Goal: Information Seeking & Learning: Learn about a topic

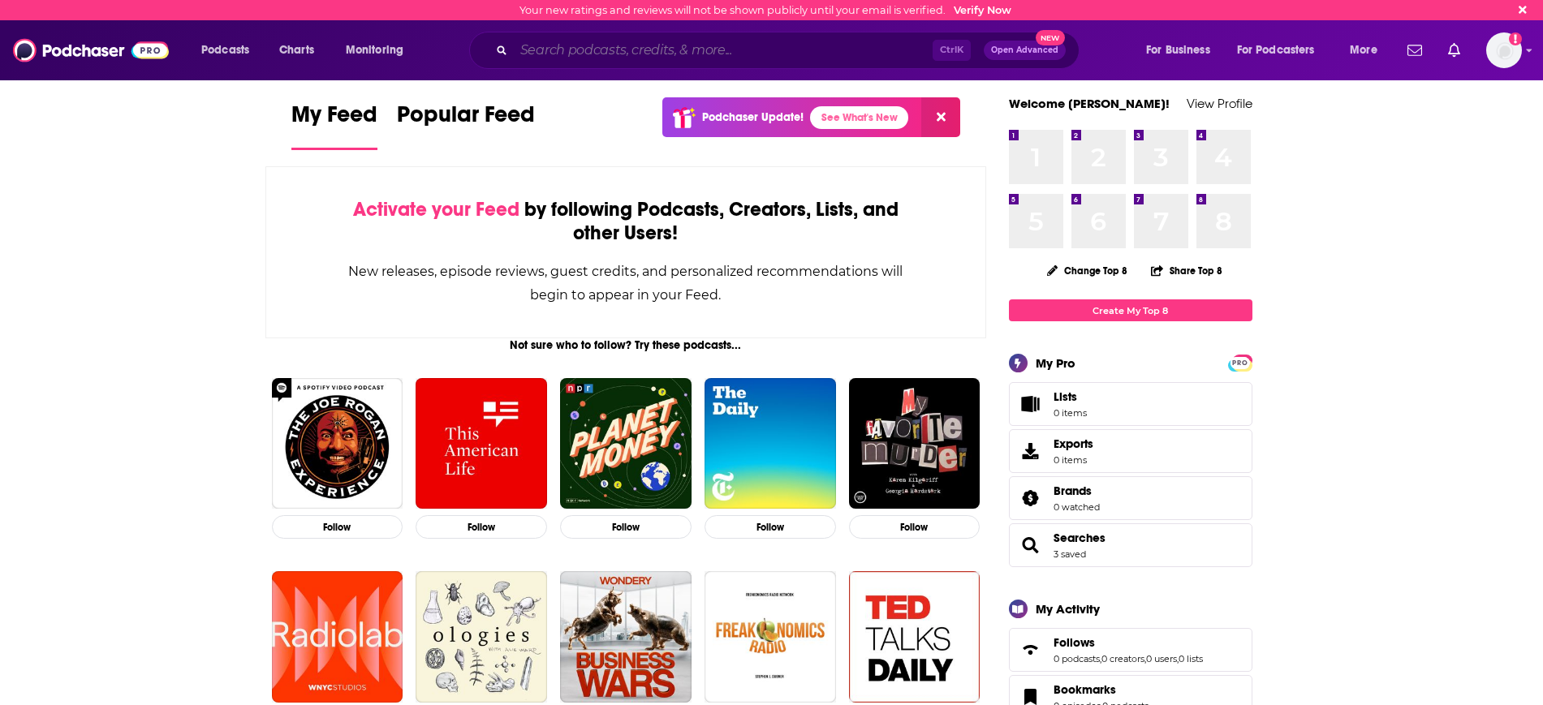
click at [602, 51] on input "Search podcasts, credits, & more..." at bounding box center [723, 50] width 419 height 26
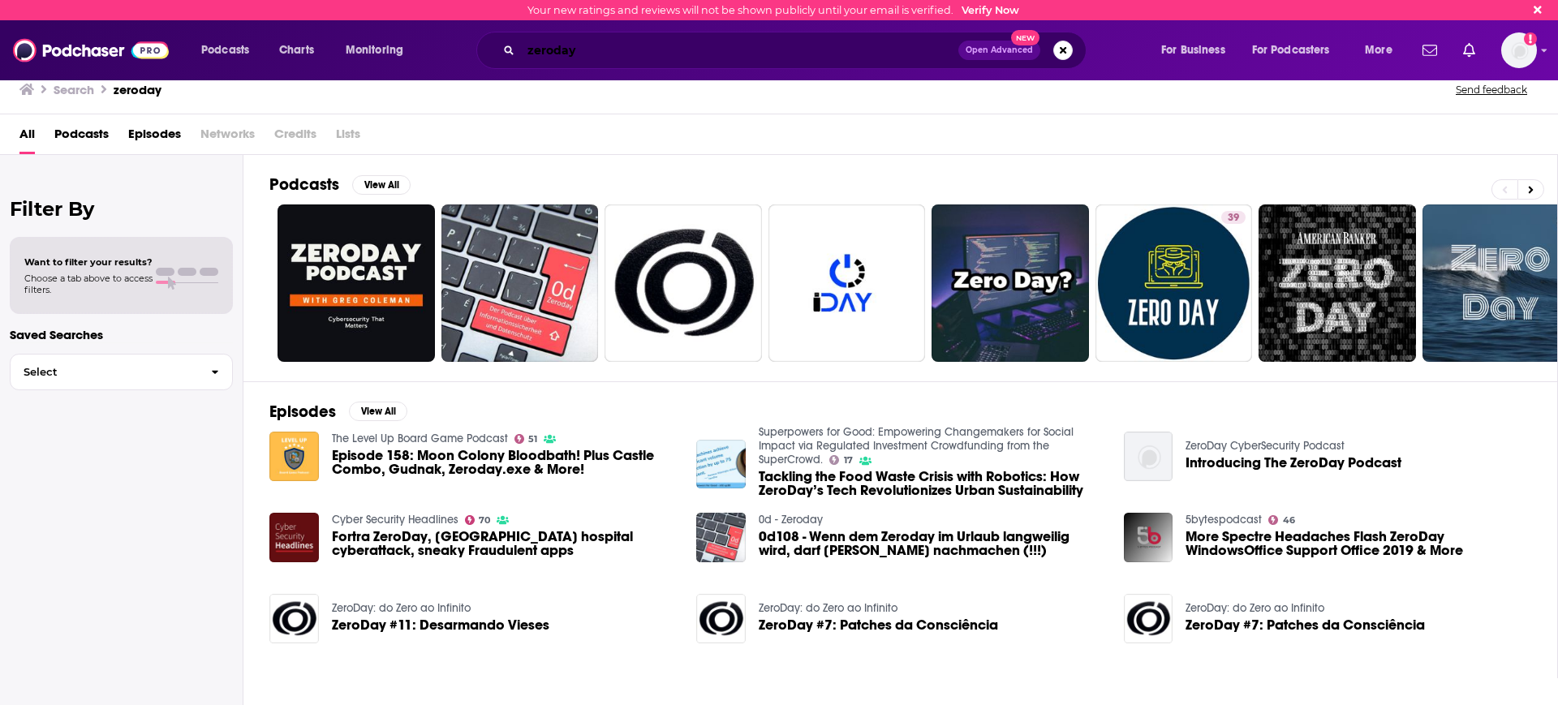
click at [529, 48] on input "zeroday" at bounding box center [739, 50] width 437 height 26
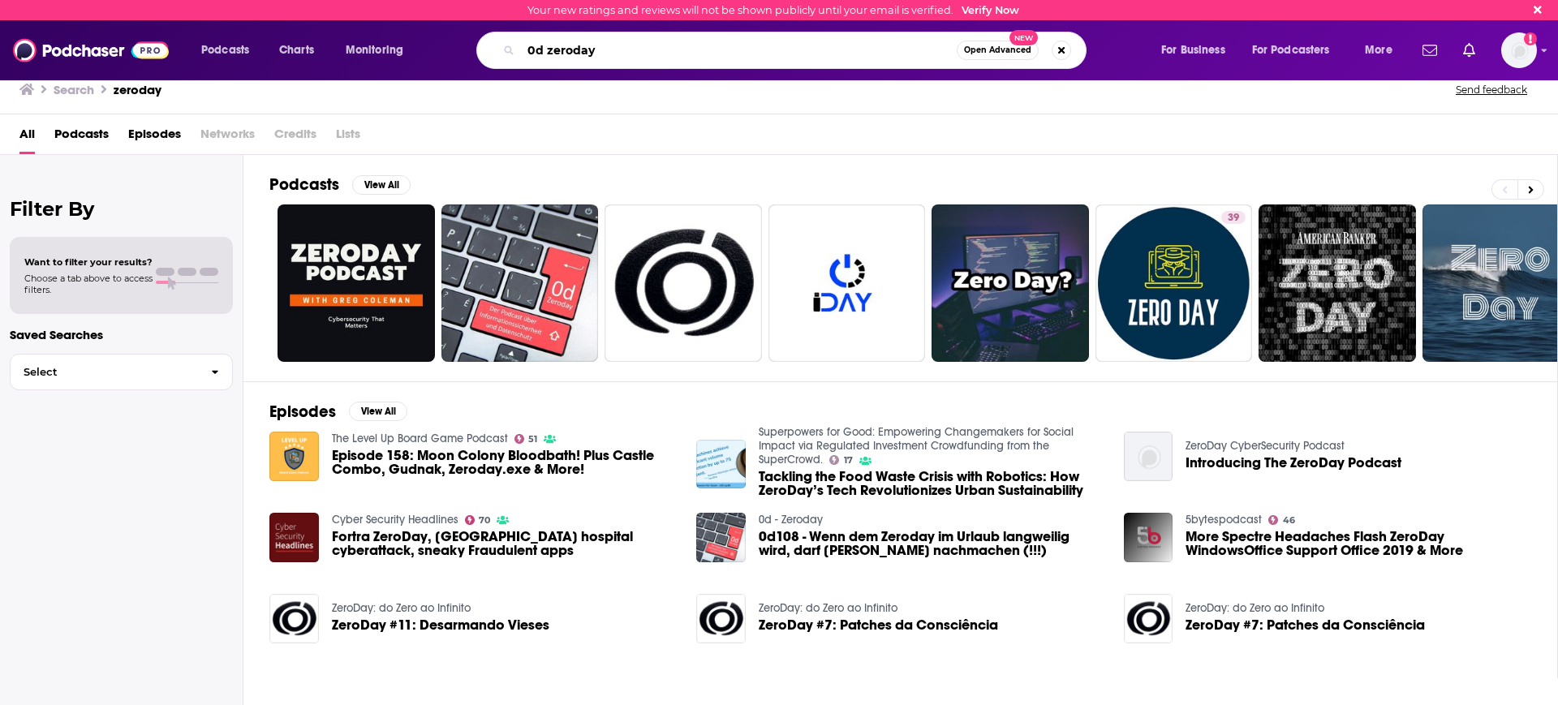
type input "0d zeroday"
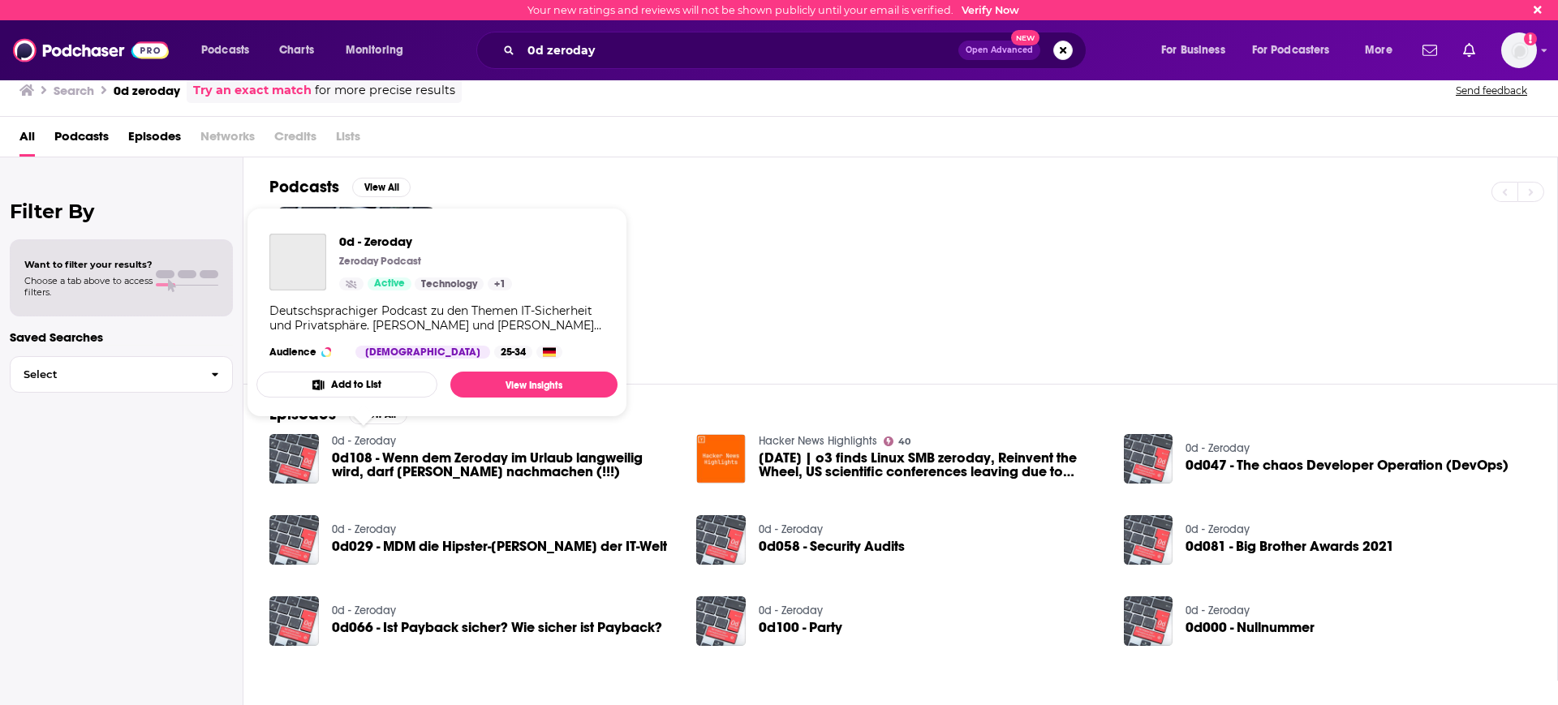
click at [347, 437] on link "0d - Zeroday" at bounding box center [364, 441] width 64 height 14
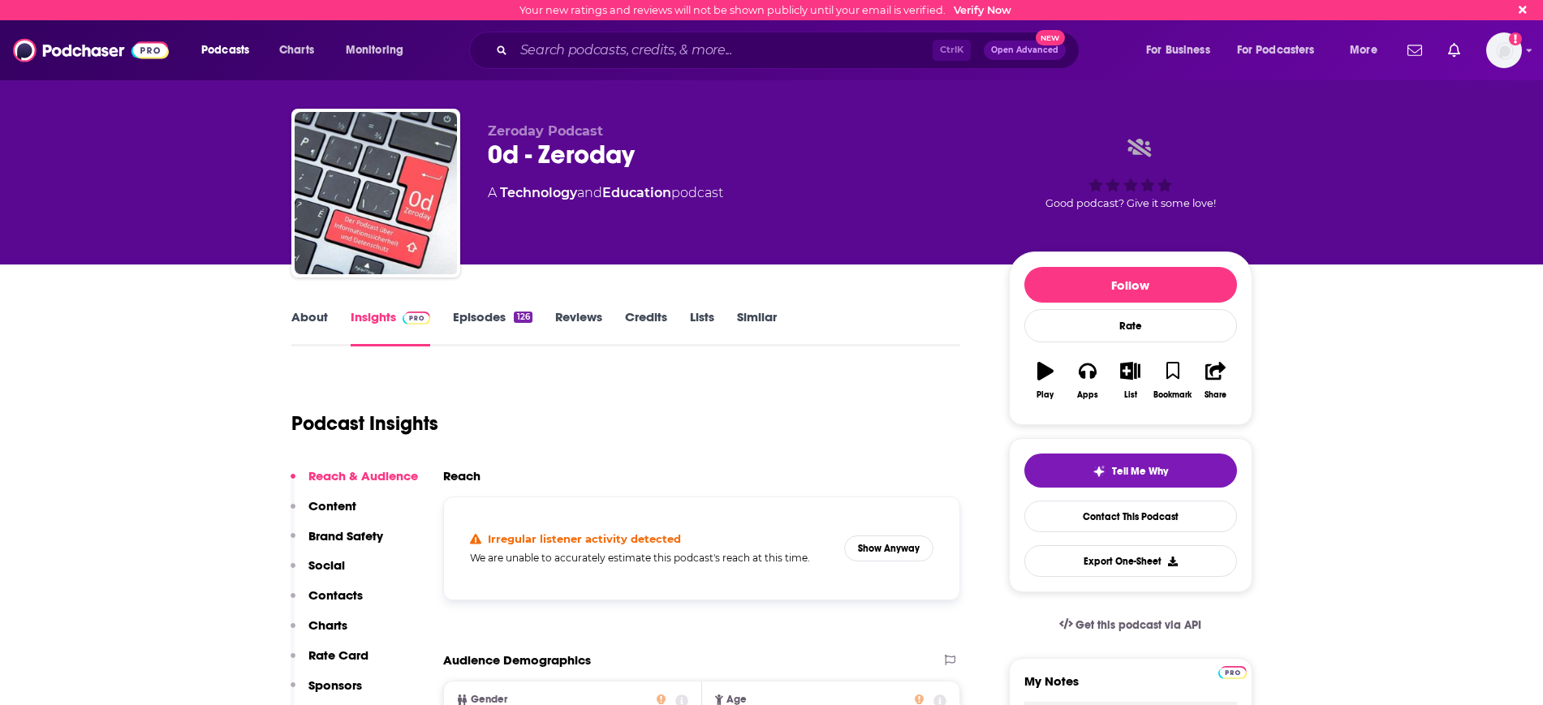
click at [370, 325] on link "Insights" at bounding box center [391, 327] width 80 height 37
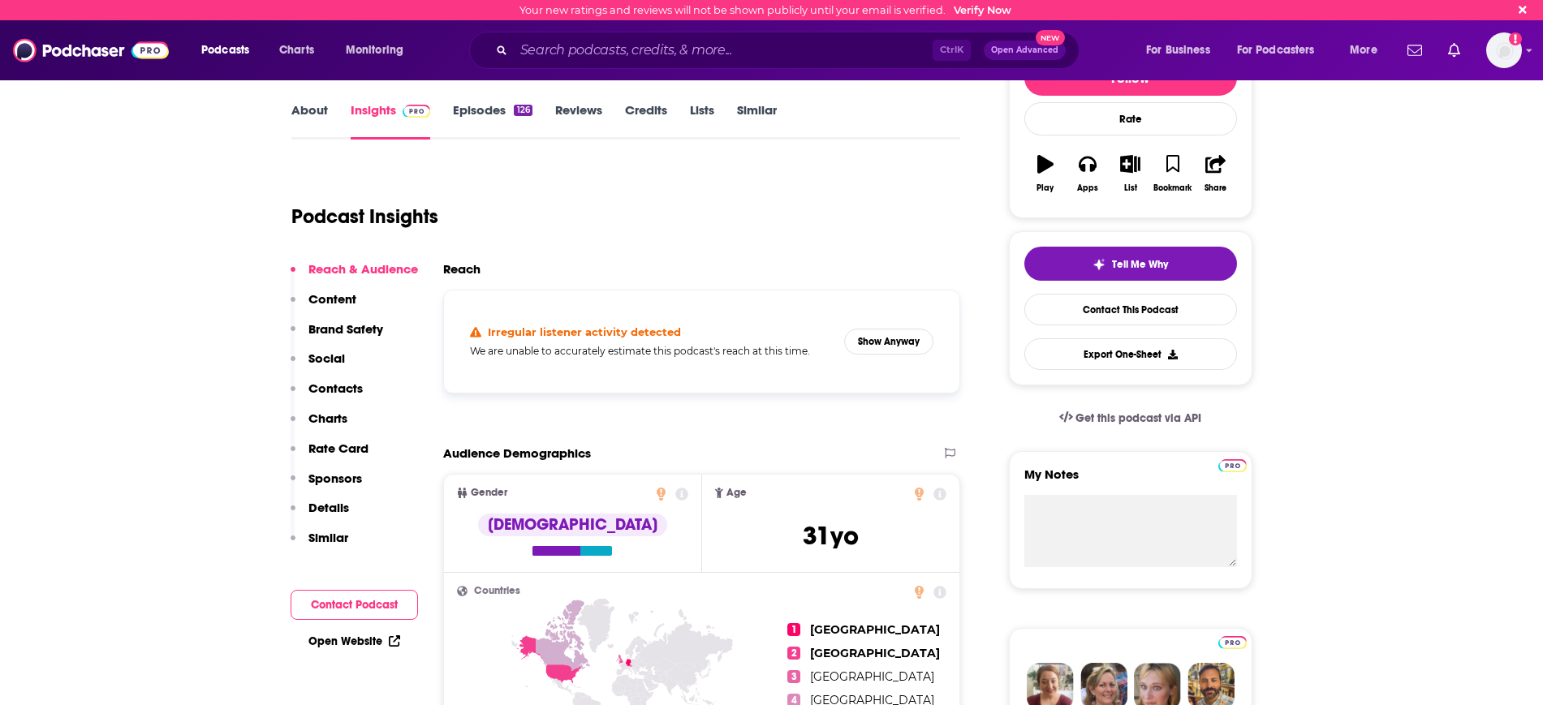
scroll to position [203, 0]
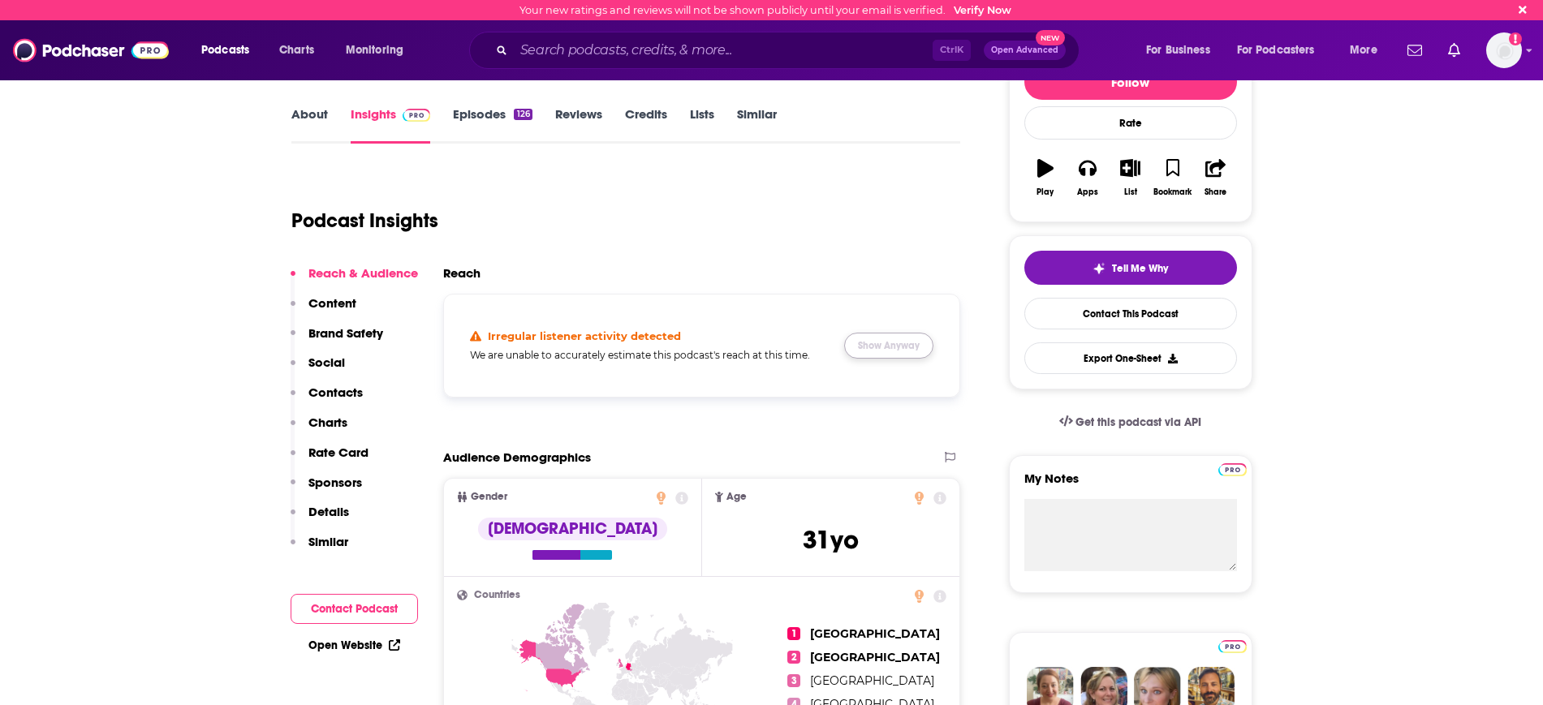
click at [917, 347] on button "Show Anyway" at bounding box center [888, 346] width 89 height 26
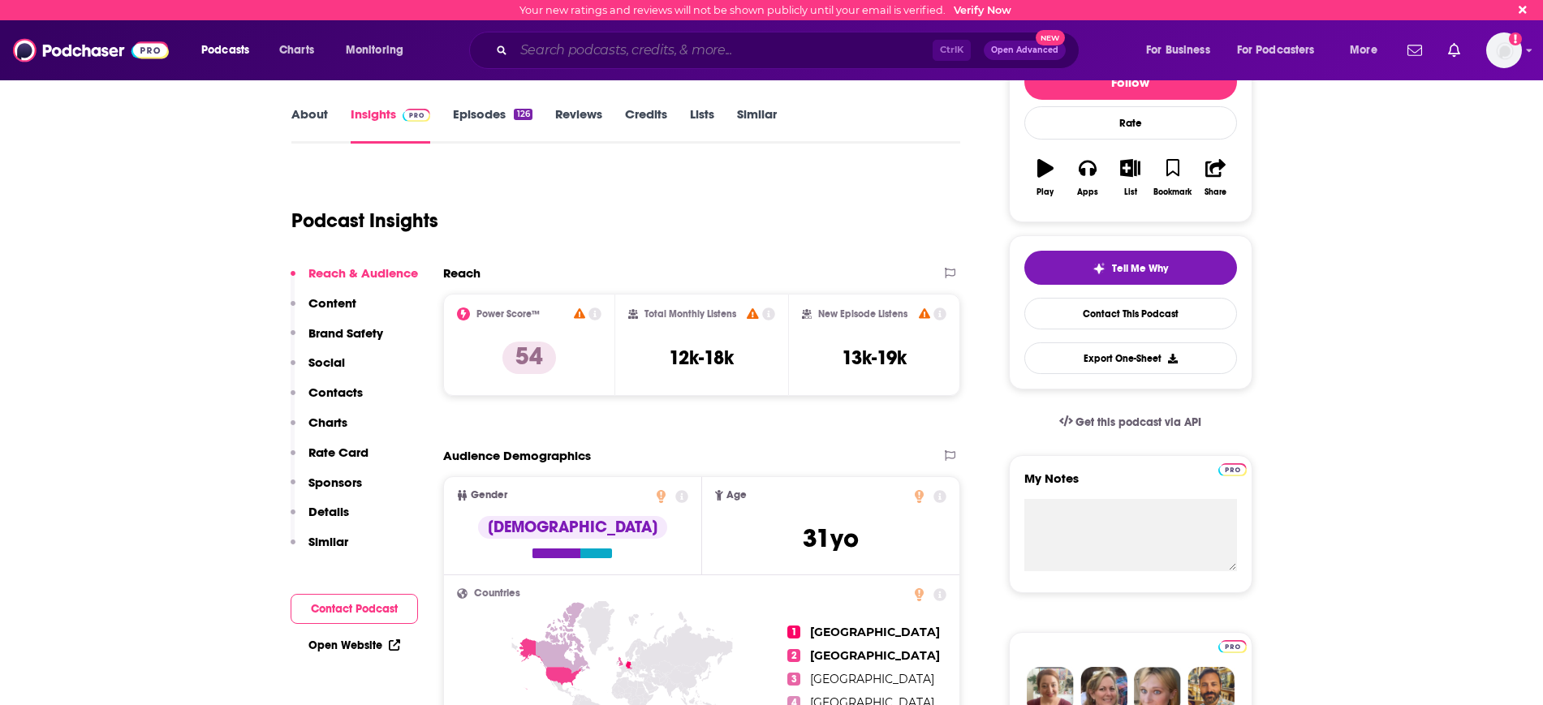
click at [519, 54] on input "Search podcasts, credits, & more..." at bounding box center [723, 50] width 419 height 26
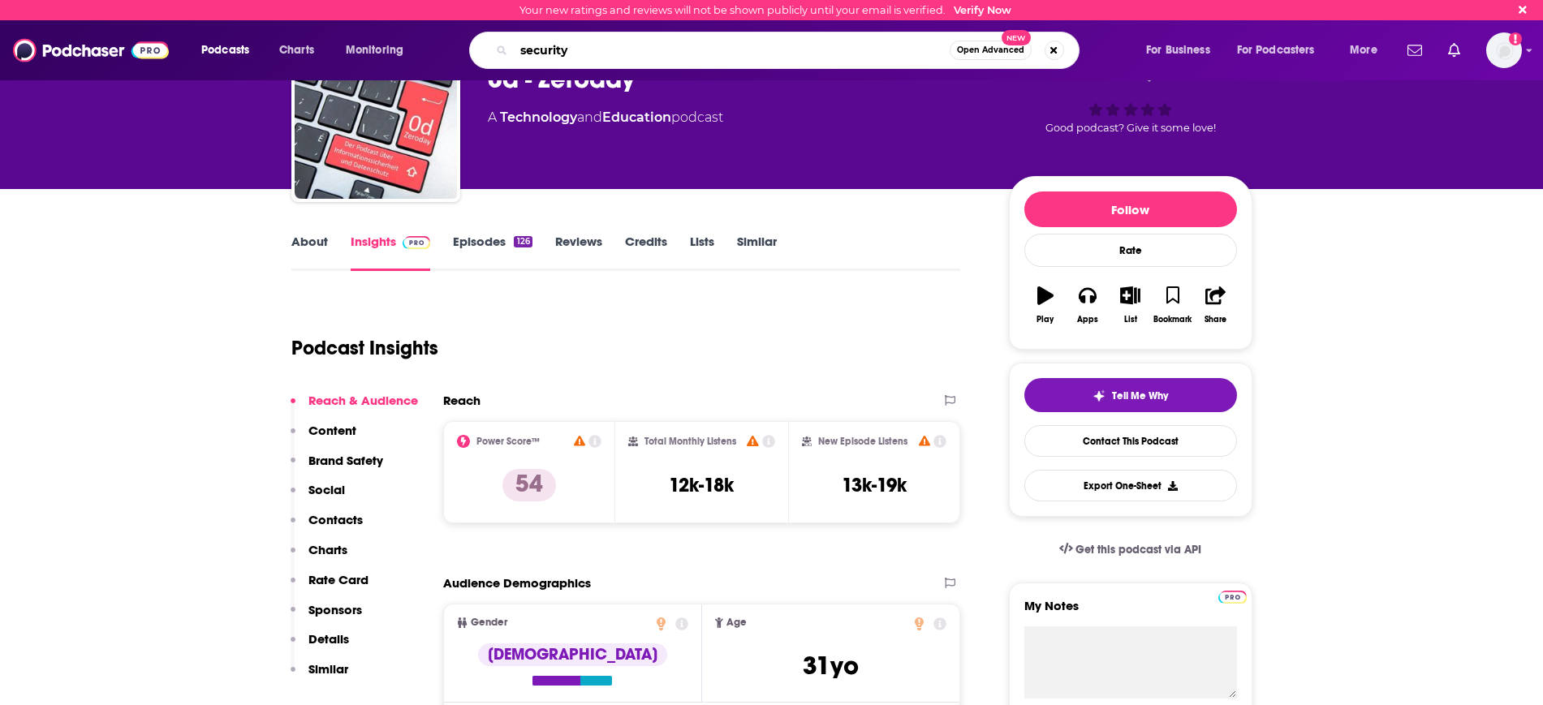
scroll to position [0, 0]
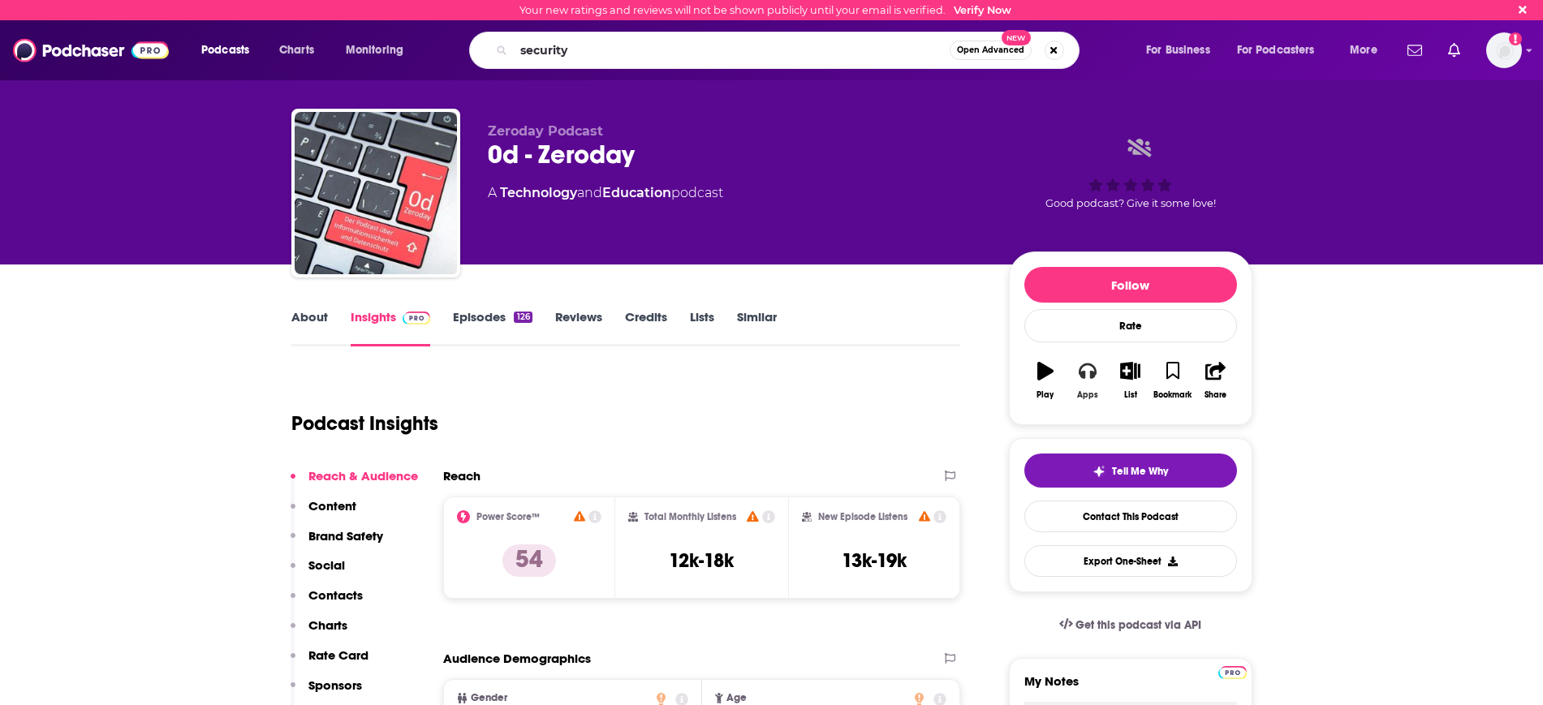
click at [1085, 368] on icon "button" at bounding box center [1088, 371] width 18 height 18
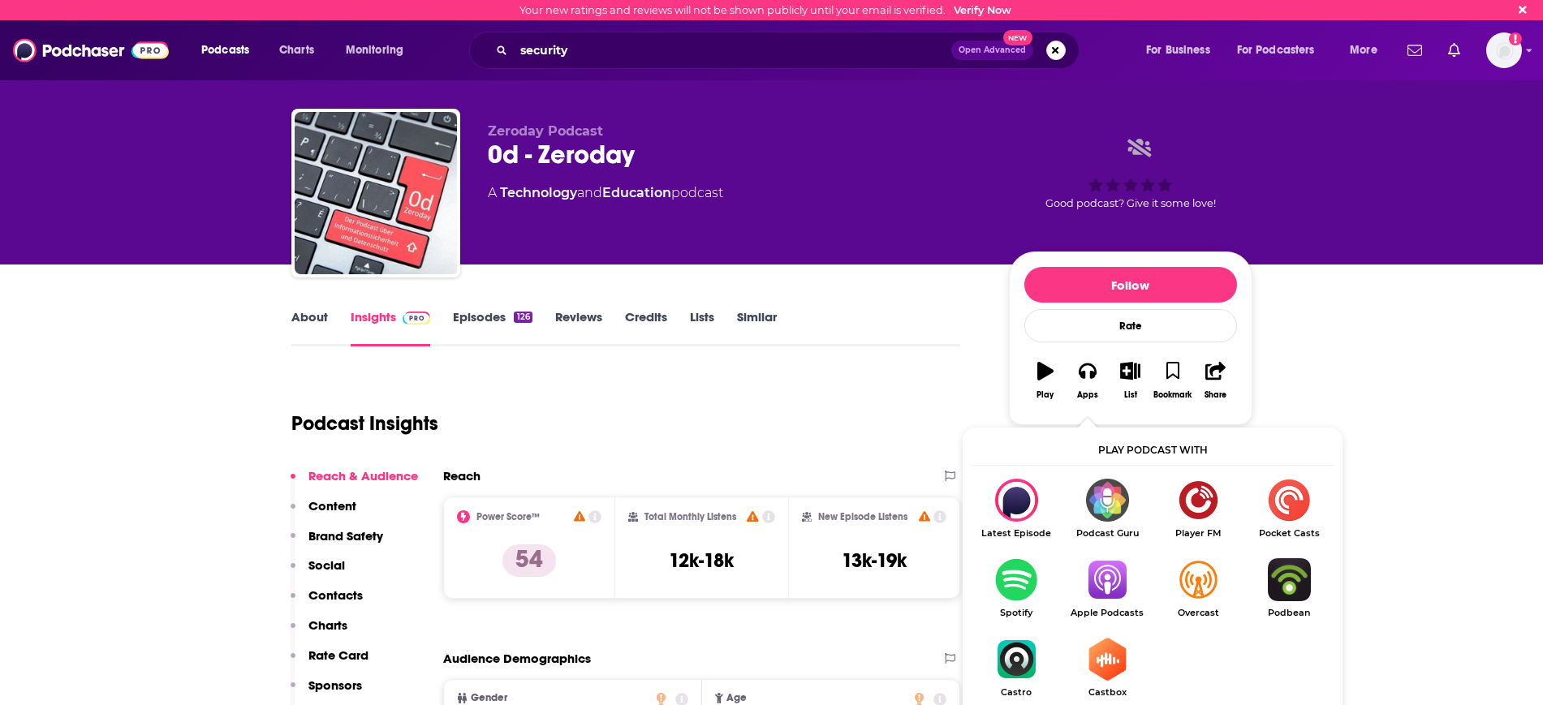
click at [1089, 578] on img "Show Listen On dropdown" at bounding box center [1106, 579] width 91 height 43
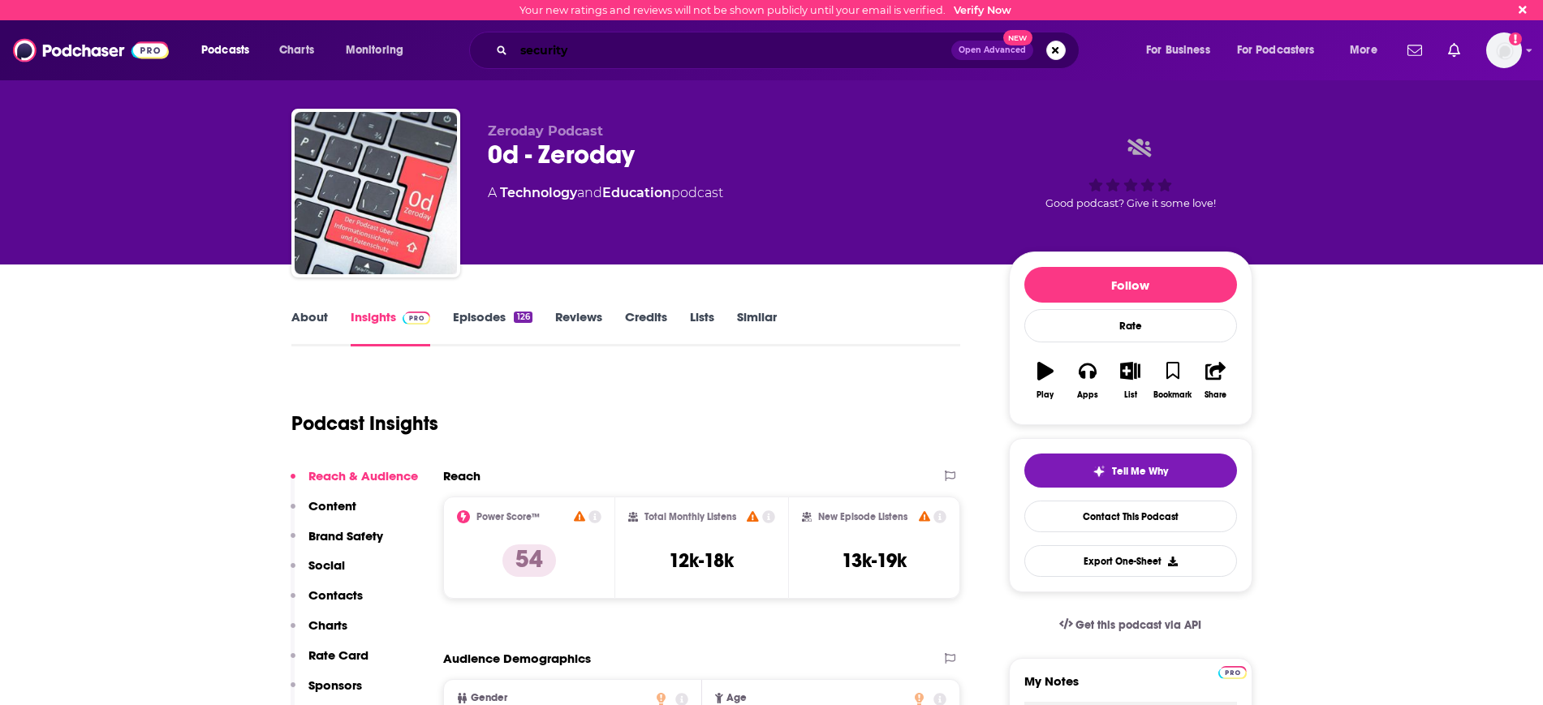
click at [622, 52] on input "security" at bounding box center [732, 50] width 437 height 26
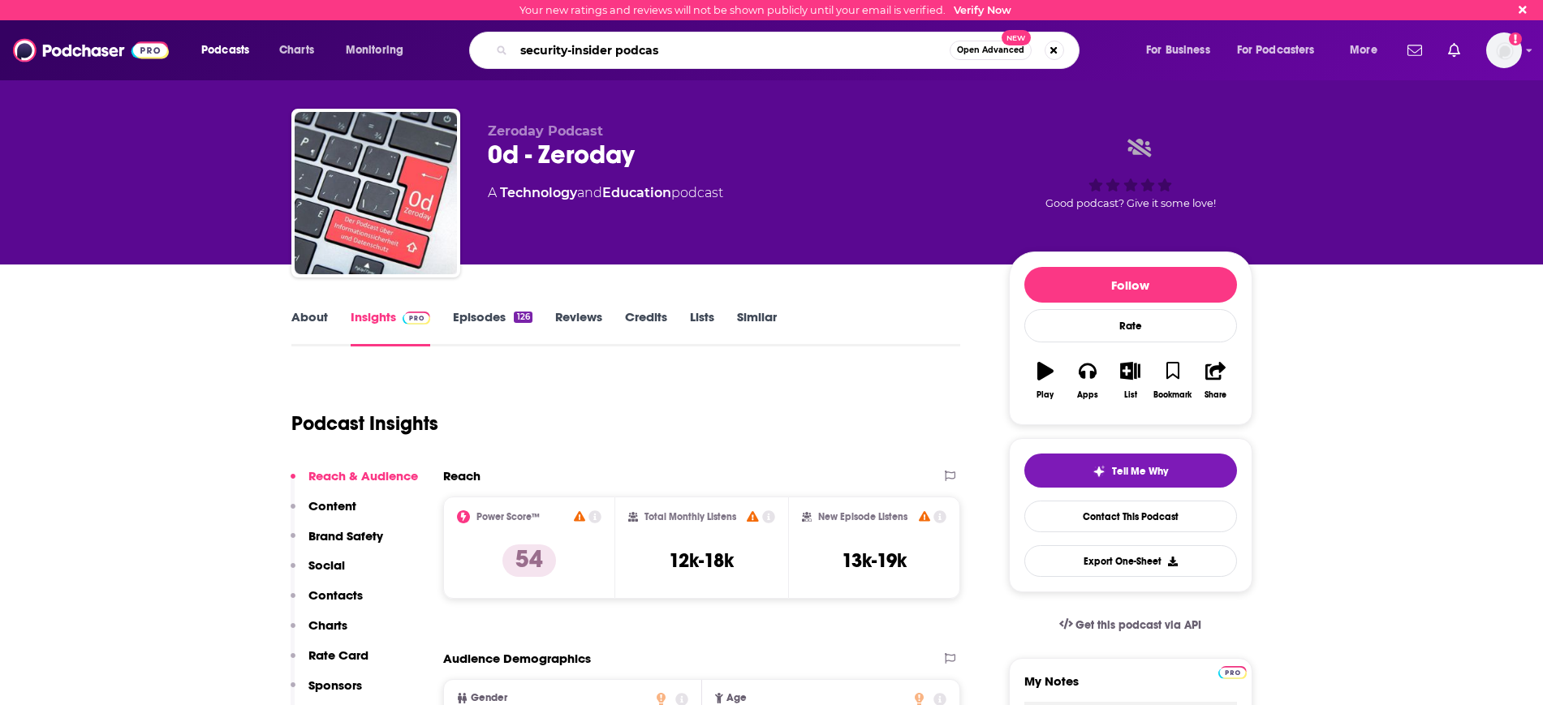
type input "security-insider podcast"
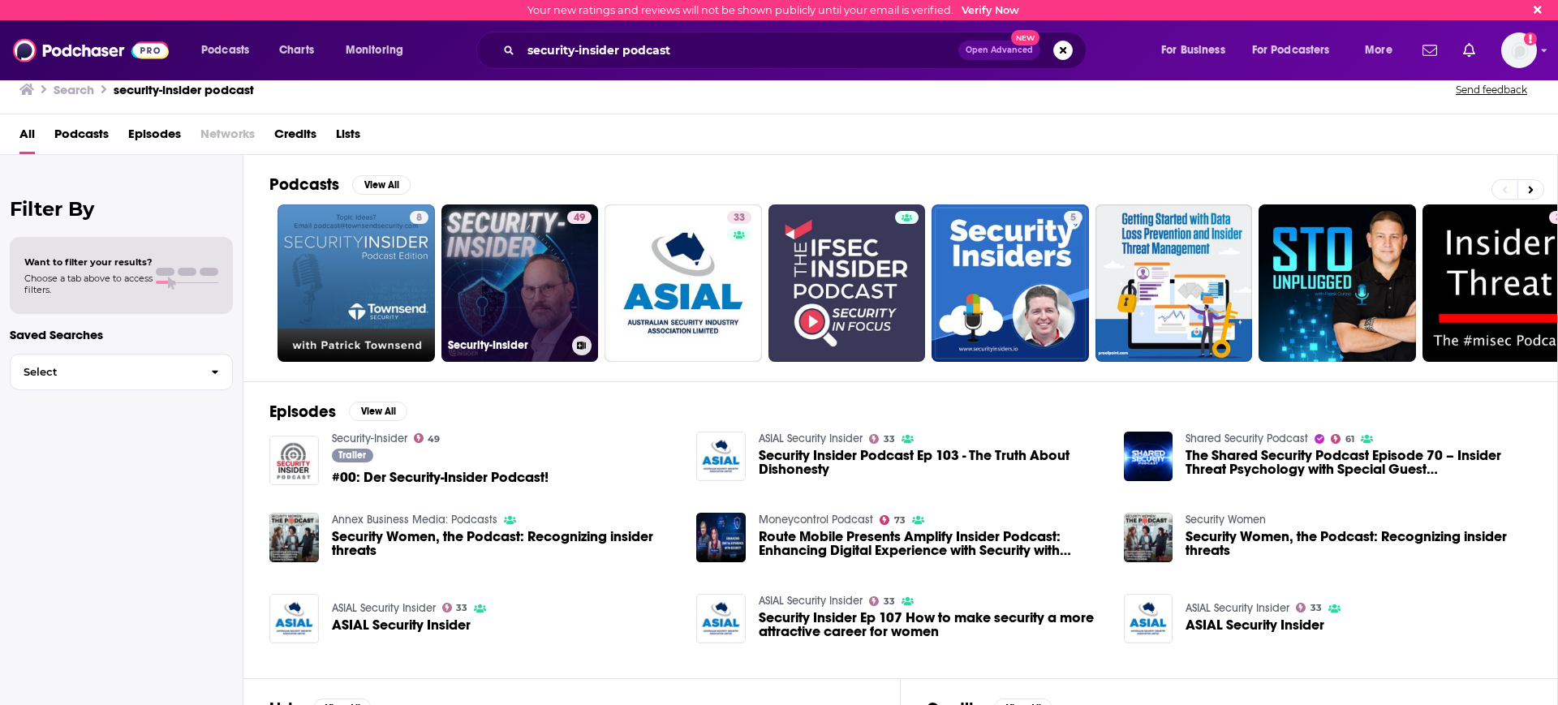
click at [523, 279] on link "49 Security-Insider" at bounding box center [519, 283] width 157 height 157
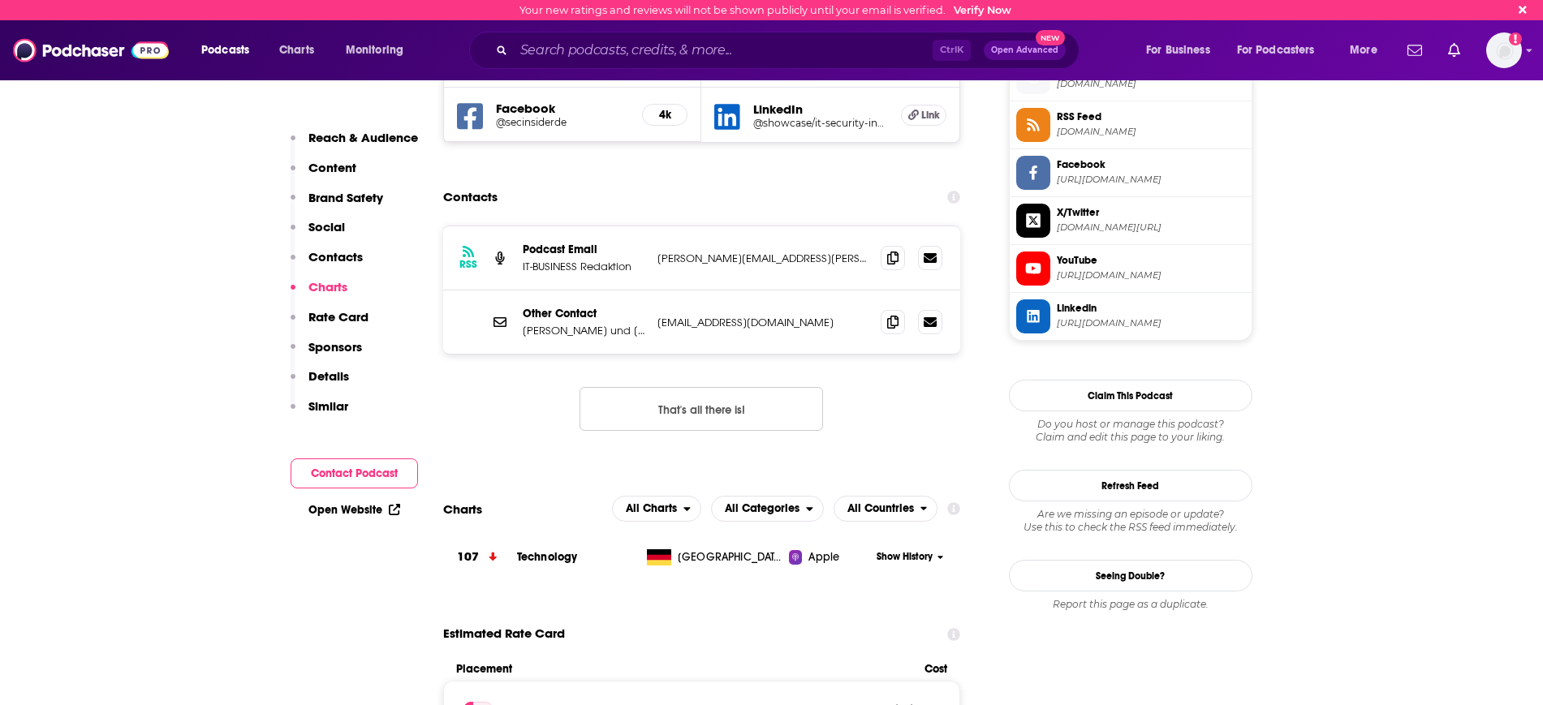
scroll to position [1420, 0]
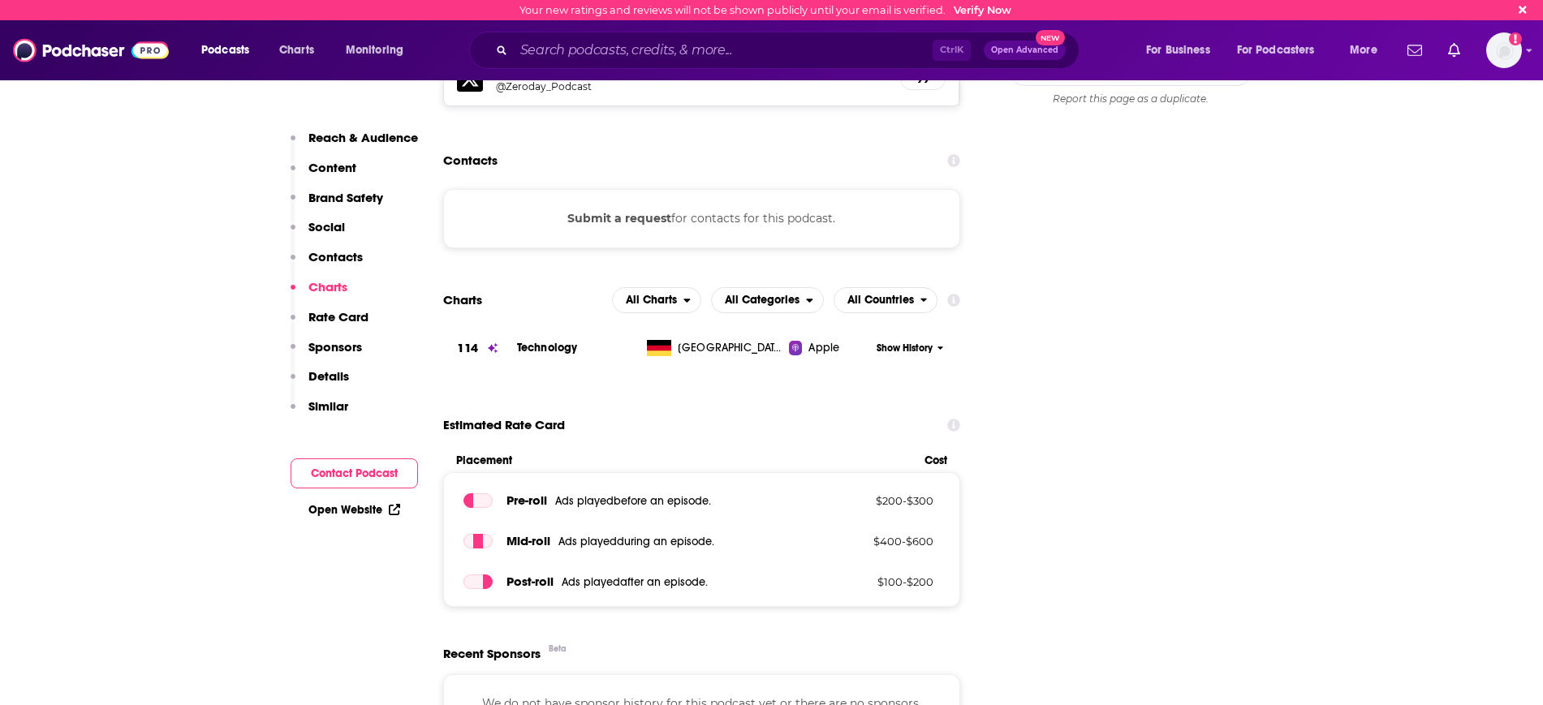
scroll to position [1522, 0]
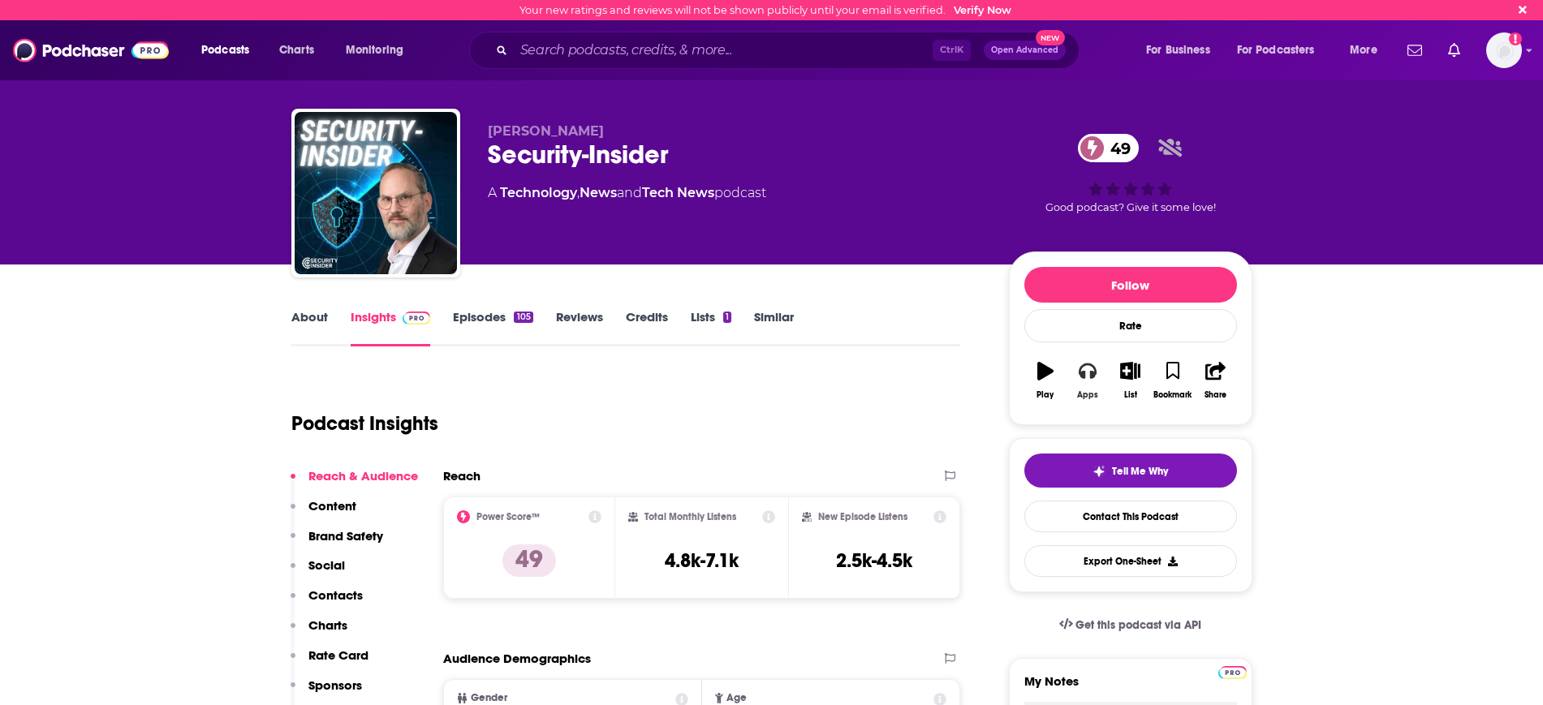
click at [1084, 378] on icon "button" at bounding box center [1088, 372] width 18 height 16
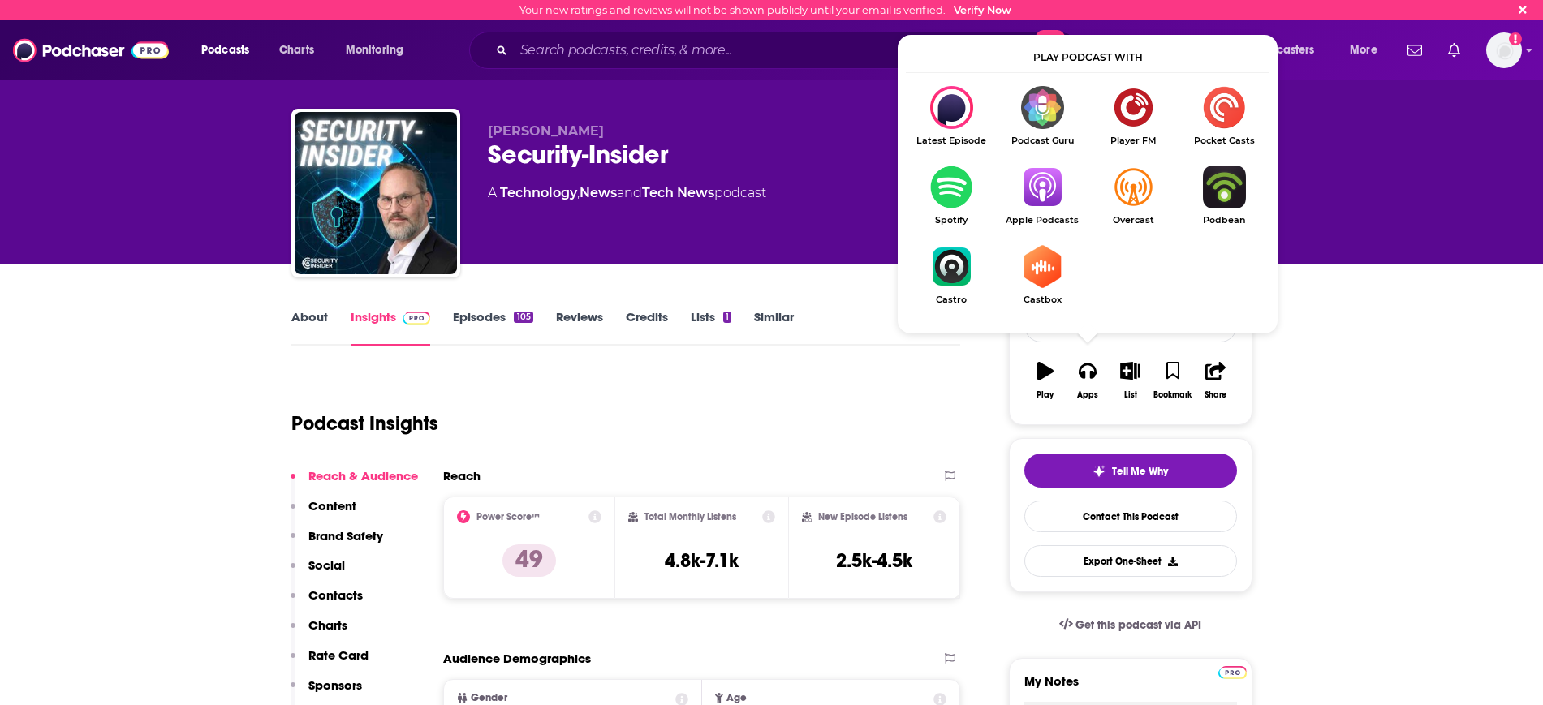
click at [1029, 179] on img "Show Listen On dropdown" at bounding box center [1042, 187] width 91 height 43
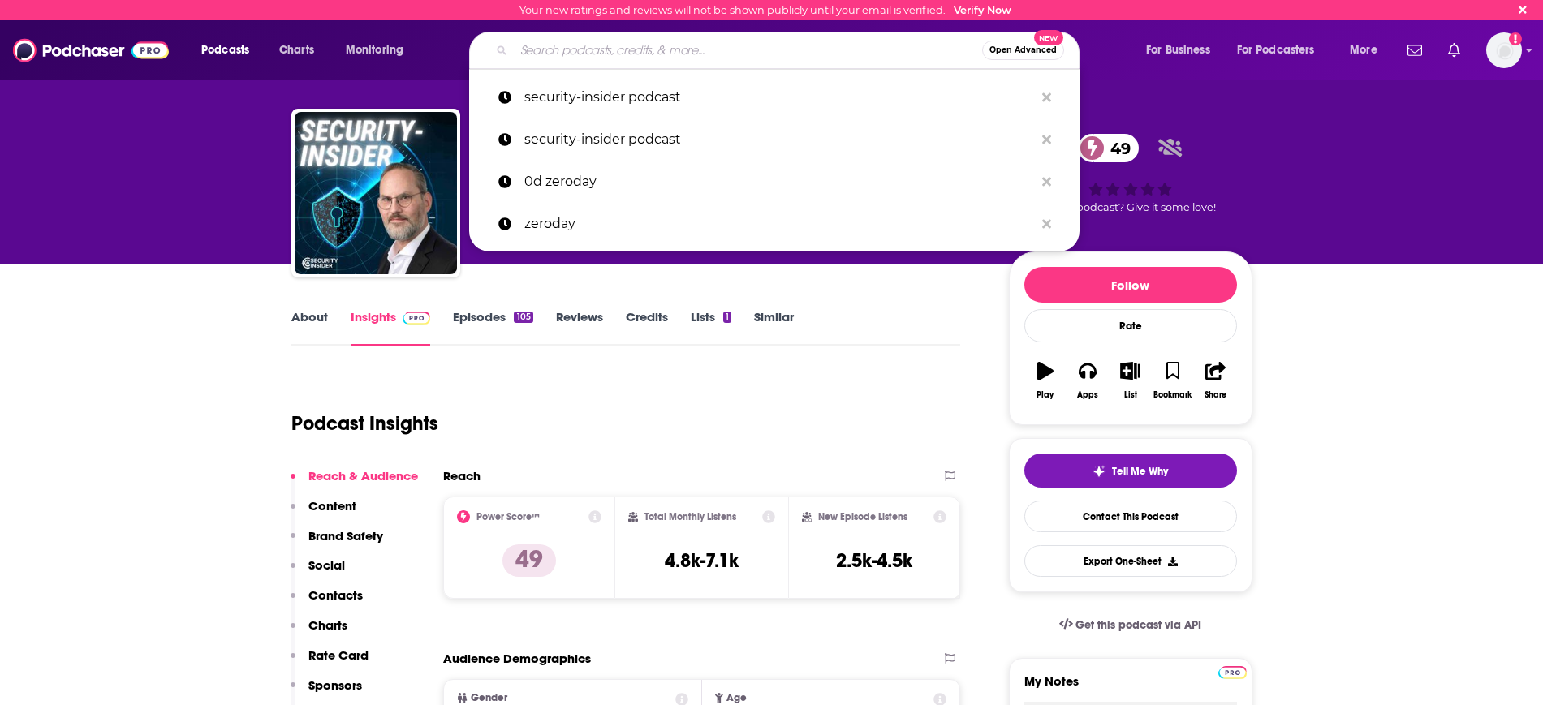
click at [559, 50] on input "Search podcasts, credits, & more..." at bounding box center [748, 50] width 468 height 26
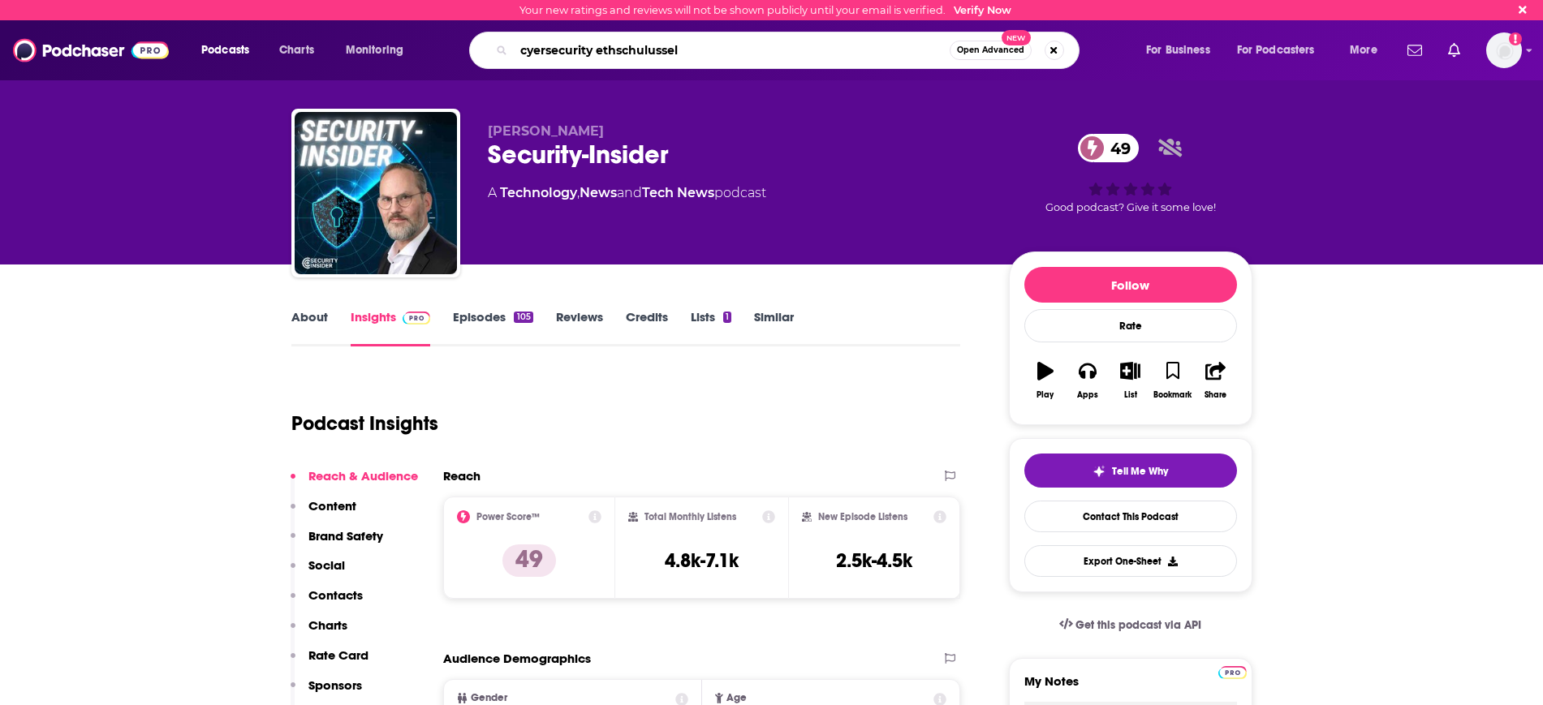
type input "cyersecurity ethschulusselt"
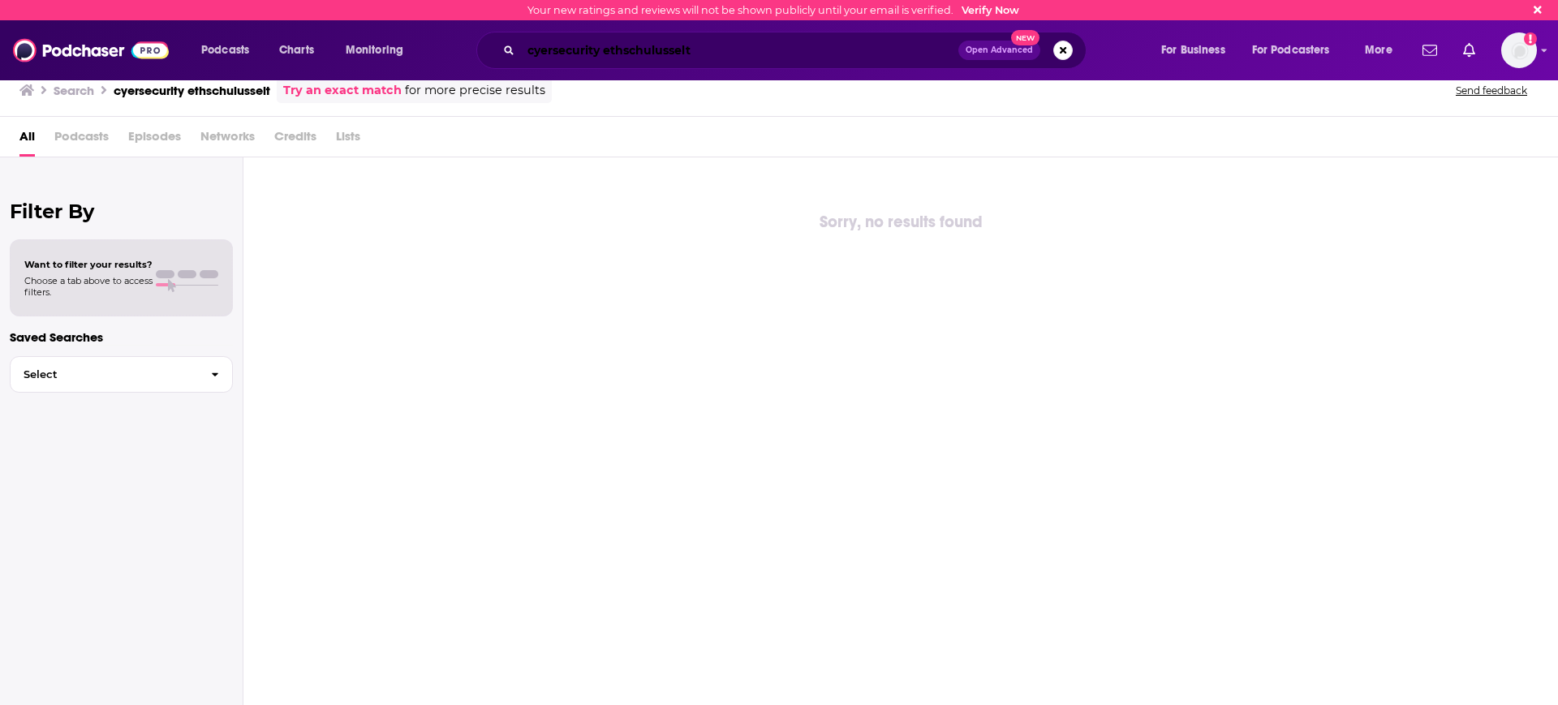
click at [663, 57] on input "cyersecurity ethschulusselt" at bounding box center [739, 50] width 437 height 26
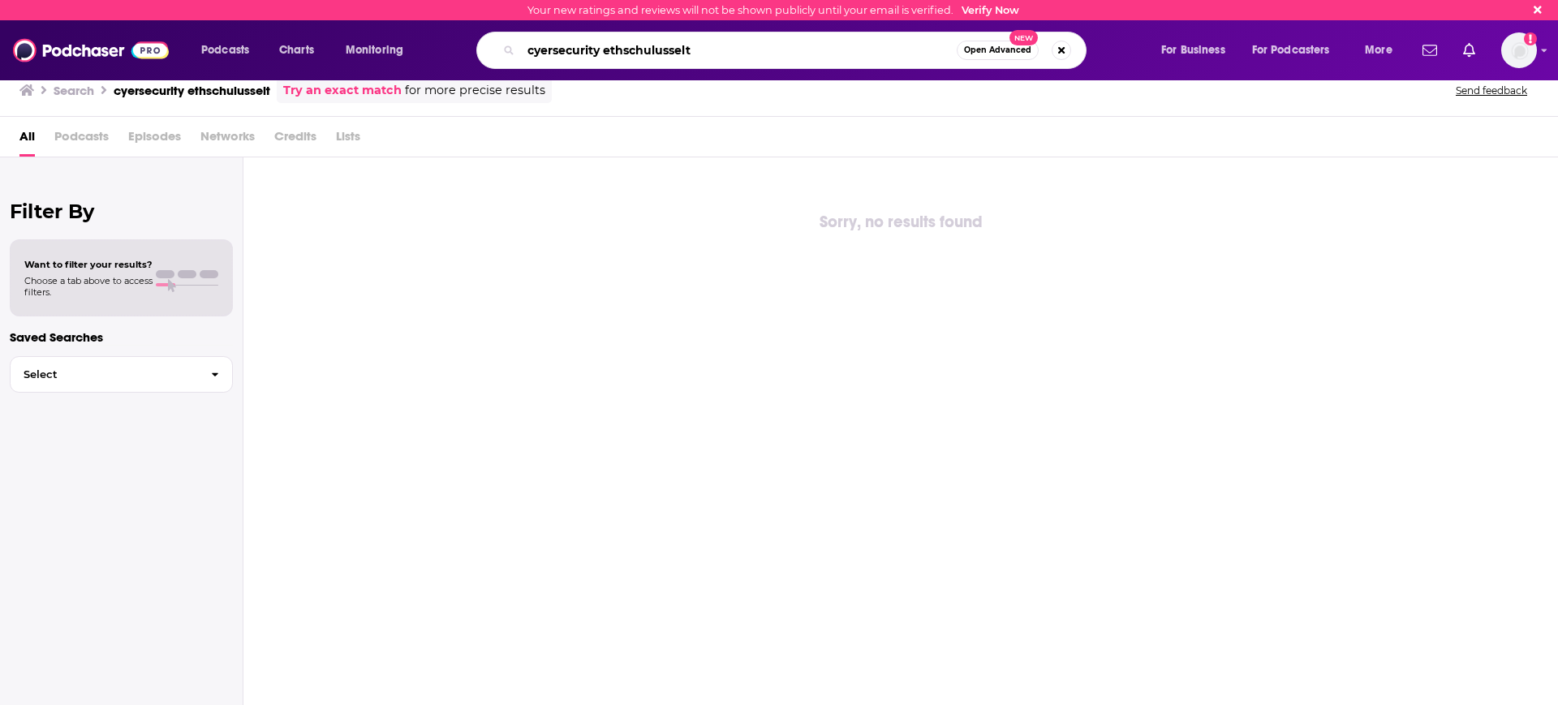
click at [668, 50] on input "cyersecurity ethschulusselt" at bounding box center [739, 50] width 436 height 26
click at [652, 68] on div "cyersecurity ethschulusselt Open Advanced New" at bounding box center [781, 50] width 610 height 37
drag, startPoint x: 721, startPoint y: 41, endPoint x: 307, endPoint y: 26, distance: 414.1
click at [307, 28] on div "Podcasts Charts Monitoring cyersecurity ethschulusselt Open Advanced New For Bu…" at bounding box center [779, 50] width 1558 height 60
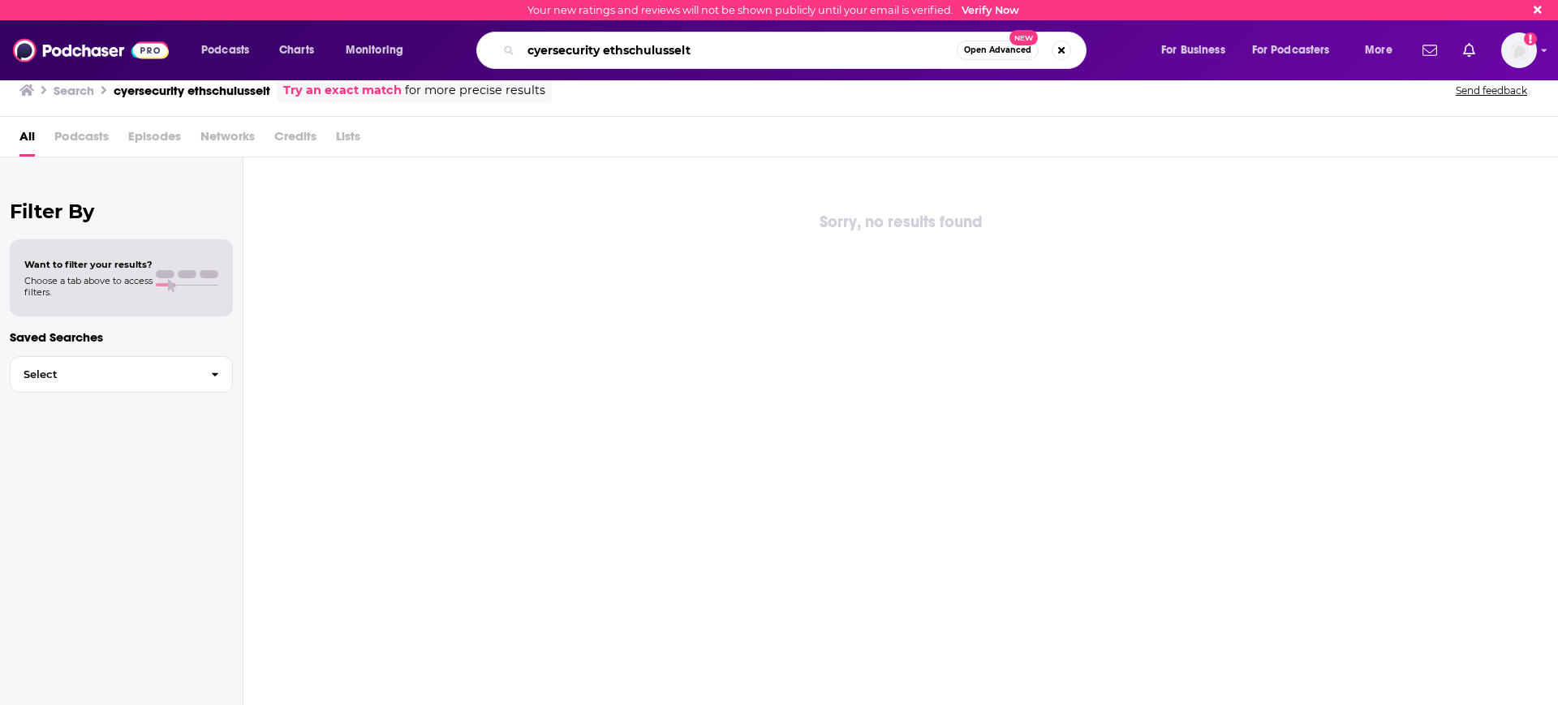
paste input "Cybersecurity entschlü"
type input "Cybersecurity entschlüsselt"
click at [1001, 56] on button "Open Advanced New" at bounding box center [998, 50] width 82 height 19
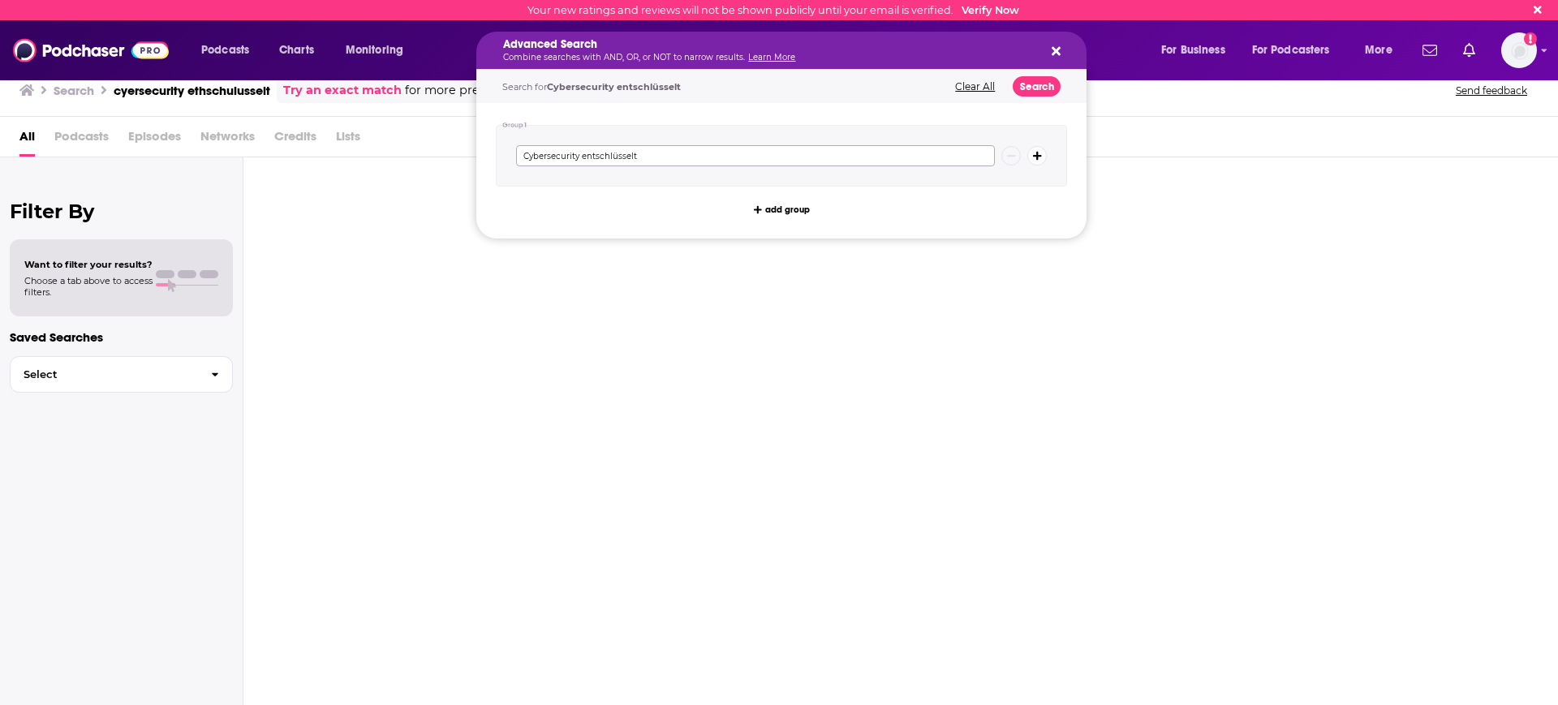
click at [872, 150] on input "Cybersecurity entschlüsselt" at bounding box center [755, 155] width 479 height 21
click at [1036, 95] on div "Search for Cybersecurity entschlüsselt Clear All Search" at bounding box center [781, 86] width 610 height 33
click at [1038, 90] on button "Search" at bounding box center [1037, 86] width 48 height 20
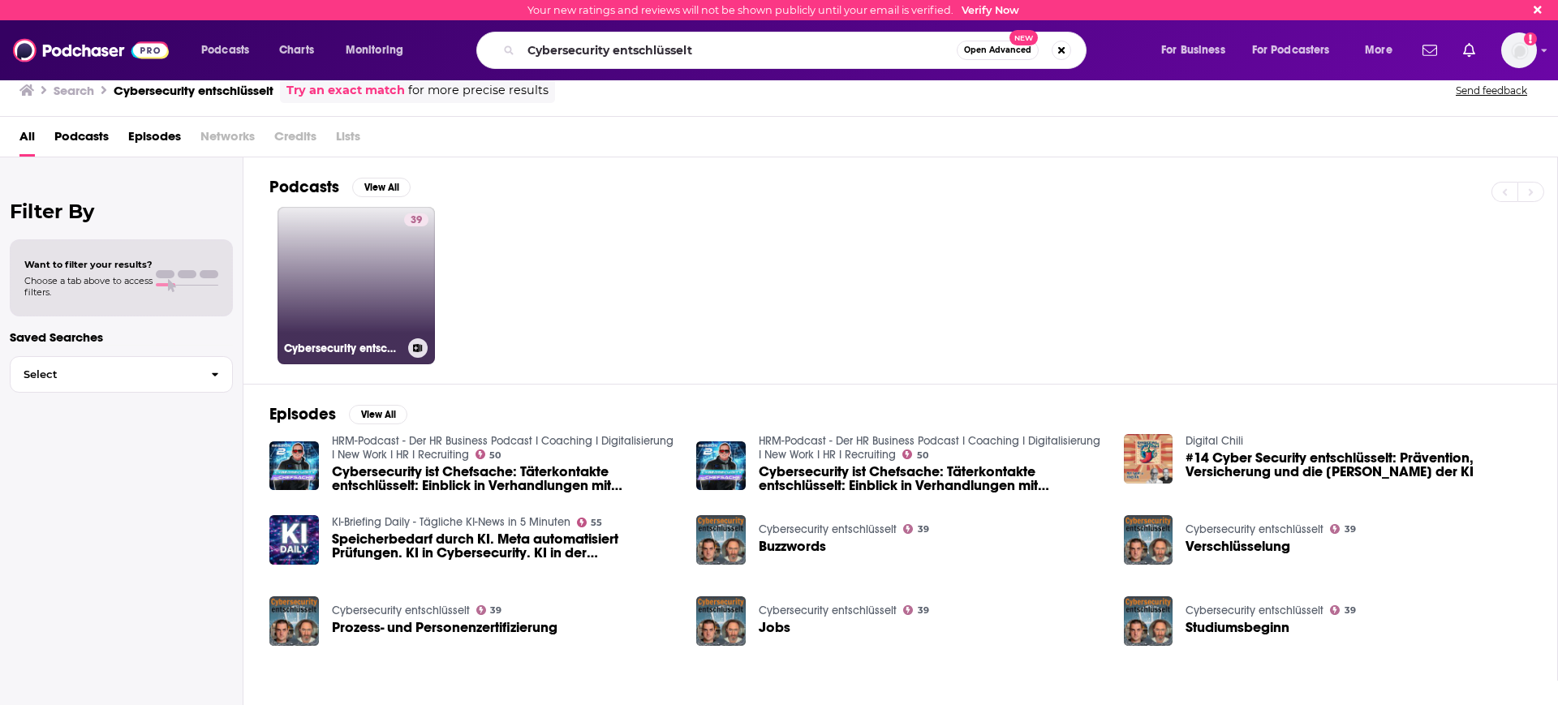
click at [365, 289] on link "39 Cybersecurity entschlüsselt" at bounding box center [356, 285] width 157 height 157
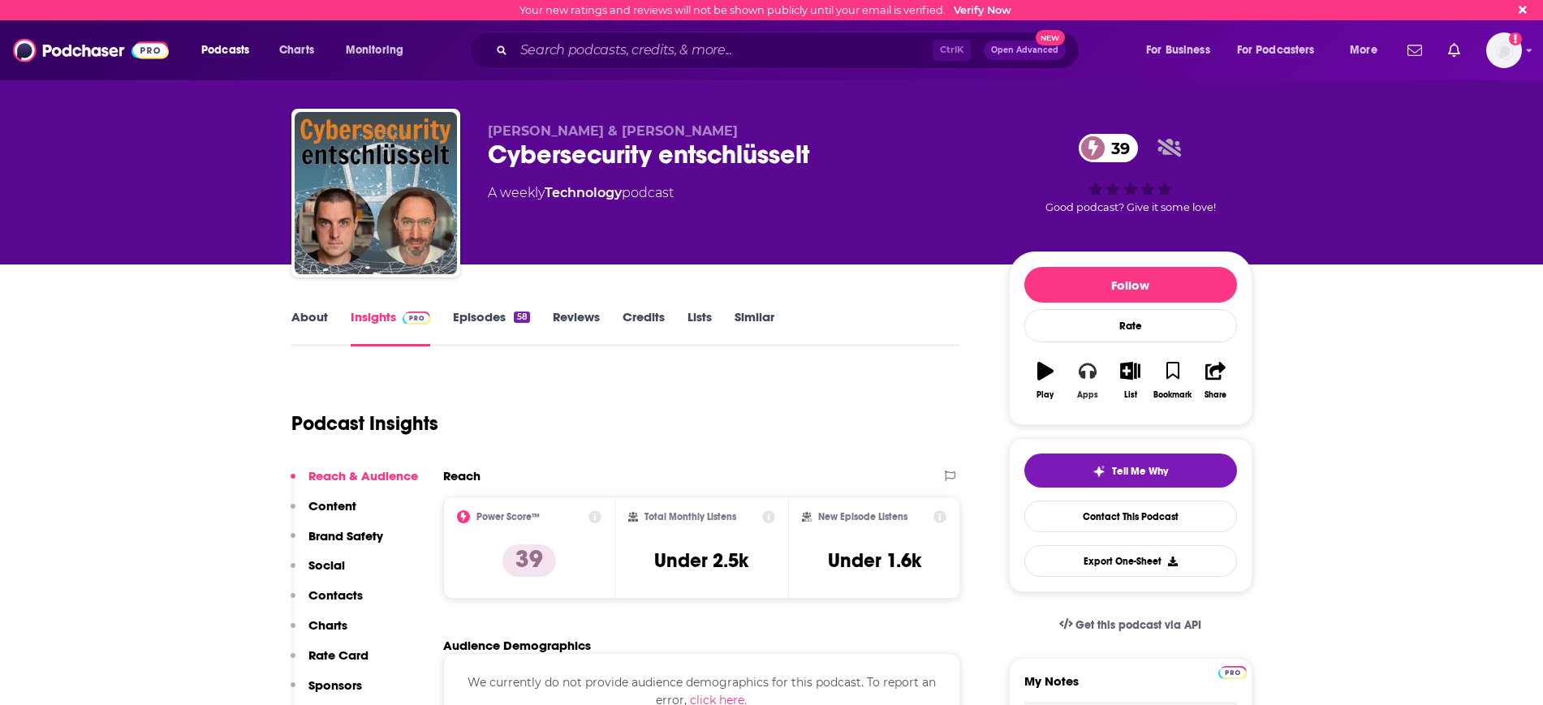
drag, startPoint x: 1083, startPoint y: 372, endPoint x: 1083, endPoint y: 383, distance: 10.5
click at [1083, 372] on icon "button" at bounding box center [1088, 372] width 18 height 16
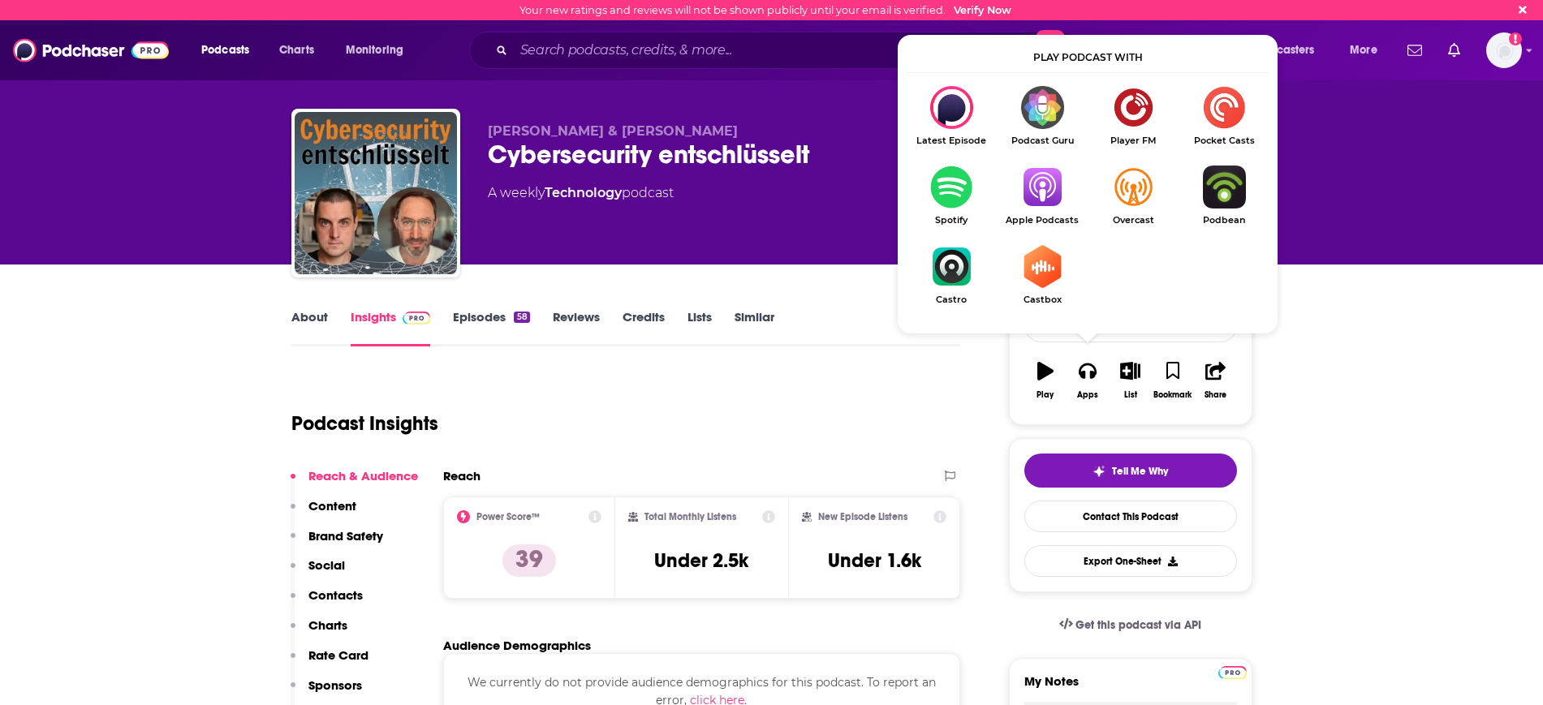
click at [1049, 194] on img "Show Listen On dropdown" at bounding box center [1042, 187] width 91 height 43
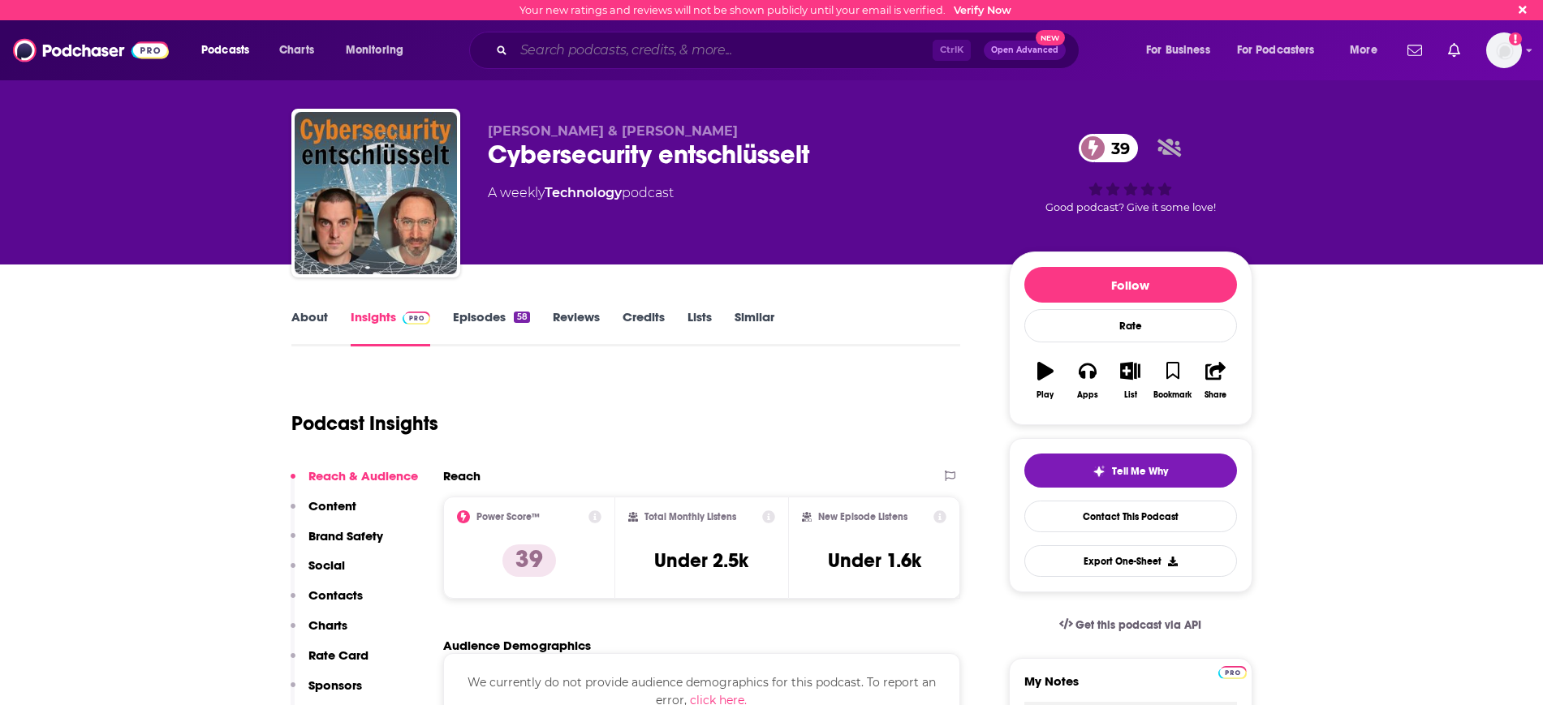
click at [587, 60] on input "Search podcasts, credits, & more..." at bounding box center [723, 50] width 419 height 26
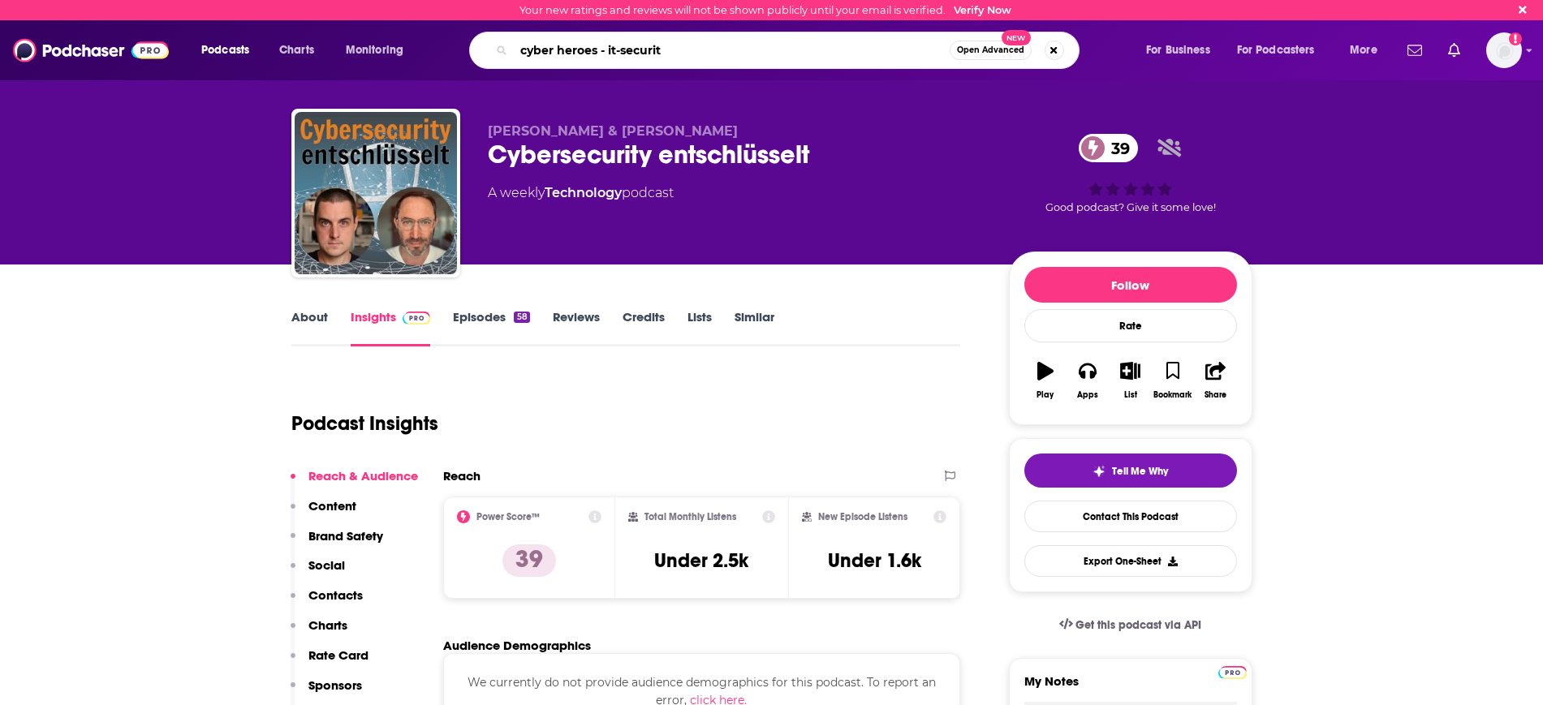
type input "cyber heroes - it-security"
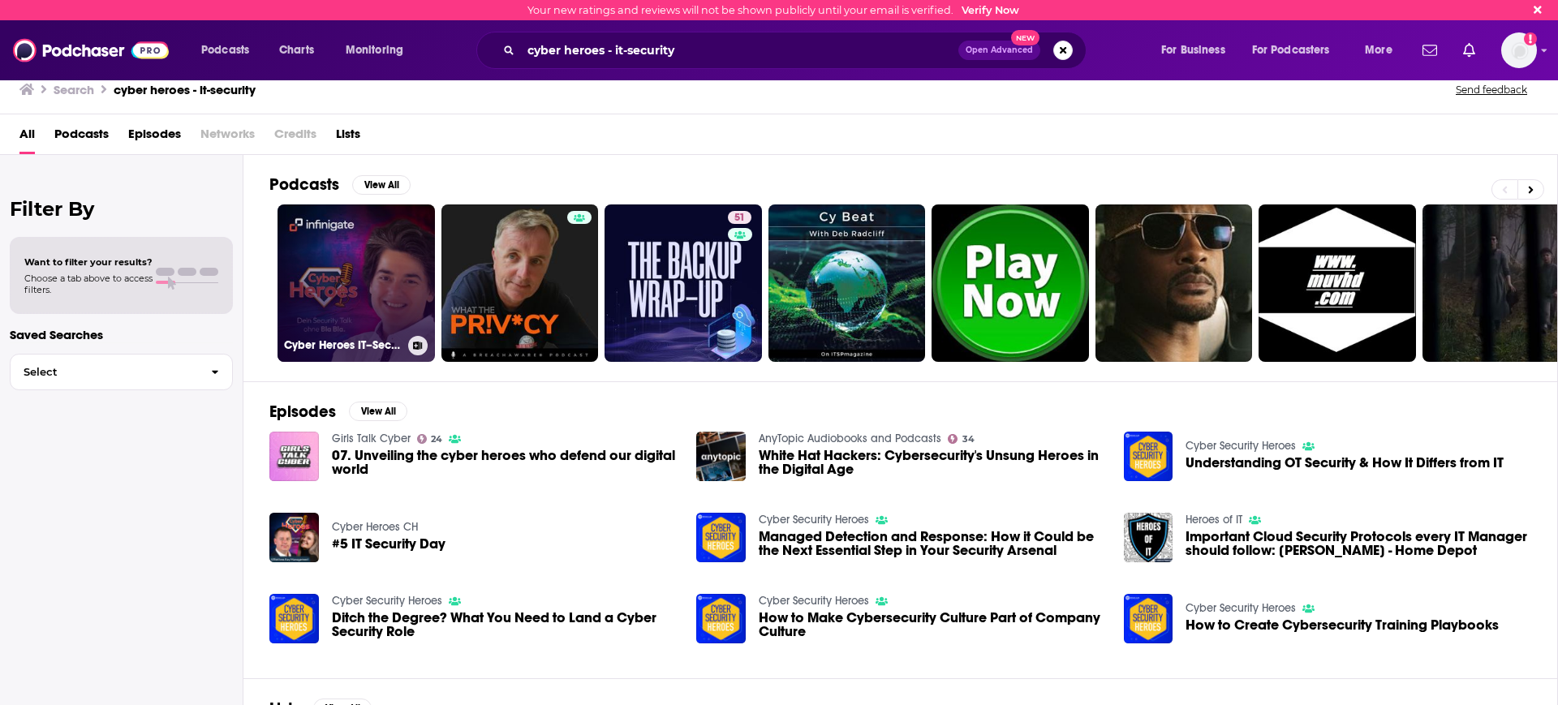
click at [398, 275] on link "Cyber Heroes IT–Security Talk DE" at bounding box center [356, 283] width 157 height 157
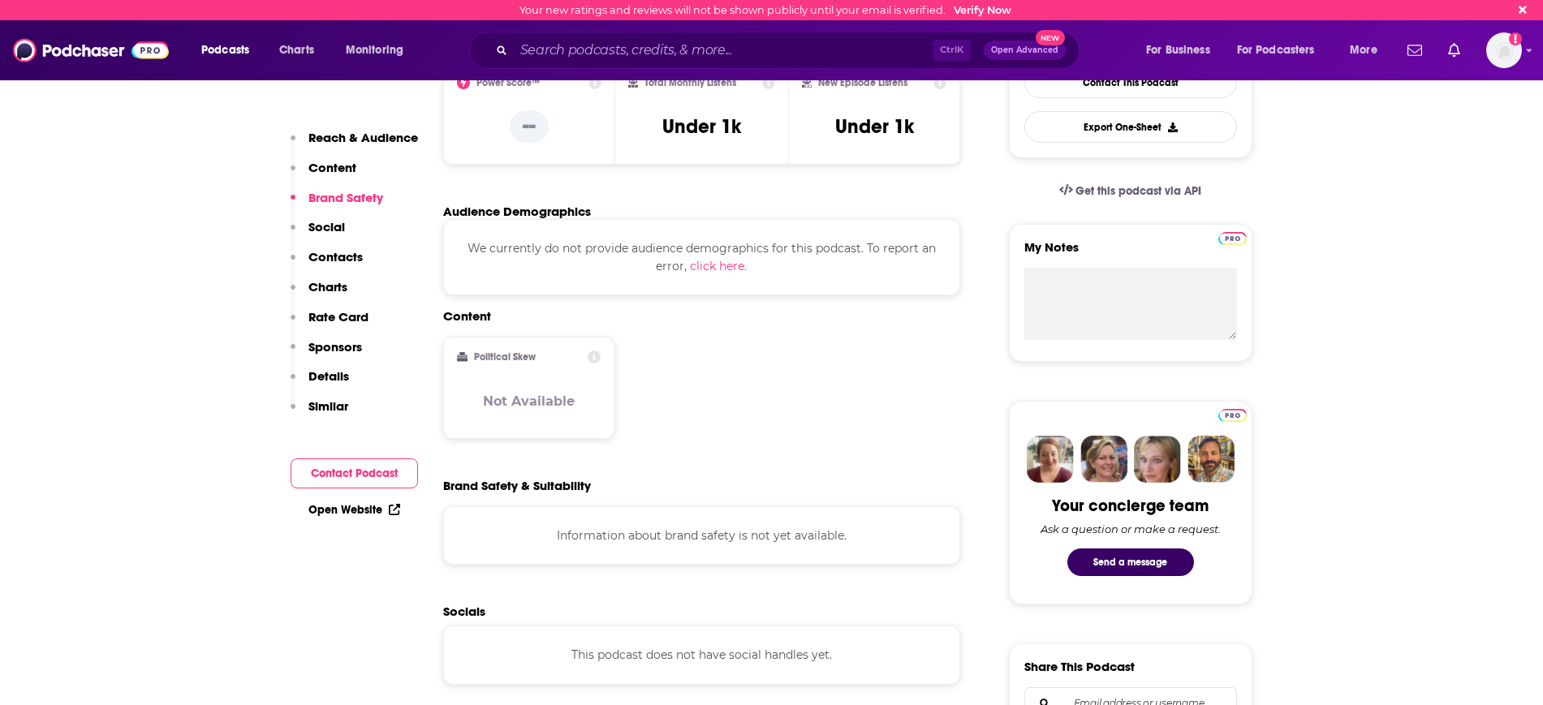
scroll to position [203, 0]
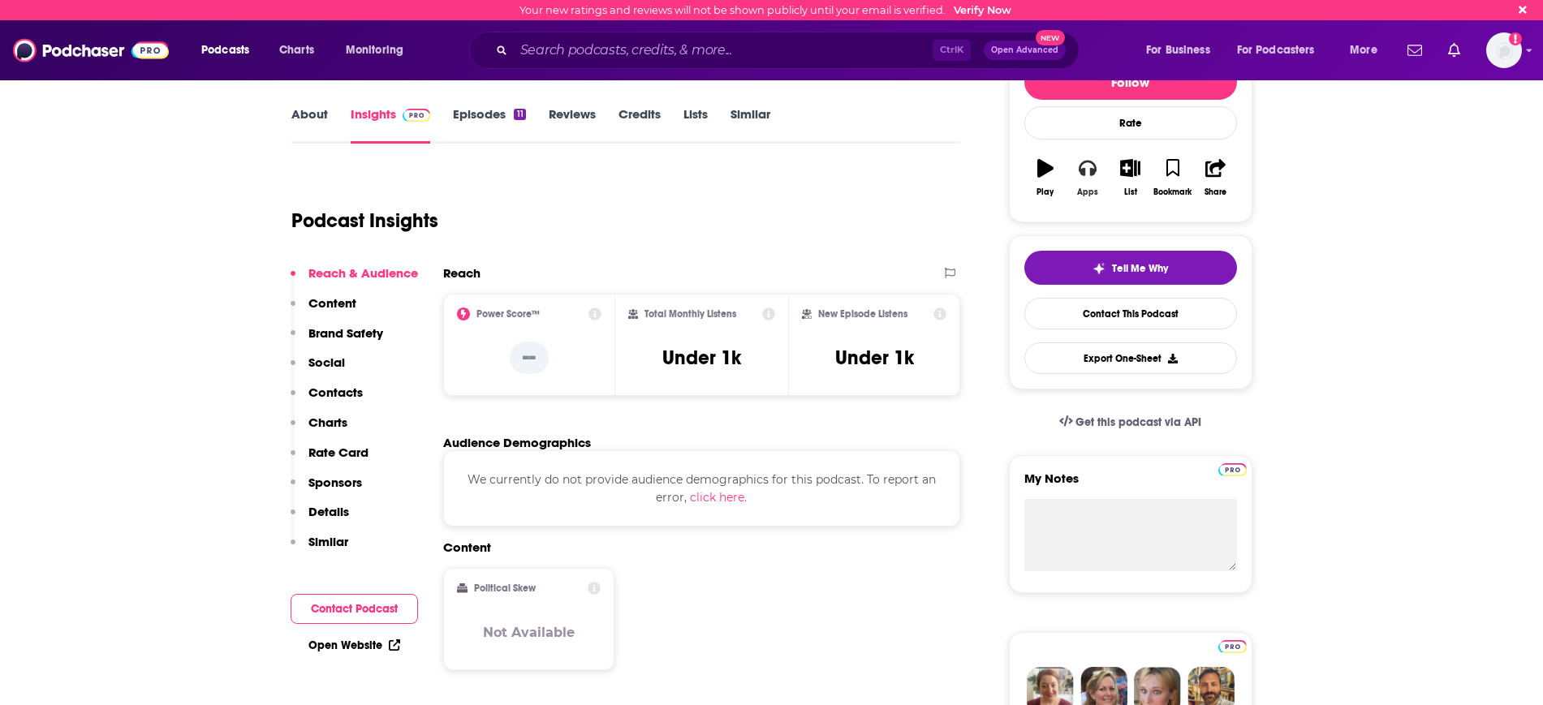
click at [1083, 172] on icon "button" at bounding box center [1088, 169] width 18 height 16
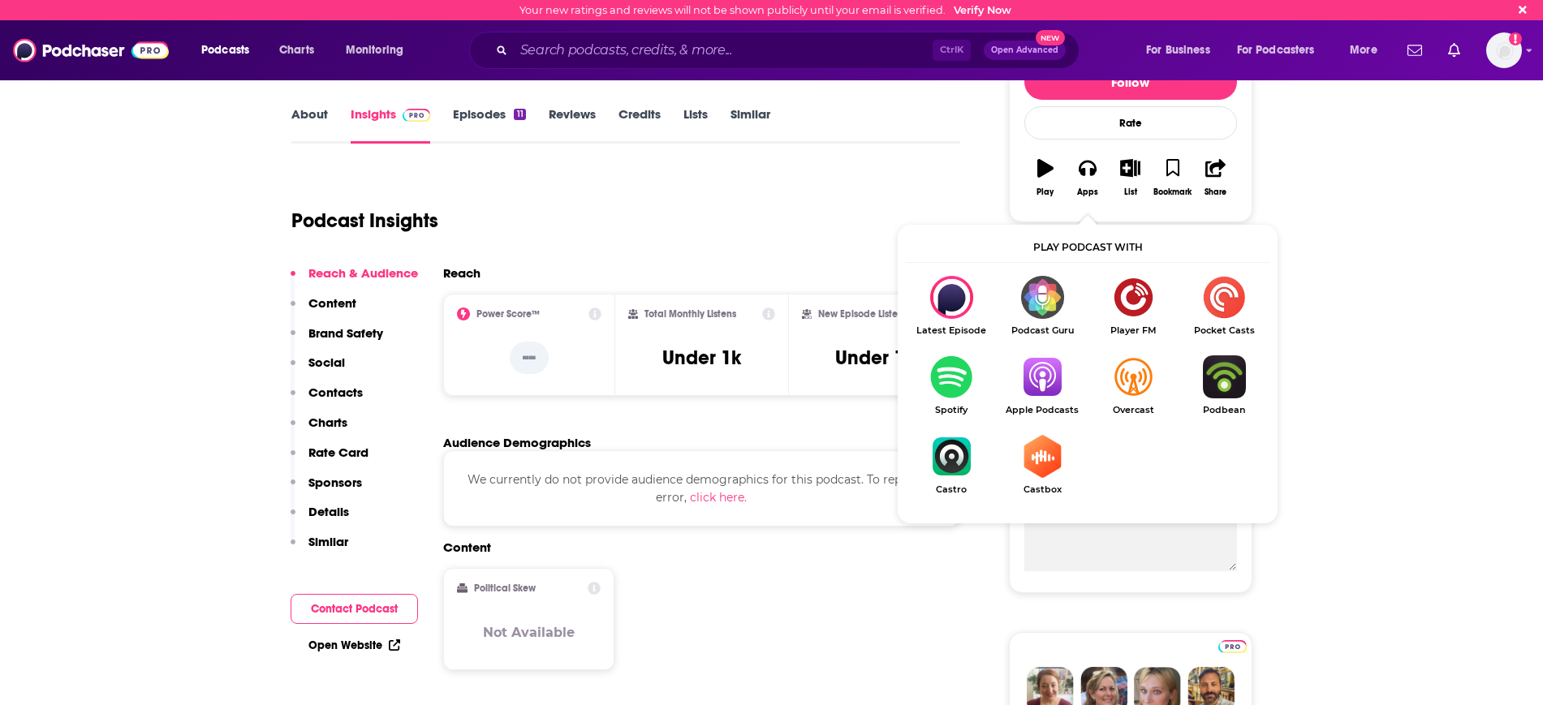
click at [1036, 380] on img "Show Listen On dropdown" at bounding box center [1042, 376] width 91 height 43
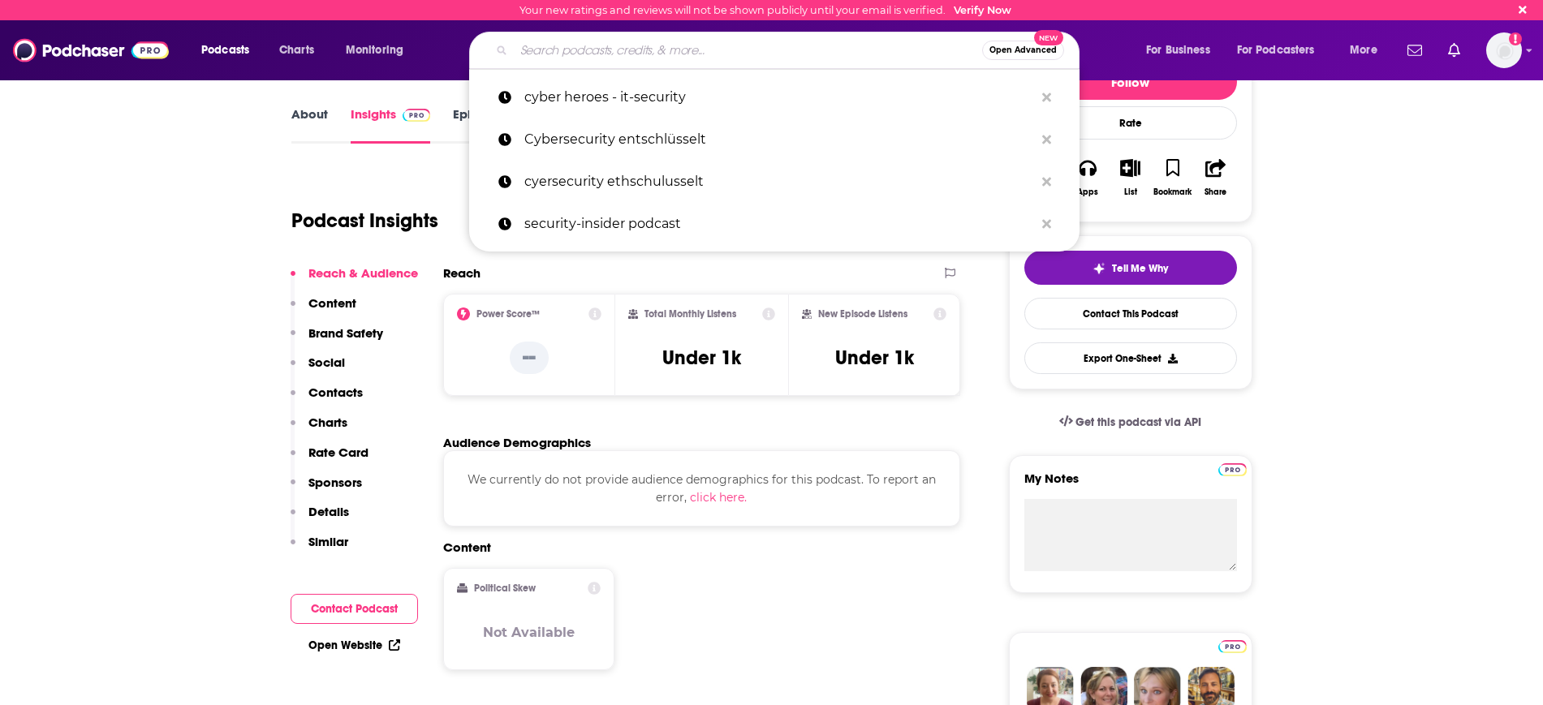
click at [536, 41] on input "Search podcasts, credits, & more..." at bounding box center [748, 50] width 468 height 26
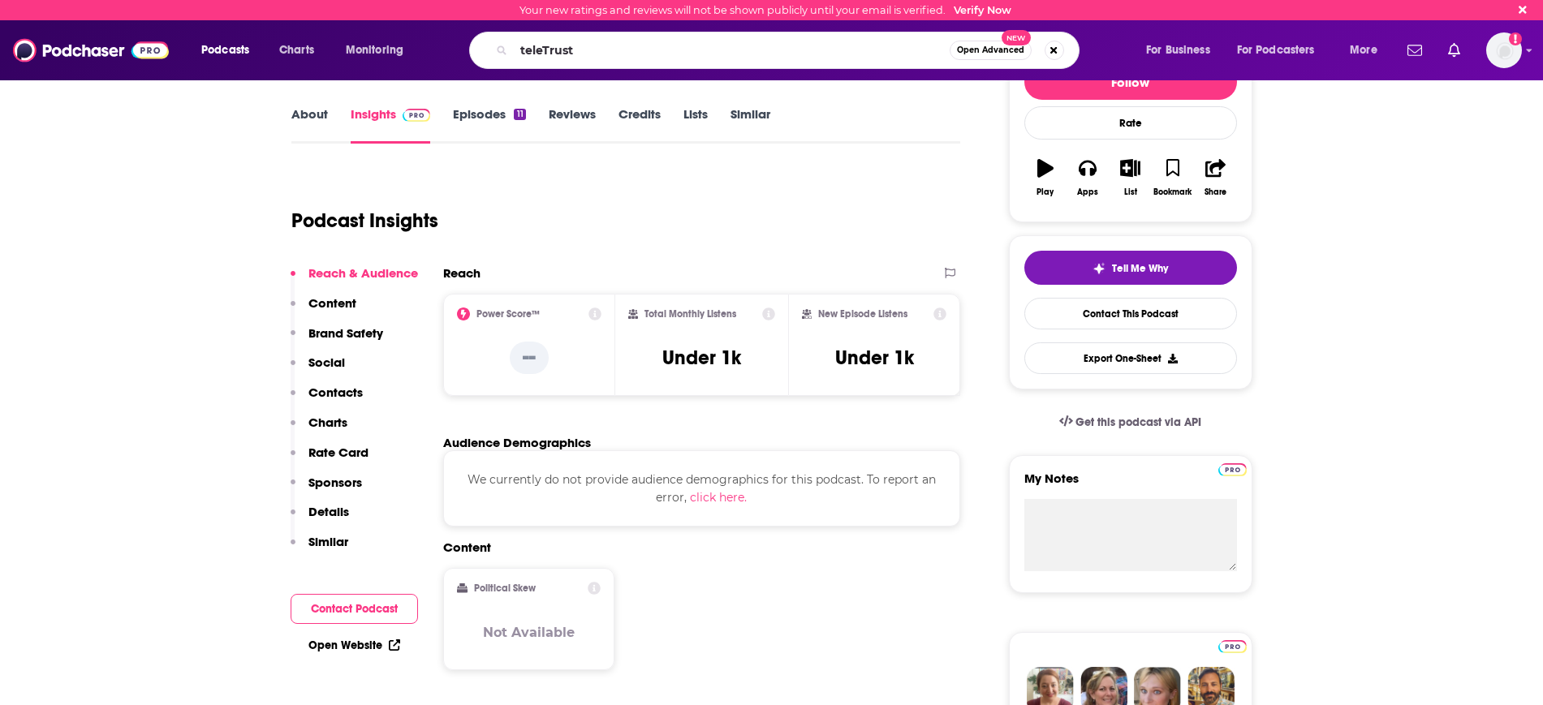
click at [575, 65] on div "teleTrust Open Advanced New" at bounding box center [774, 50] width 610 height 37
drag, startPoint x: 551, startPoint y: 43, endPoint x: 407, endPoint y: 15, distance: 147.2
click at [412, 16] on div "Your new ratings and reviews will not be shown publicly until your email is ver…" at bounding box center [771, 10] width 1543 height 20
paste input "TeleTrusT-Podca"
type input "TeleTrusT-Podcast"
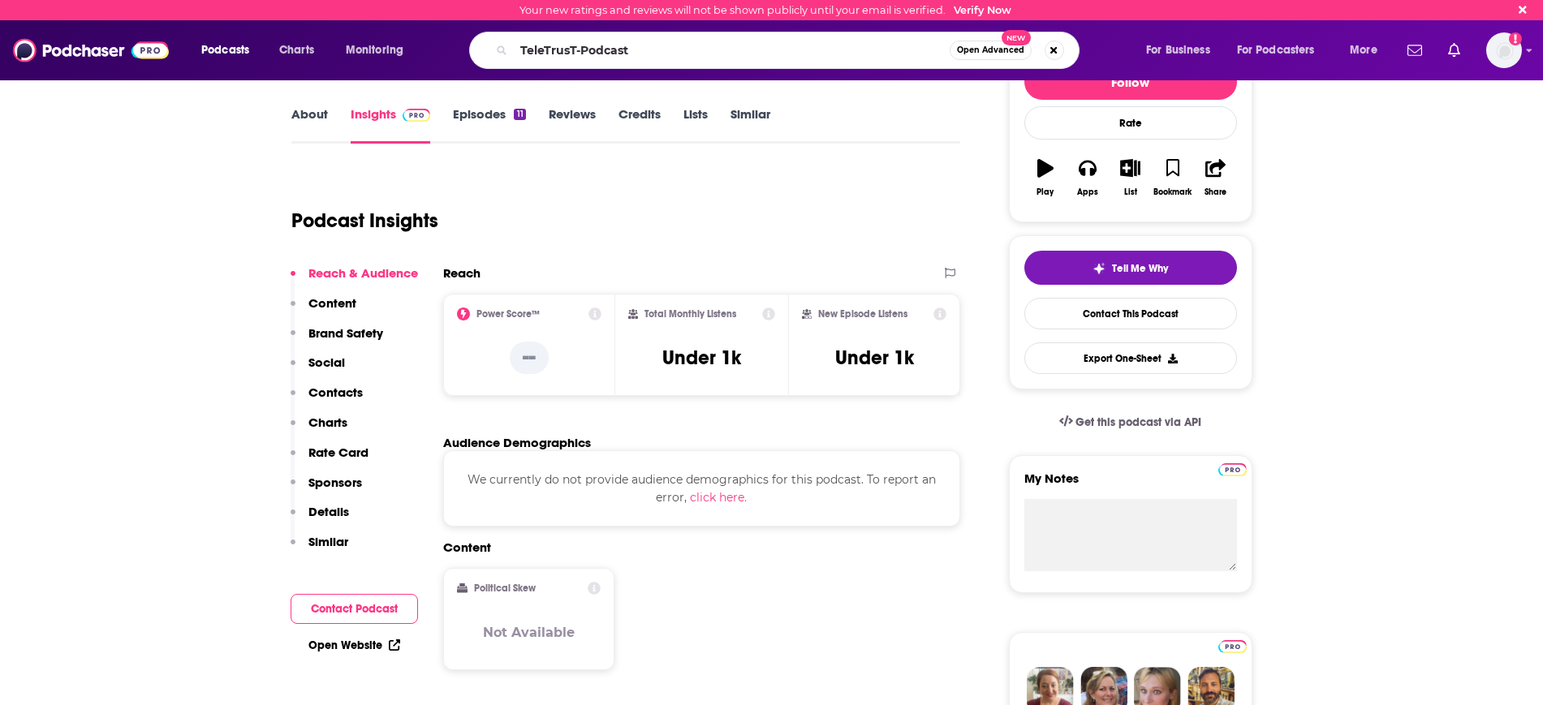
click at [996, 50] on span "Open Advanced" at bounding box center [990, 50] width 67 height 8
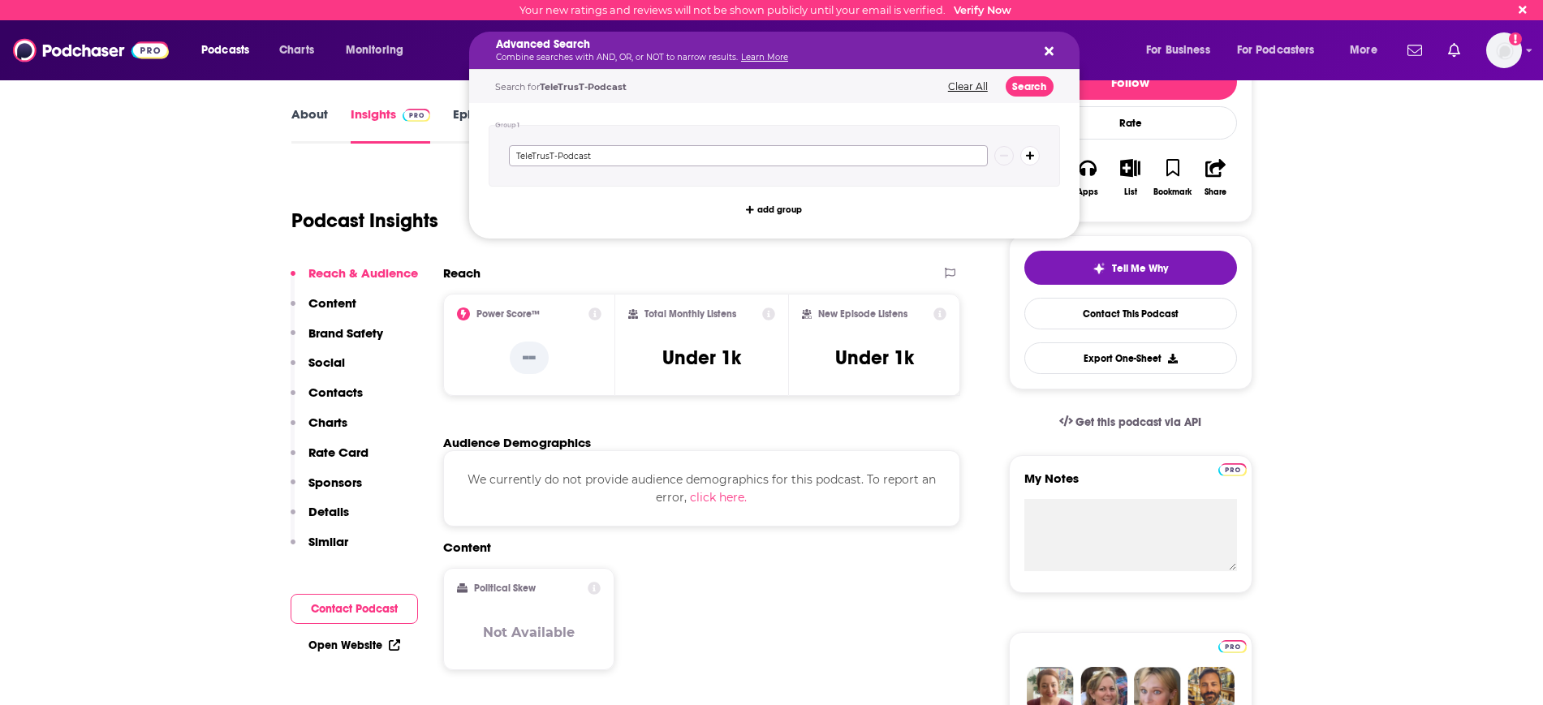
click at [603, 161] on input "TeleTrusT-Podcast" at bounding box center [748, 155] width 479 height 21
click at [1038, 82] on button "Search" at bounding box center [1029, 86] width 48 height 20
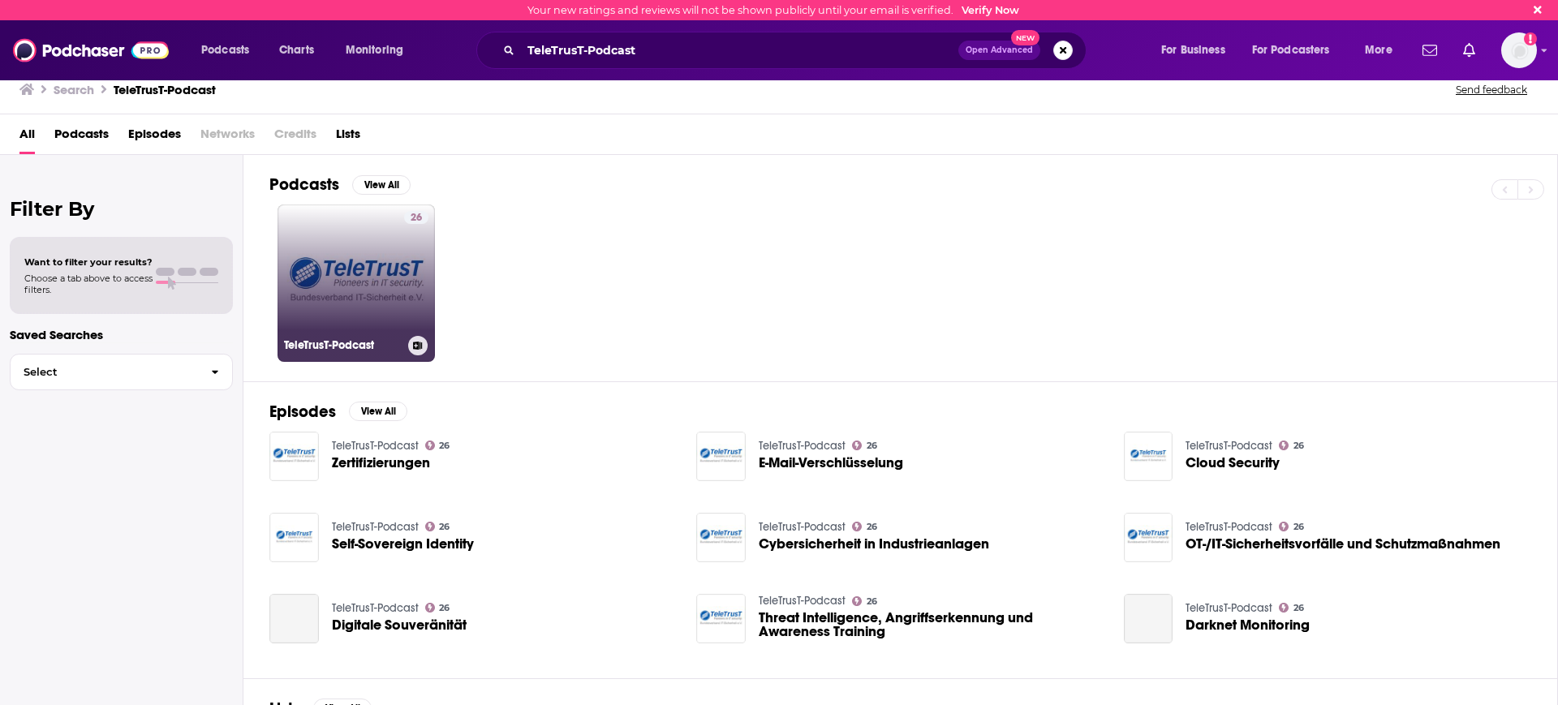
click at [398, 289] on link "26 TeleTrusT-Podcast" at bounding box center [356, 283] width 157 height 157
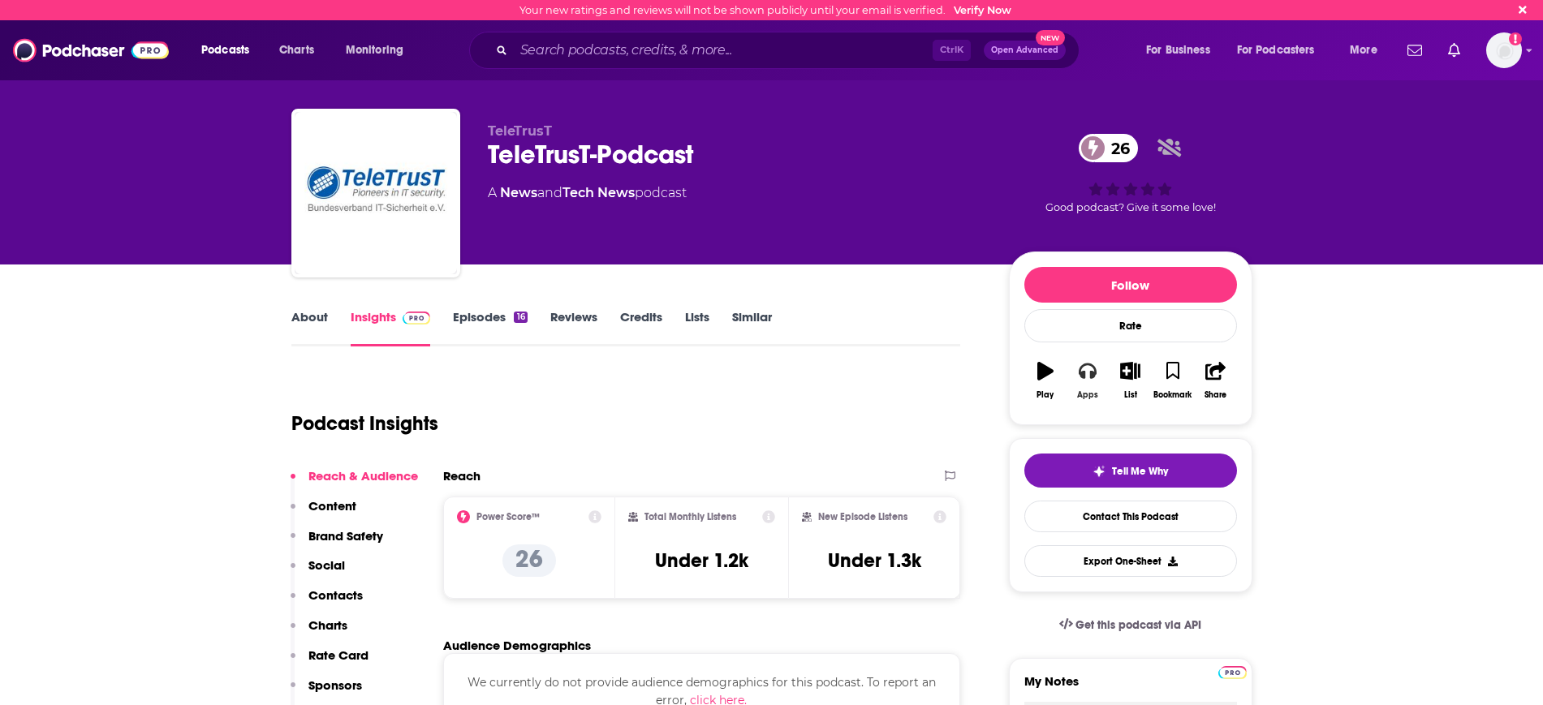
click at [1096, 368] on icon "button" at bounding box center [1088, 372] width 18 height 16
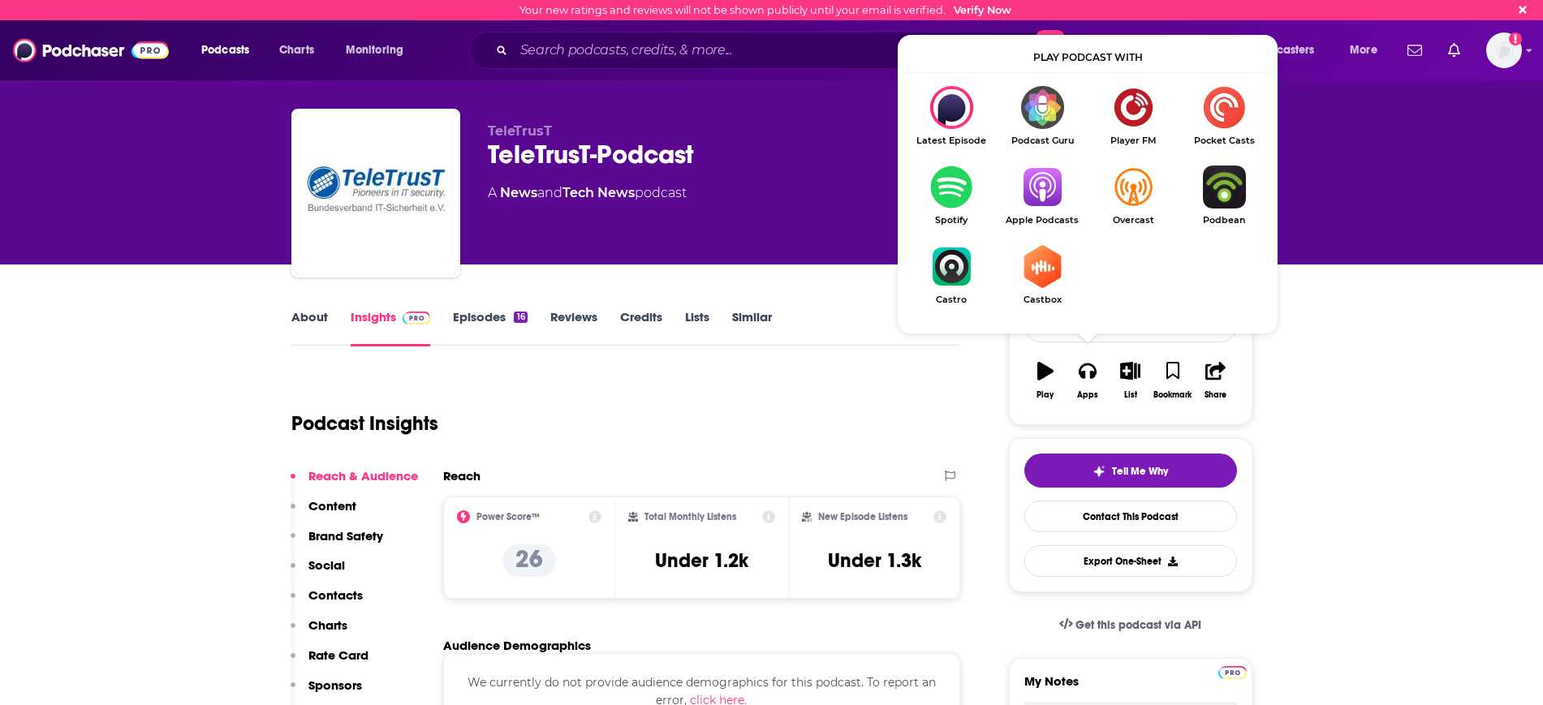
click at [1036, 187] on img "Show Listen On dropdown" at bounding box center [1042, 187] width 91 height 43
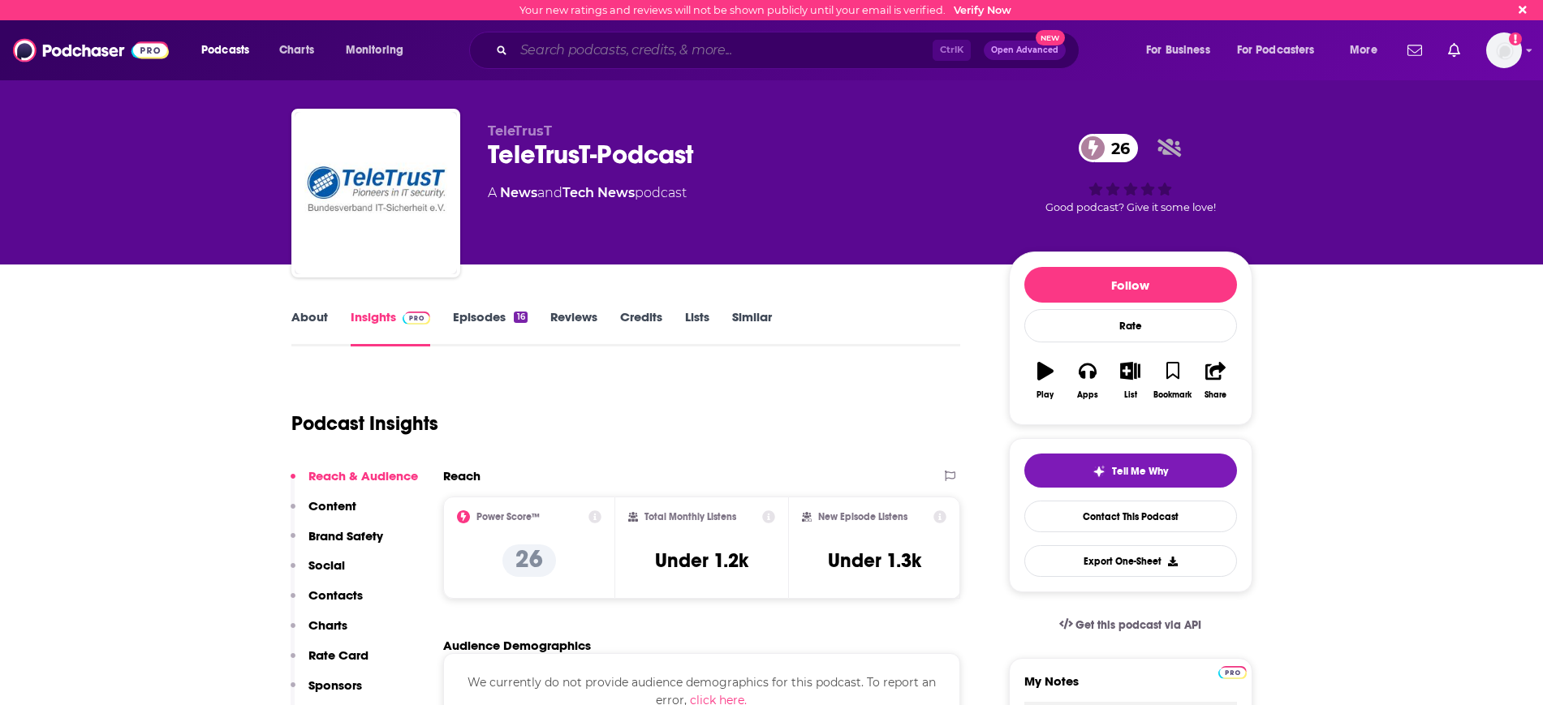
click at [683, 47] on input "Search podcasts, credits, & more..." at bounding box center [723, 50] width 419 height 26
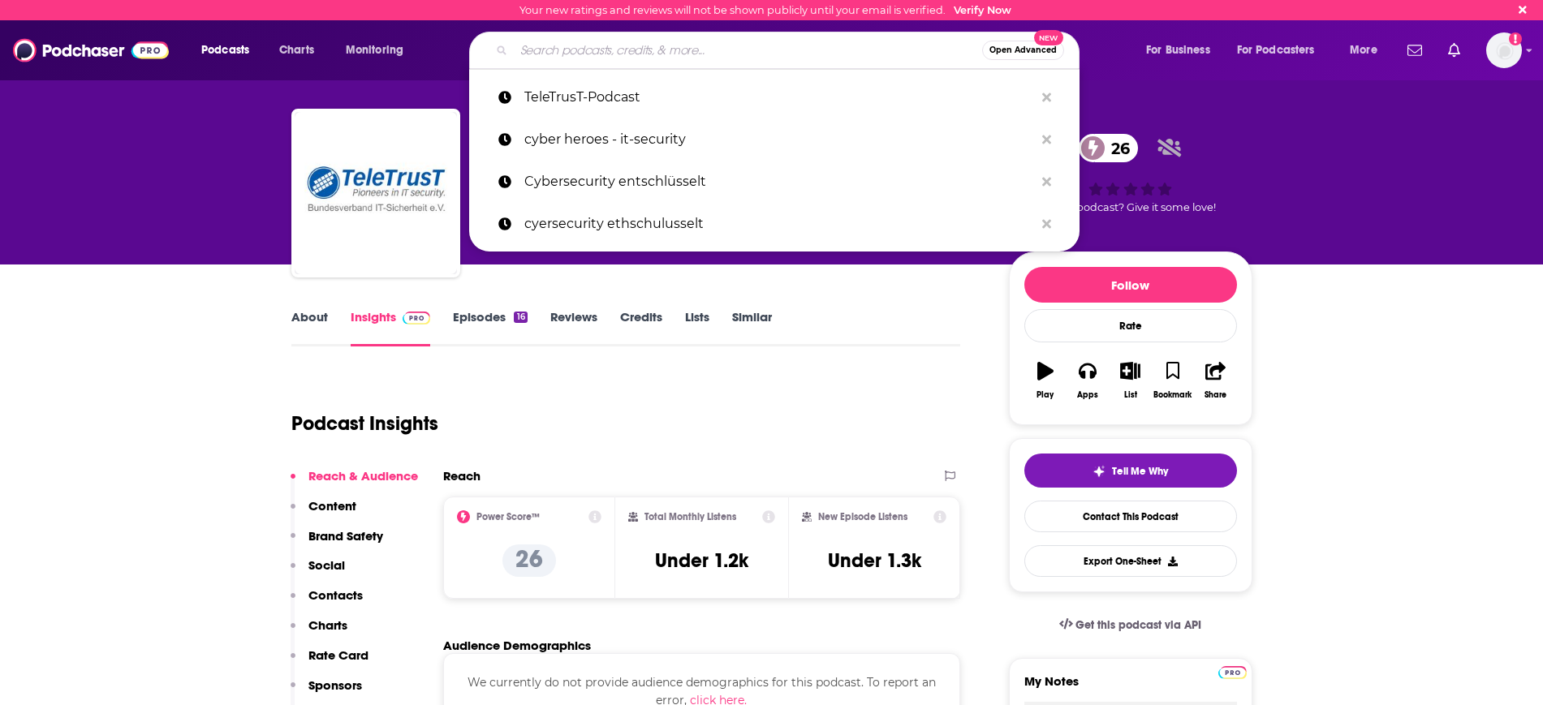
paste input "Security News Podcast (Marktplatz IT-Sicherheit)"
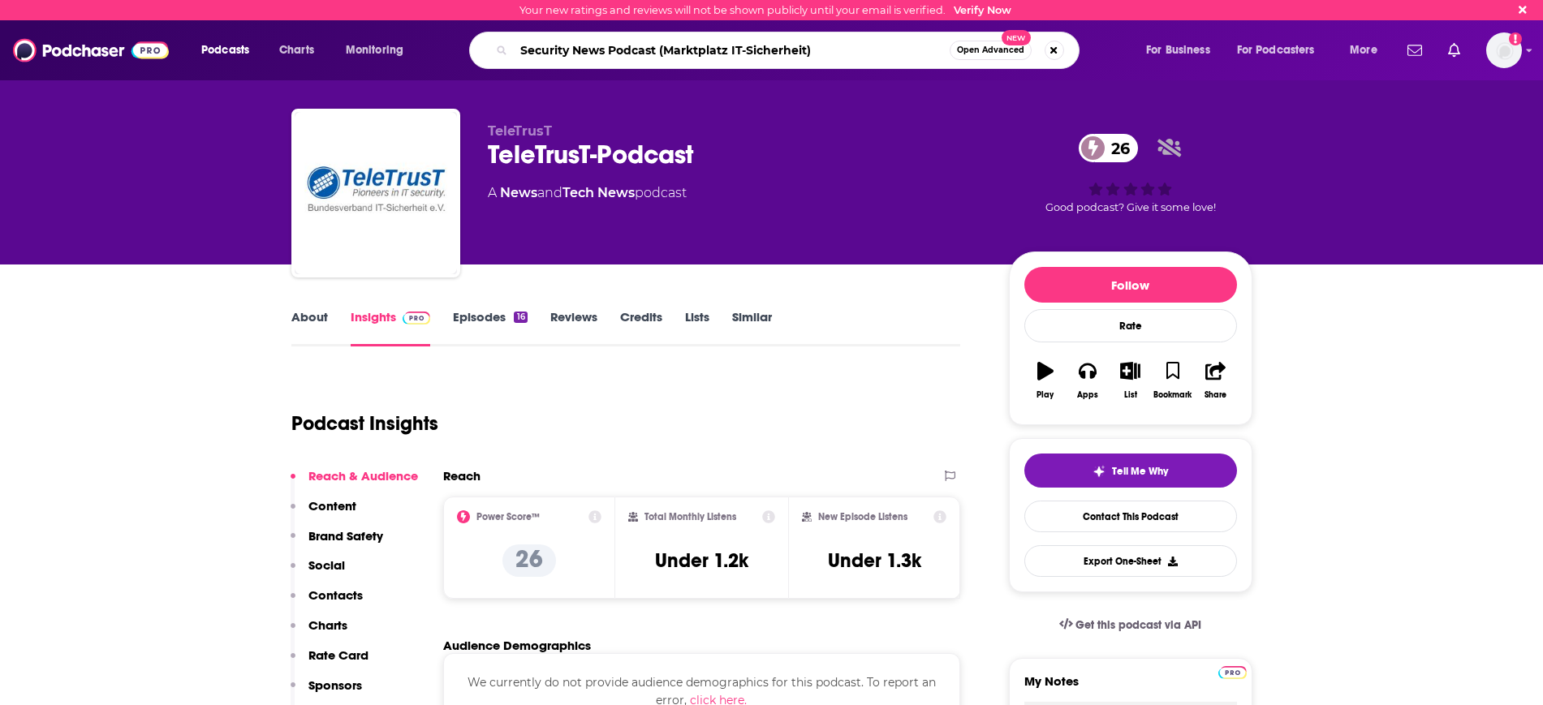
type input "Security News Podcast (Marktplatz IT-Sicherheit)"
click at [969, 52] on span "Open Advanced" at bounding box center [990, 50] width 67 height 8
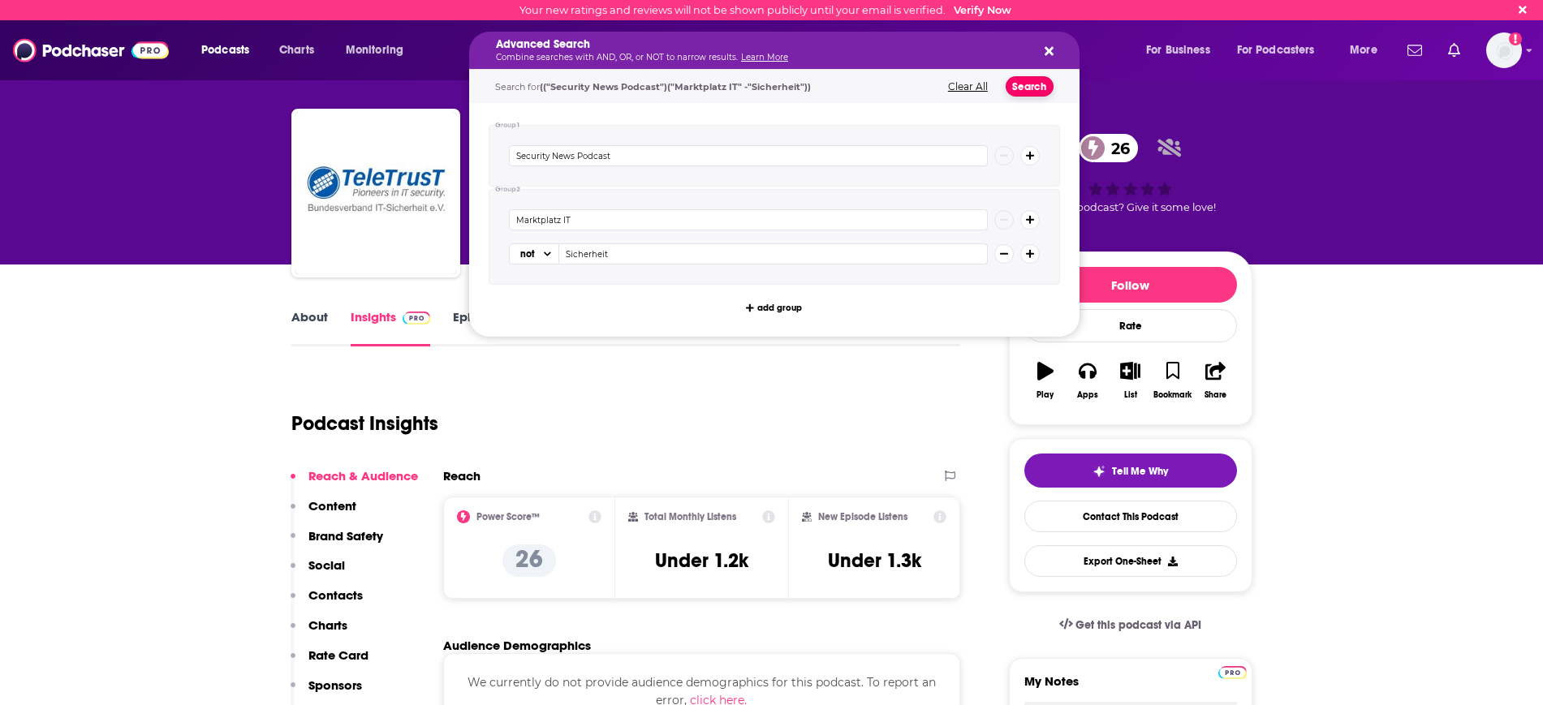
click at [1035, 85] on button "Search" at bounding box center [1029, 86] width 48 height 20
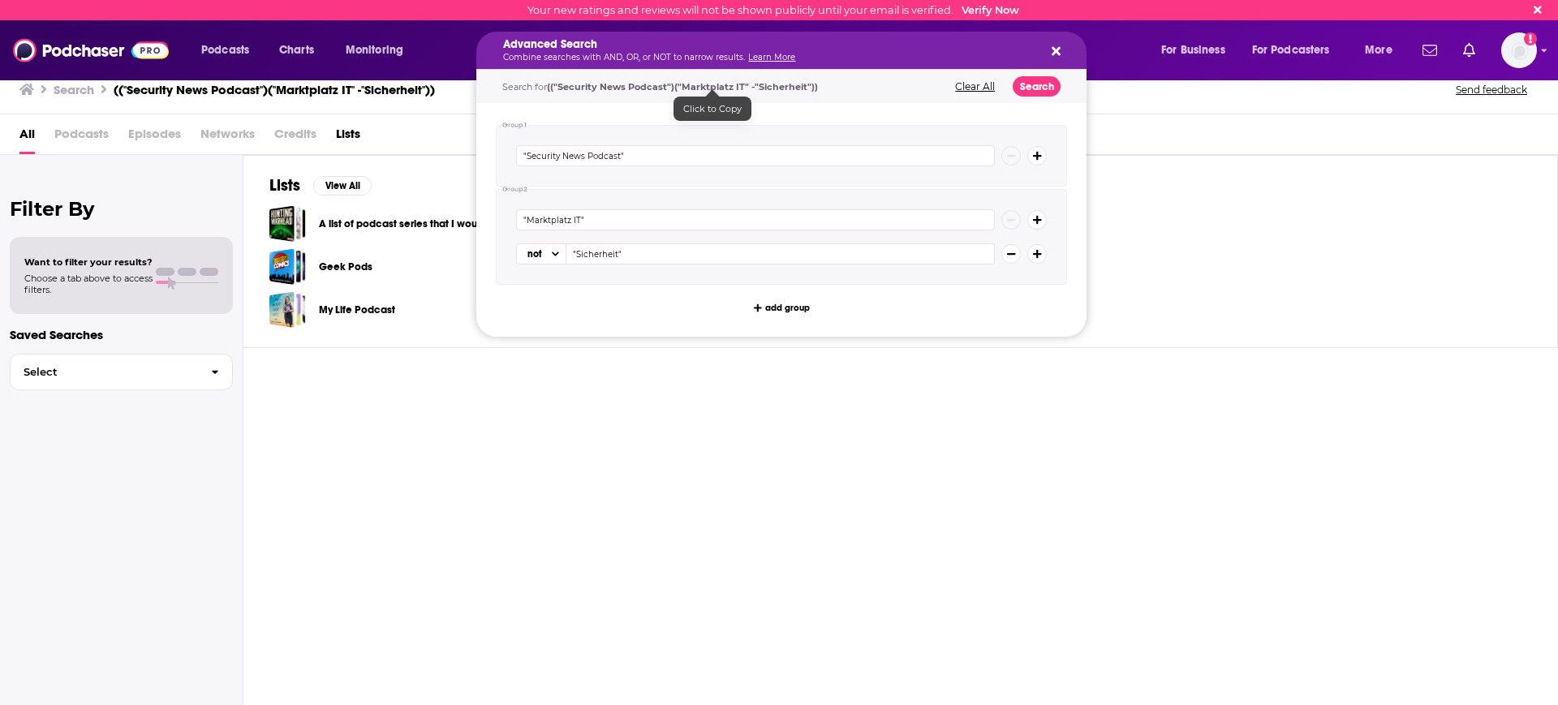
click at [551, 85] on span "(("Security News Podcast")("Marktplatz IT" -"Sicherheit"))" at bounding box center [682, 86] width 271 height 11
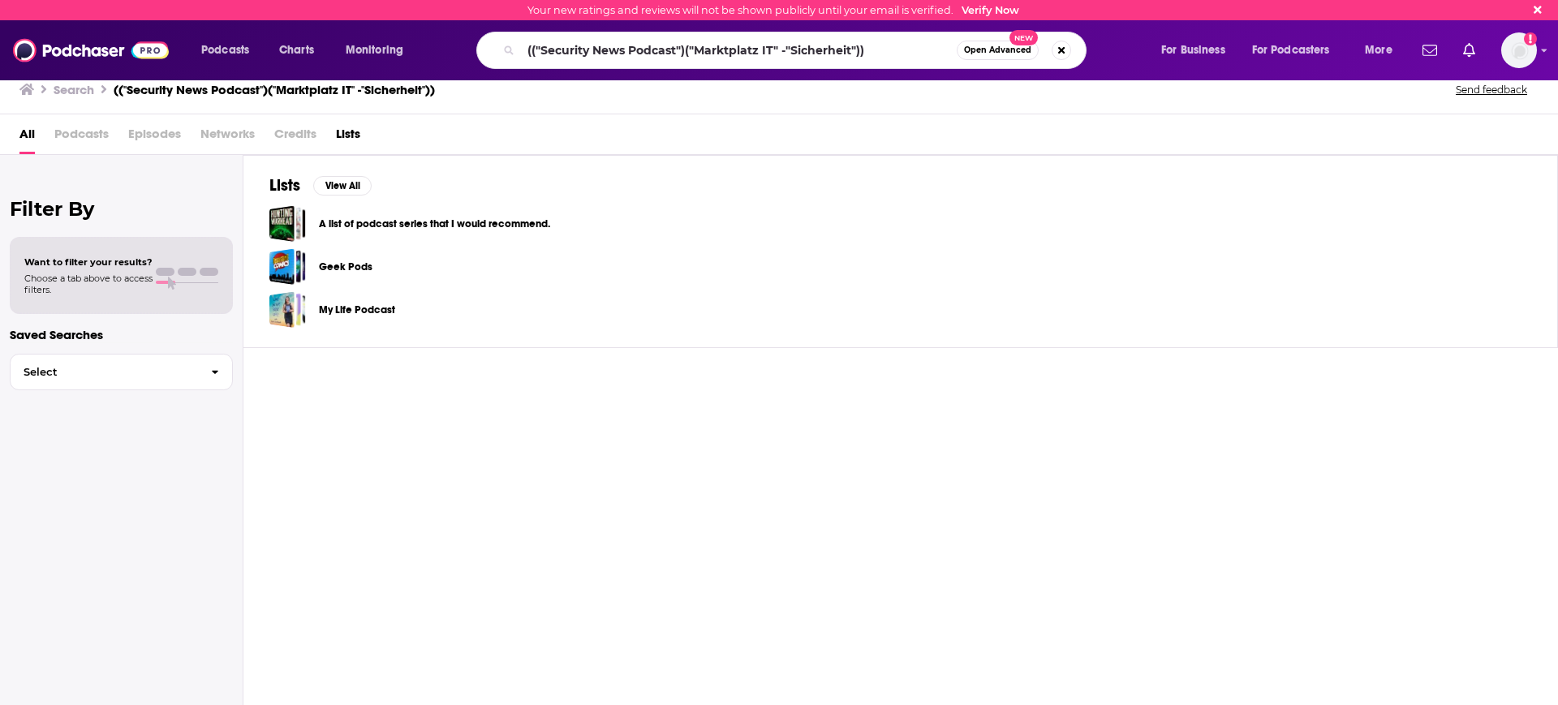
click at [553, 468] on div "Lists View All A list of podcast series that I would recommend. Geek Pods My Li…" at bounding box center [900, 430] width 1315 height 551
click at [995, 50] on span "Open Advanced" at bounding box center [997, 50] width 67 height 8
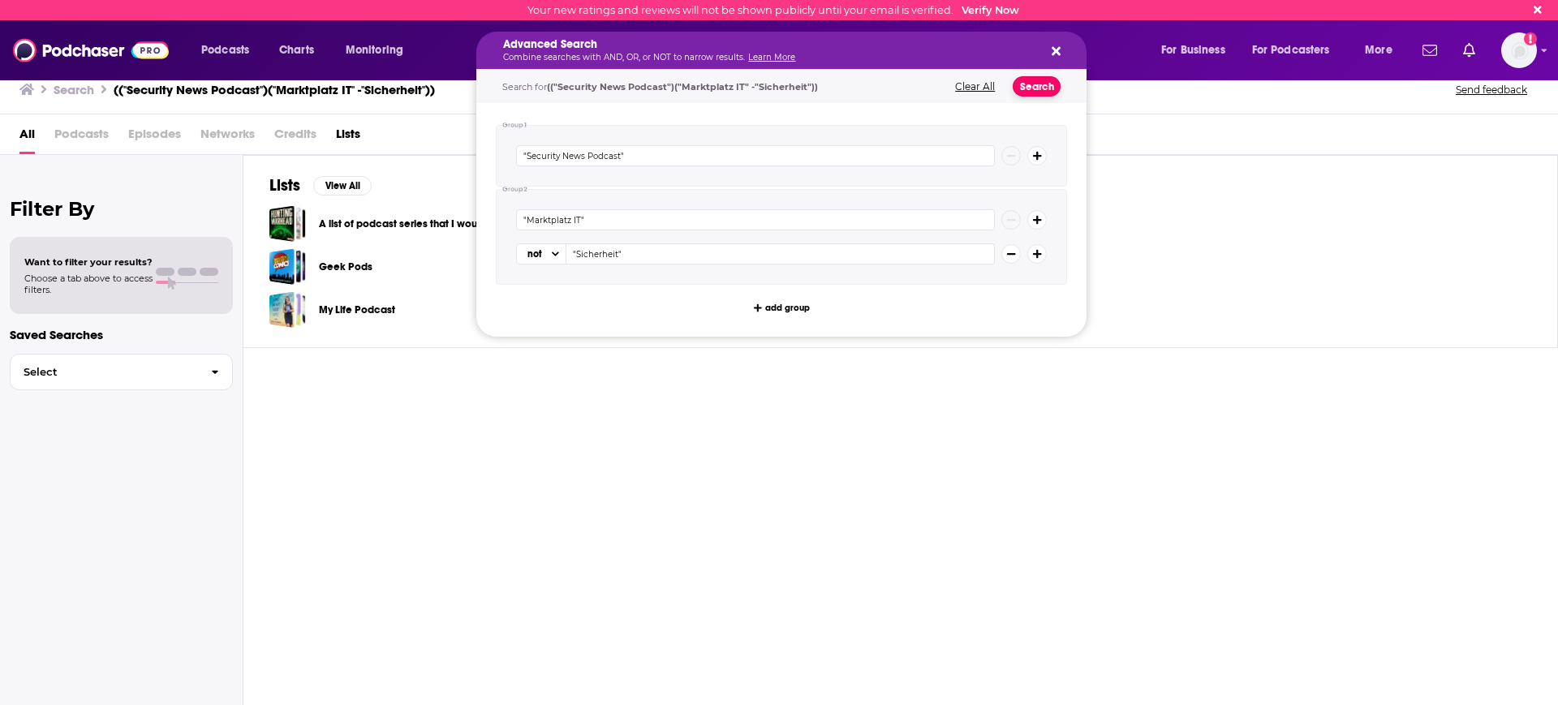
click at [1034, 87] on button "Search" at bounding box center [1037, 86] width 48 height 20
click at [979, 86] on button "Clear All" at bounding box center [975, 86] width 50 height 11
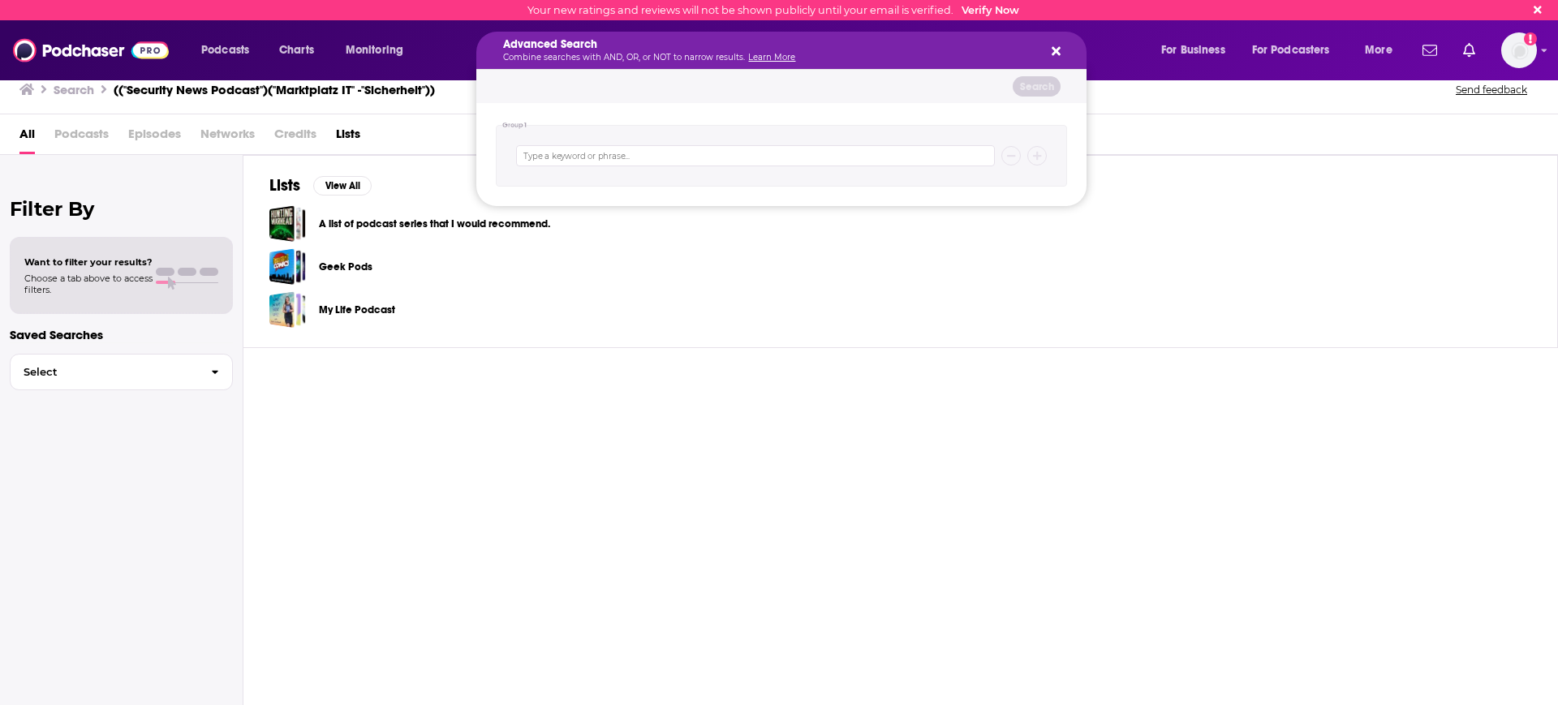
click at [476, 419] on div "Lists View All A list of podcast series that I would recommend. Geek Pods My Li…" at bounding box center [900, 430] width 1315 height 551
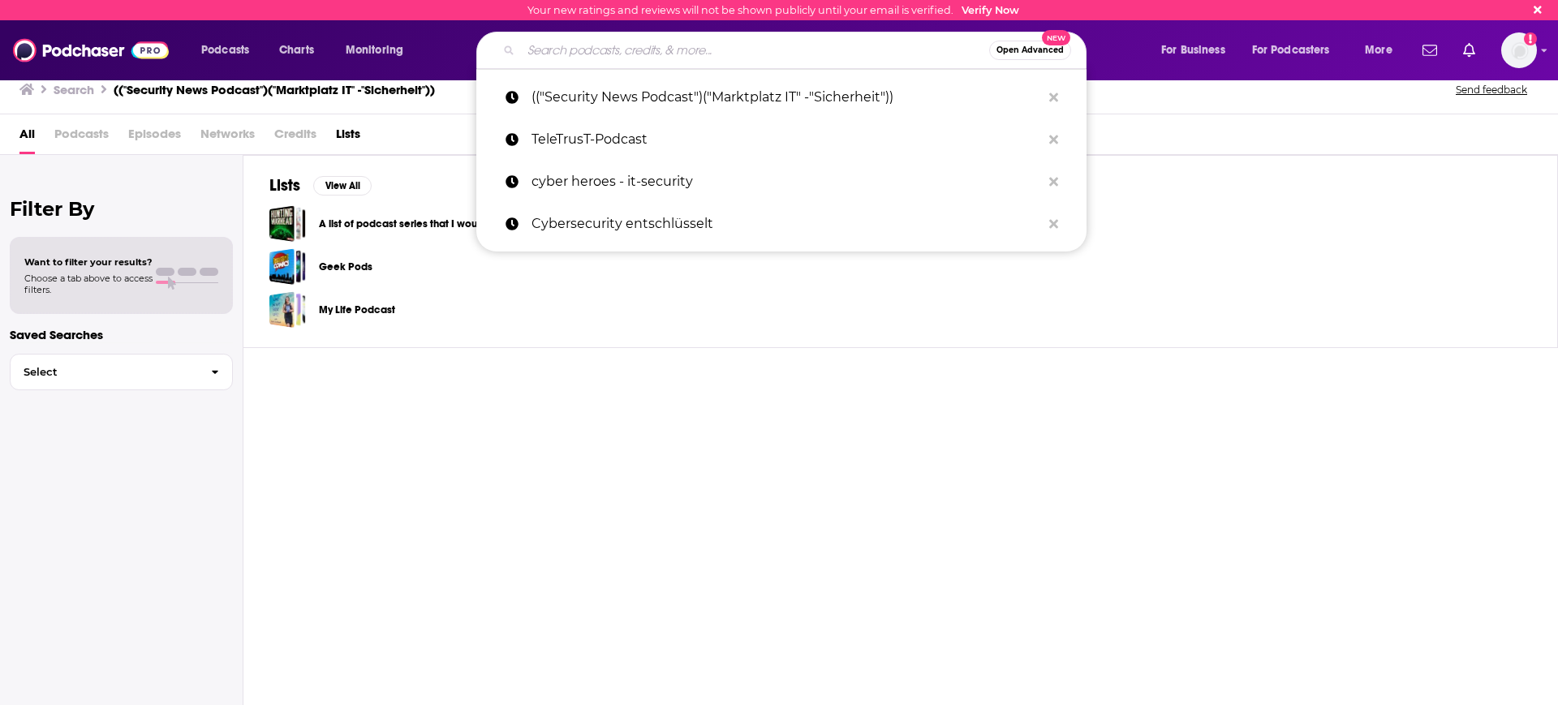
click at [616, 380] on div "Lists View All A list of podcast series that I would recommend. Geek Pods My Li…" at bounding box center [900, 430] width 1315 height 551
click at [396, 361] on div "Lists View All A list of podcast series that I would recommend. Geek Pods My Li…" at bounding box center [900, 430] width 1315 height 551
click at [642, 58] on input "Search podcasts, credits, & more..." at bounding box center [755, 50] width 468 height 26
paste input "Cybersecurity Helden Podcast"
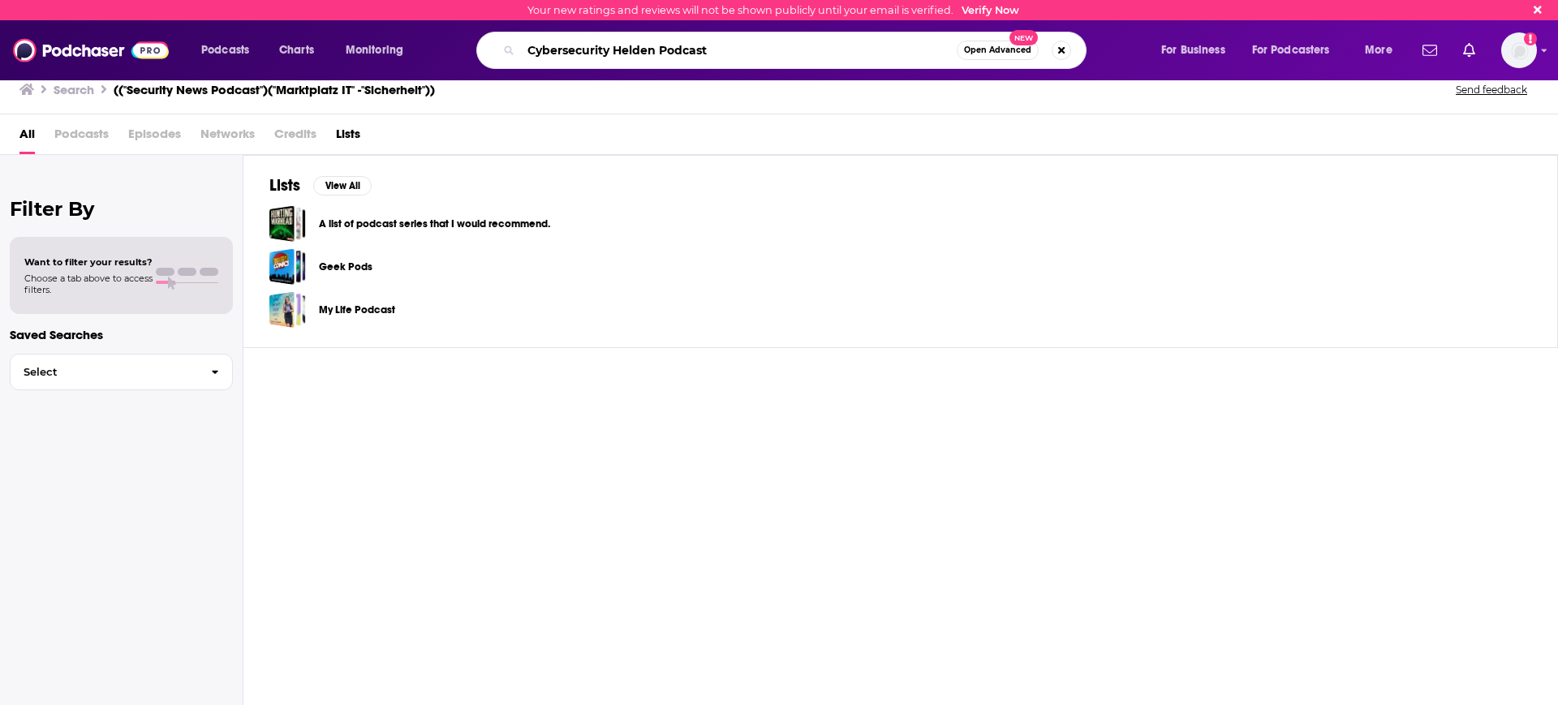
click at [648, 61] on input "Cybersecurity Helden Podcast" at bounding box center [739, 50] width 436 height 26
type input "Cybersecurity Helden Podcast"
click at [1003, 50] on span "Open Advanced" at bounding box center [997, 50] width 67 height 8
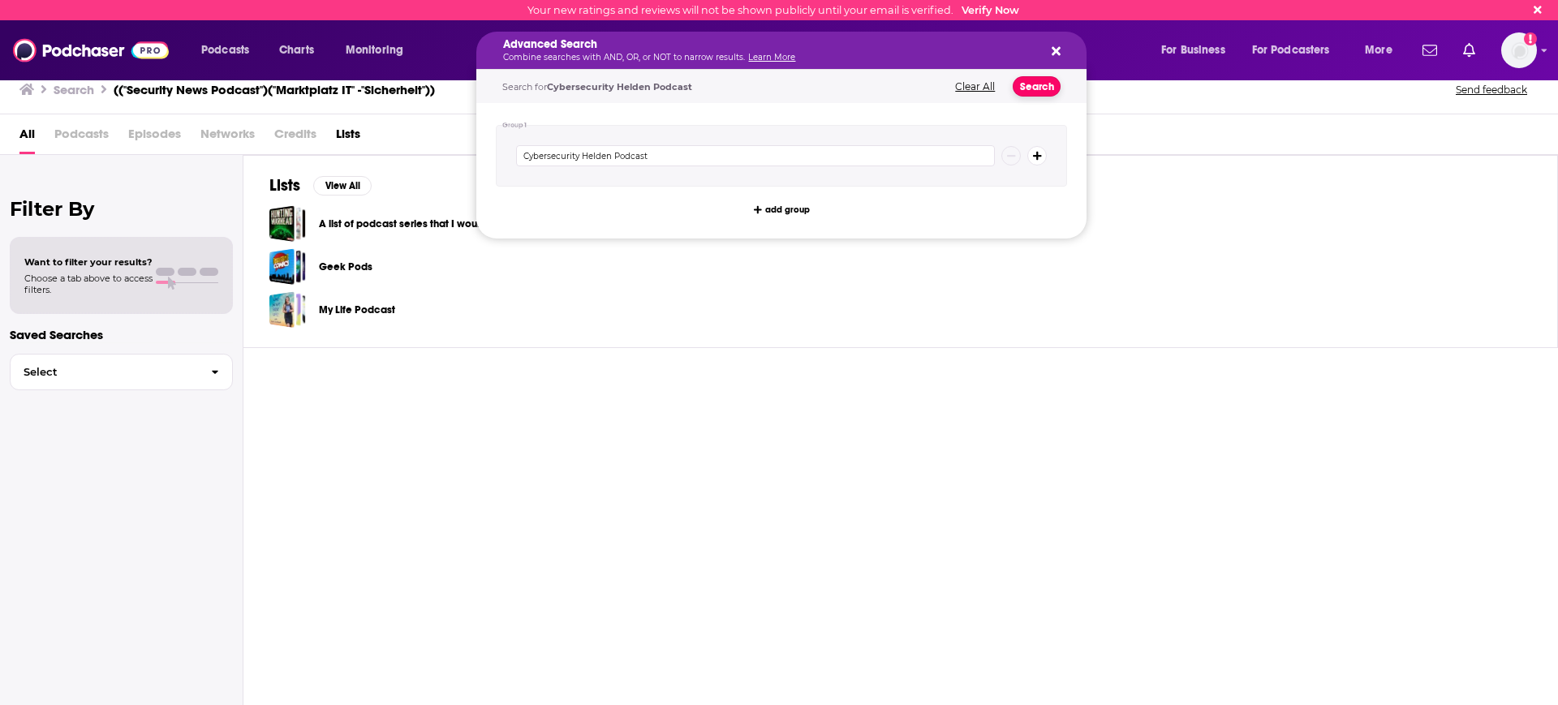
click at [1050, 85] on button "Search" at bounding box center [1037, 86] width 48 height 20
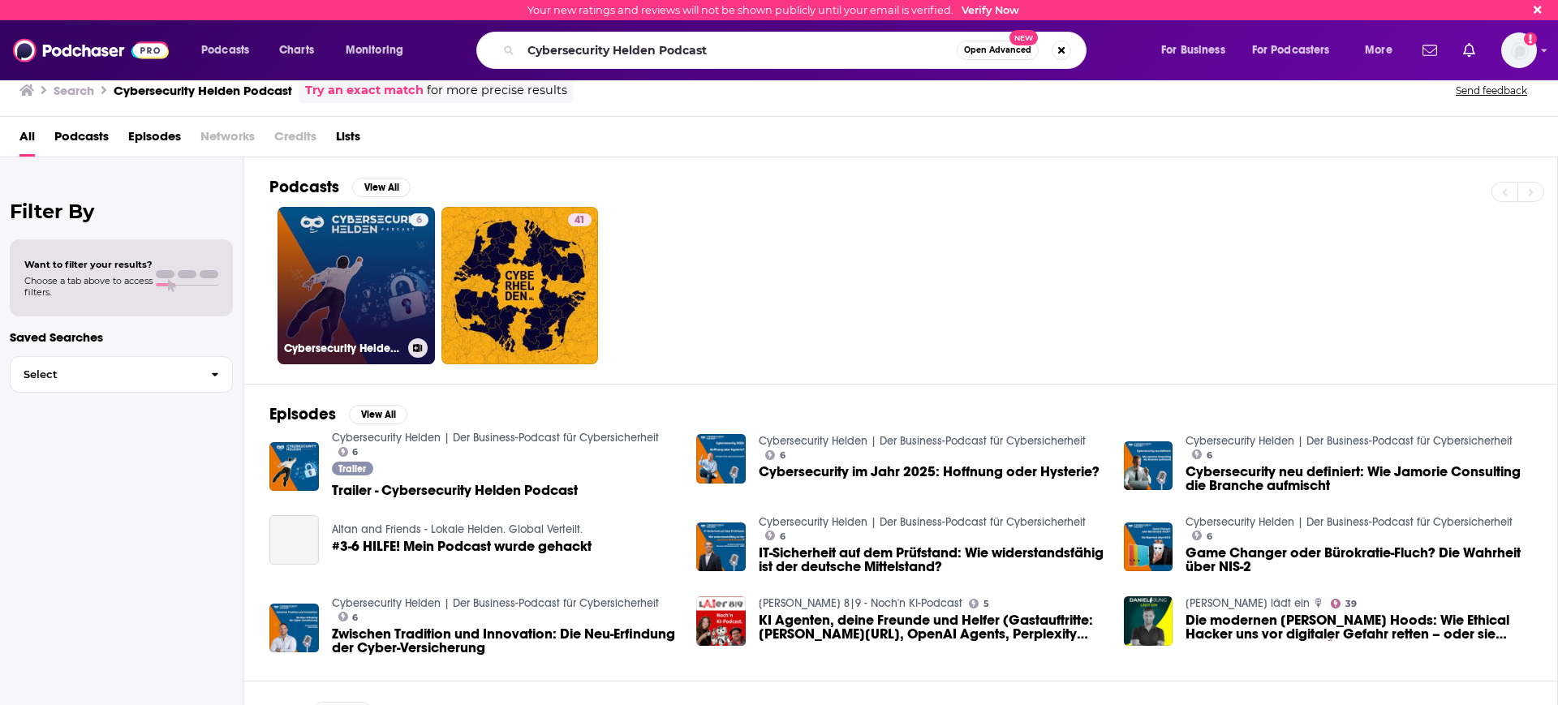
click at [383, 292] on link "6 Cybersecurity Helden | Der Business-Podcast für Cybersicherheit" at bounding box center [356, 285] width 157 height 157
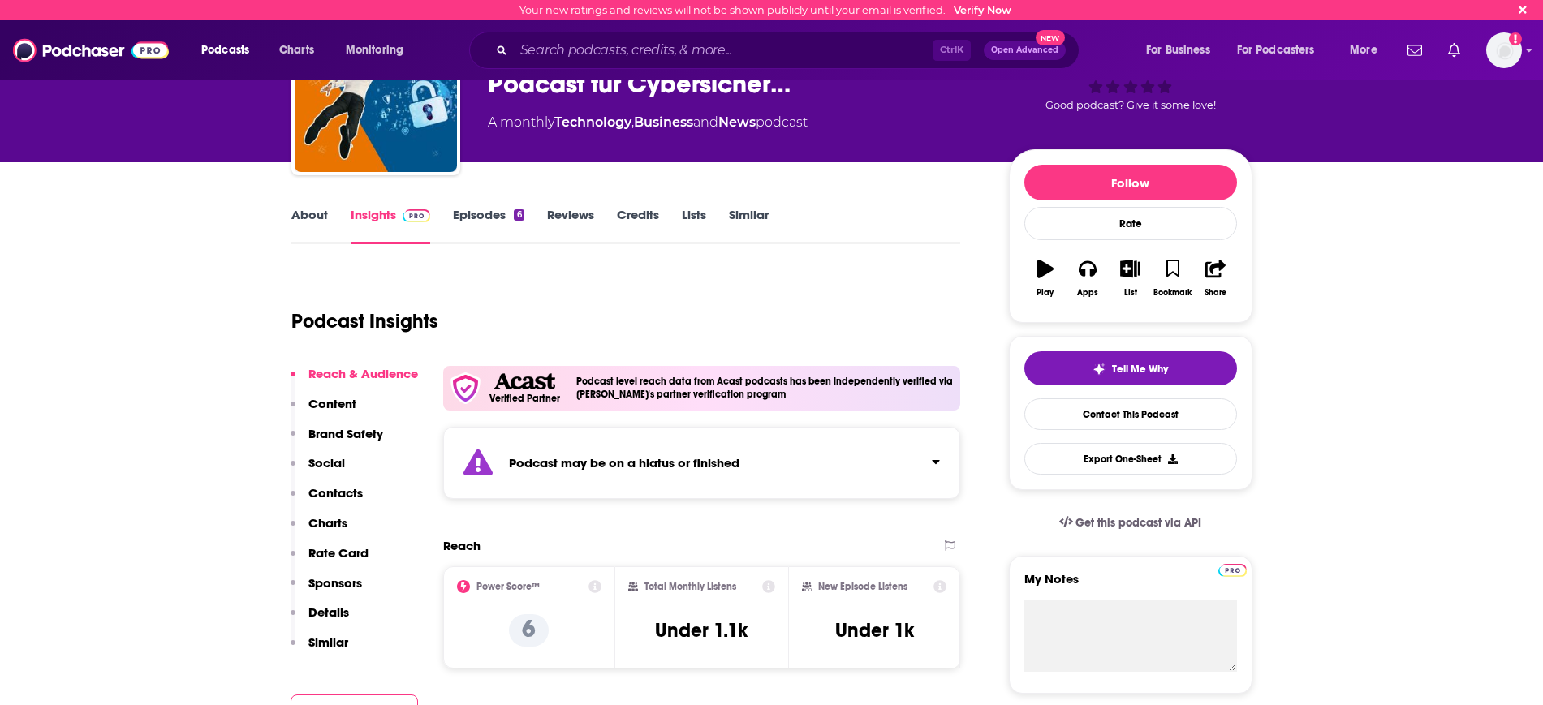
scroll to position [101, 0]
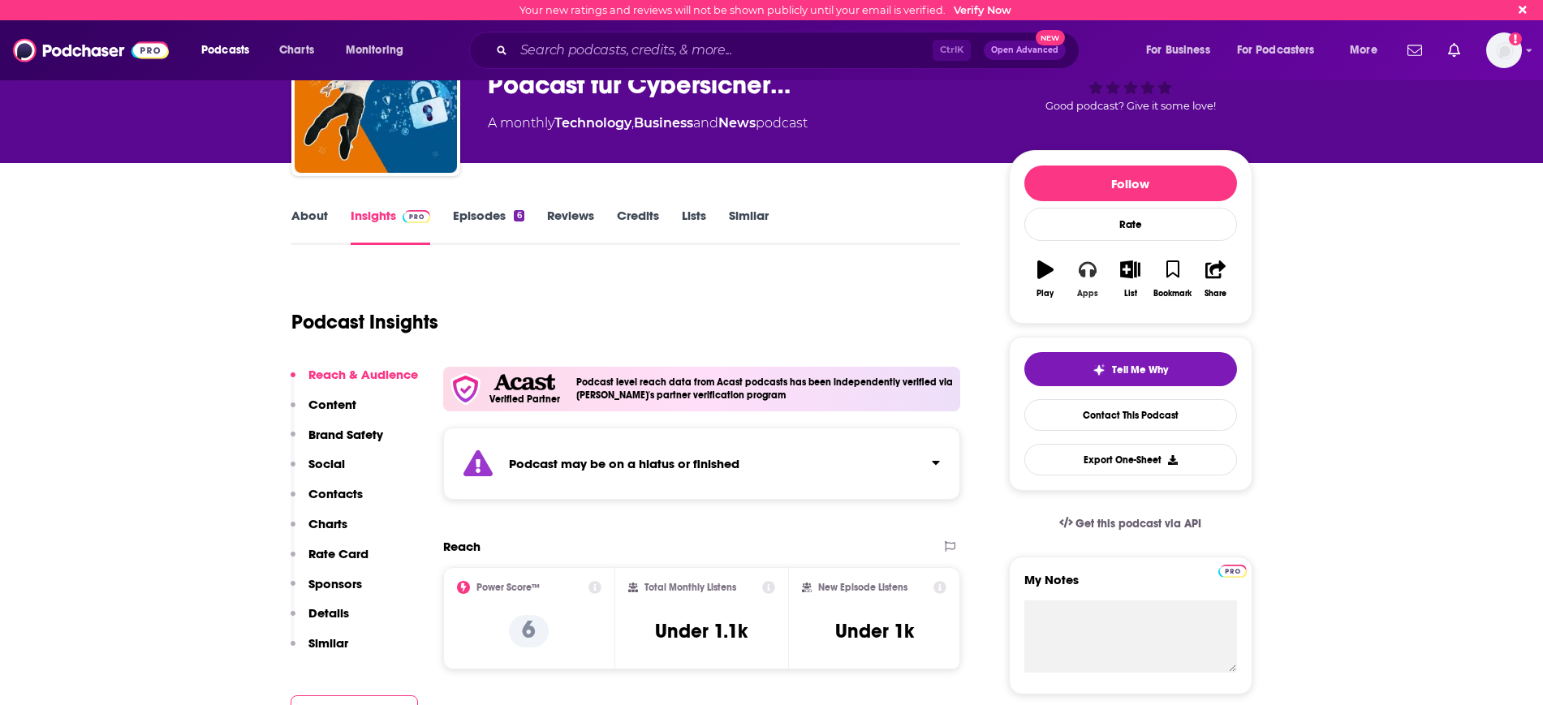
click at [1082, 262] on icon "button" at bounding box center [1088, 270] width 18 height 18
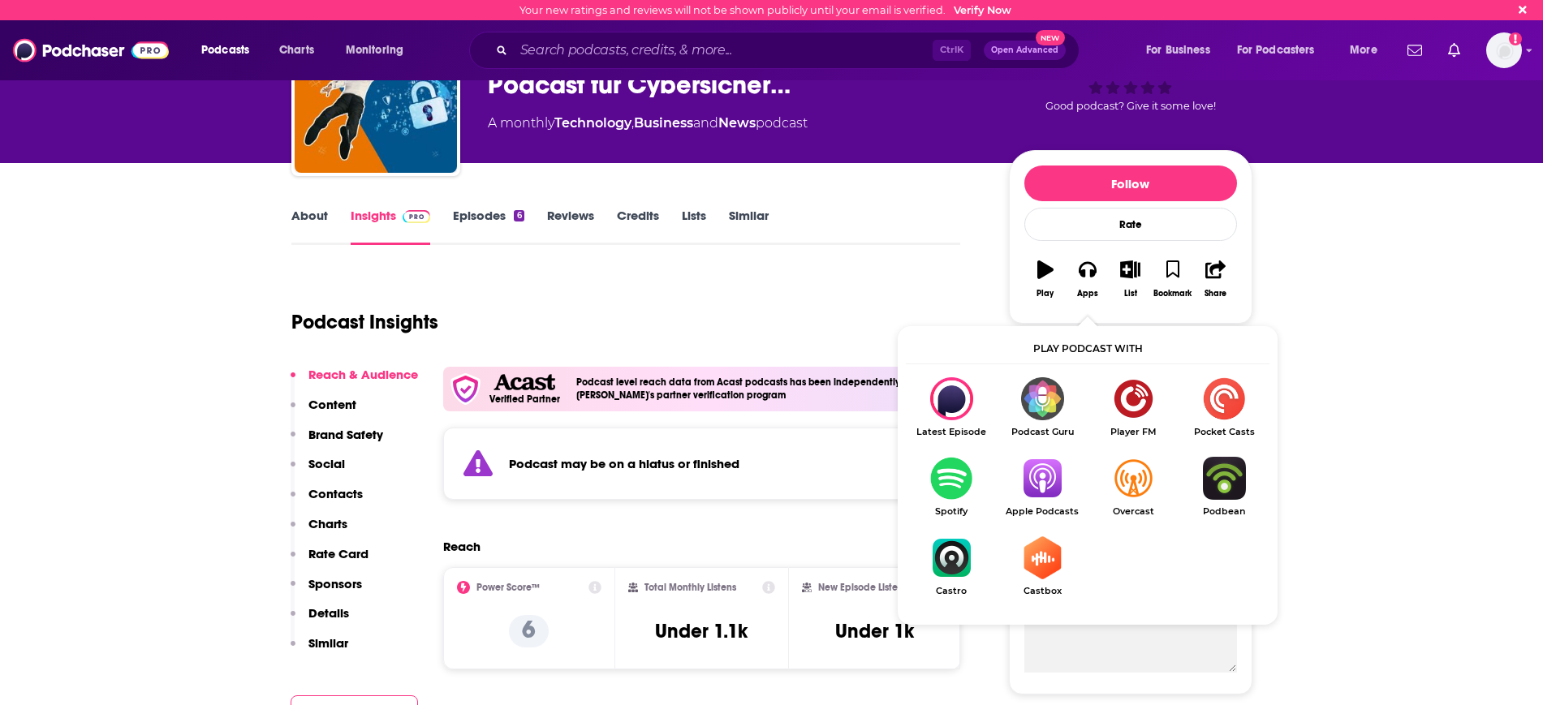
click at [1038, 470] on img "Show Listen On dropdown" at bounding box center [1042, 478] width 91 height 43
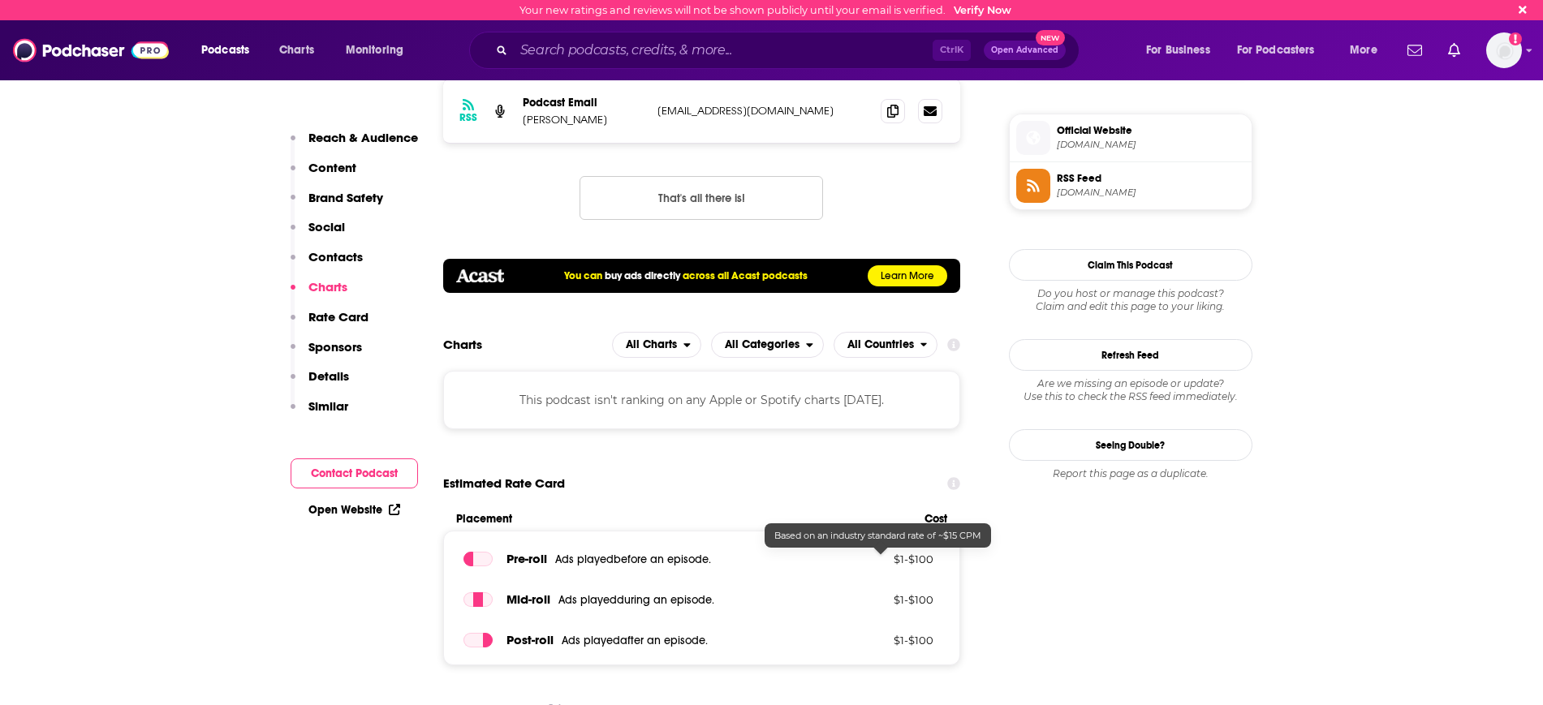
scroll to position [1116, 0]
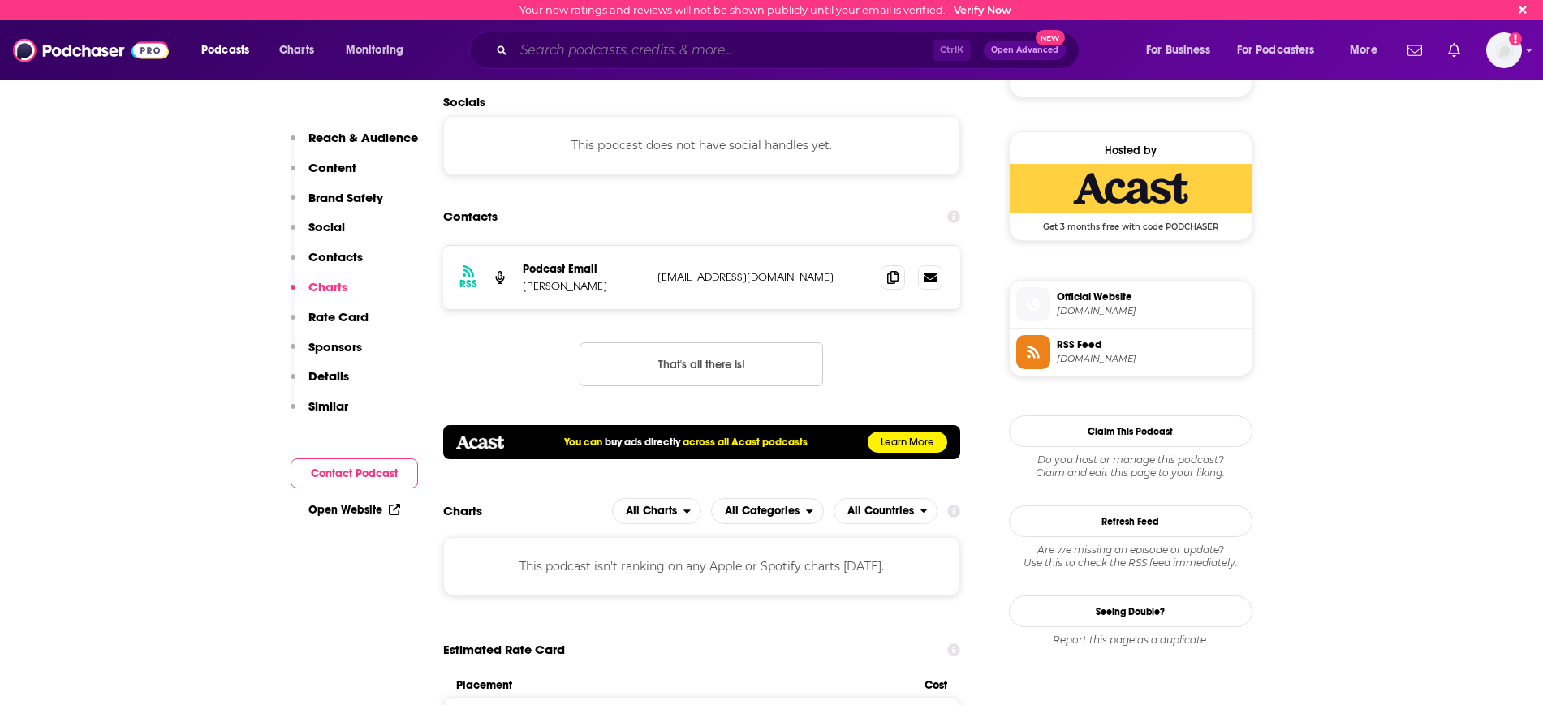
drag, startPoint x: 587, startPoint y: 60, endPoint x: 578, endPoint y: 54, distance: 11.0
click at [587, 60] on input "Search podcasts, credits, & more..." at bounding box center [723, 50] width 419 height 26
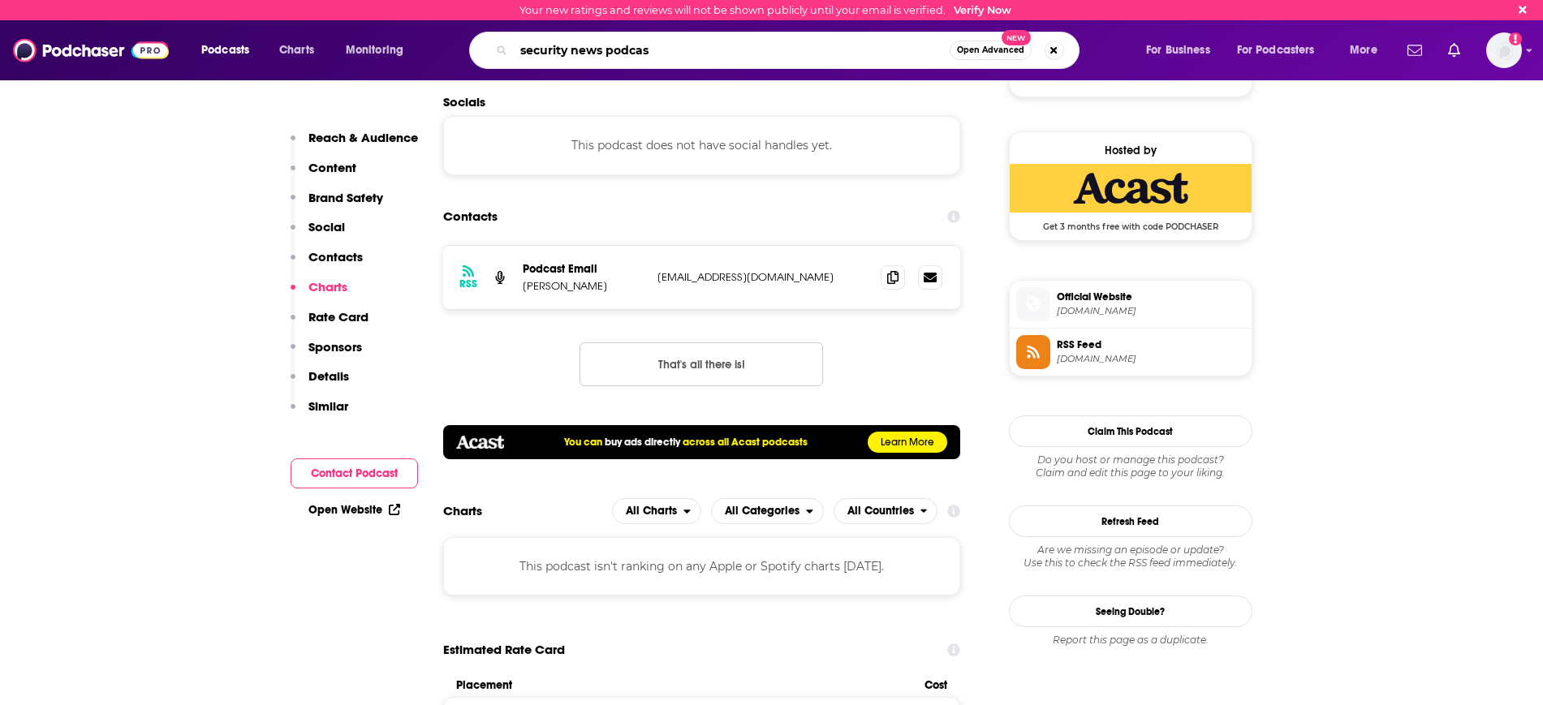
type input "security news podcast"
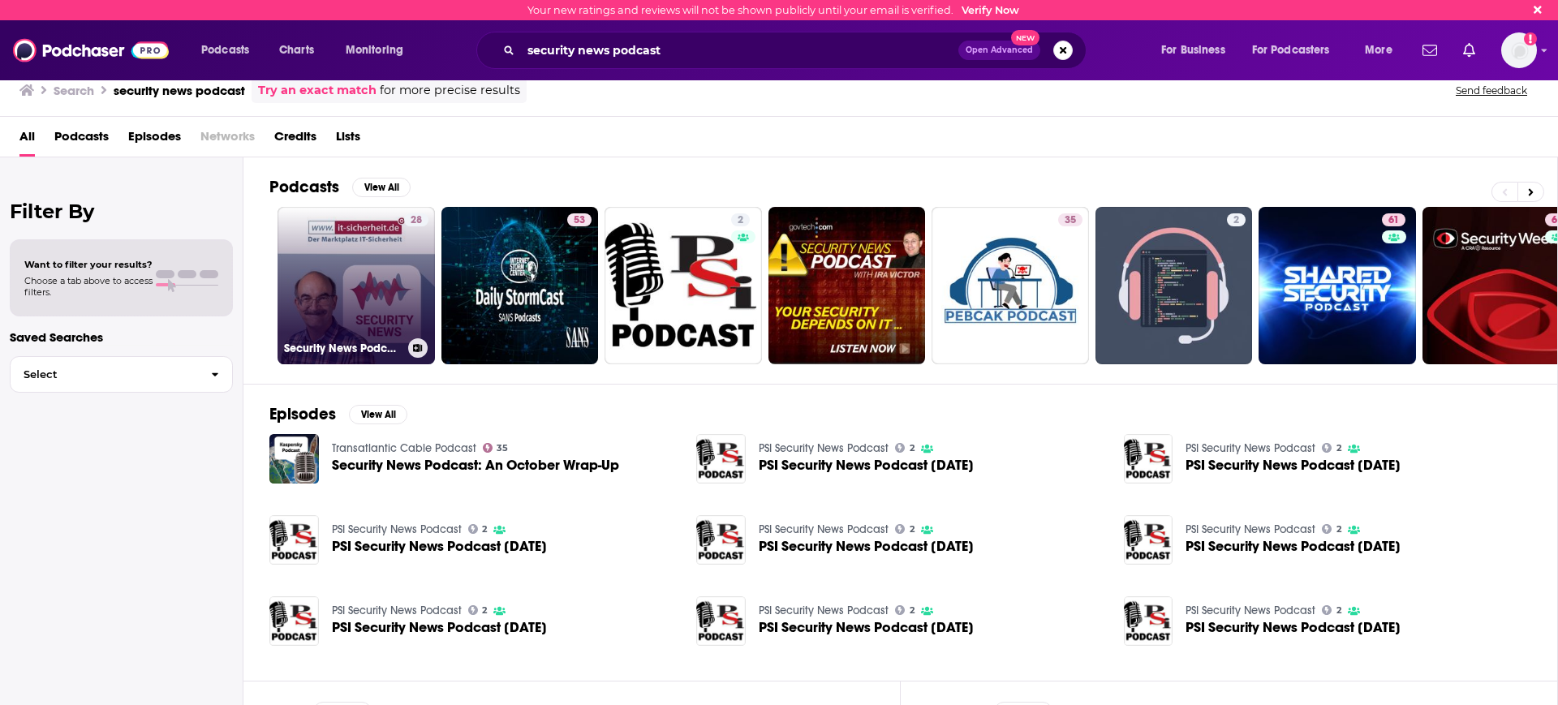
click at [356, 295] on link "28 Security News Podcast" at bounding box center [356, 285] width 157 height 157
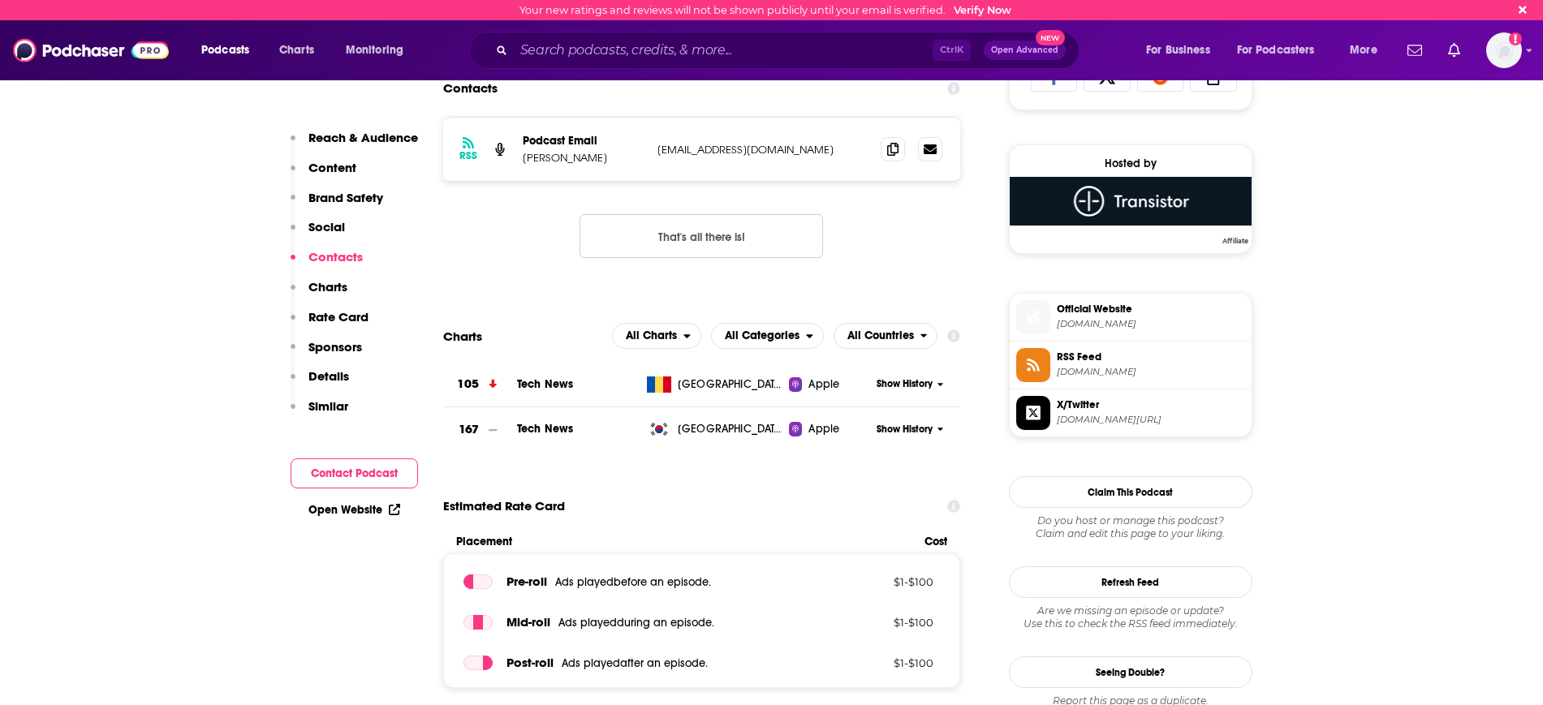
scroll to position [1116, 0]
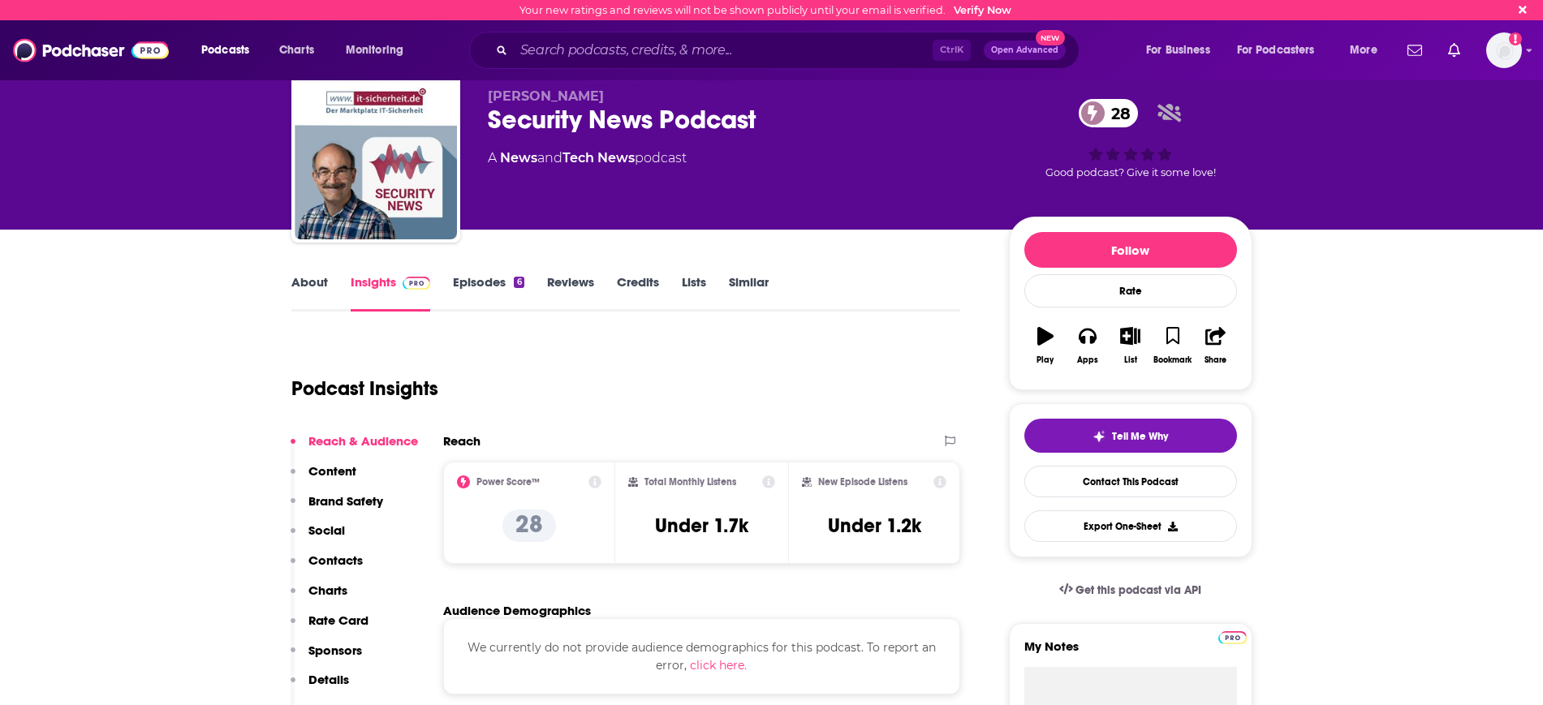
scroll to position [0, 0]
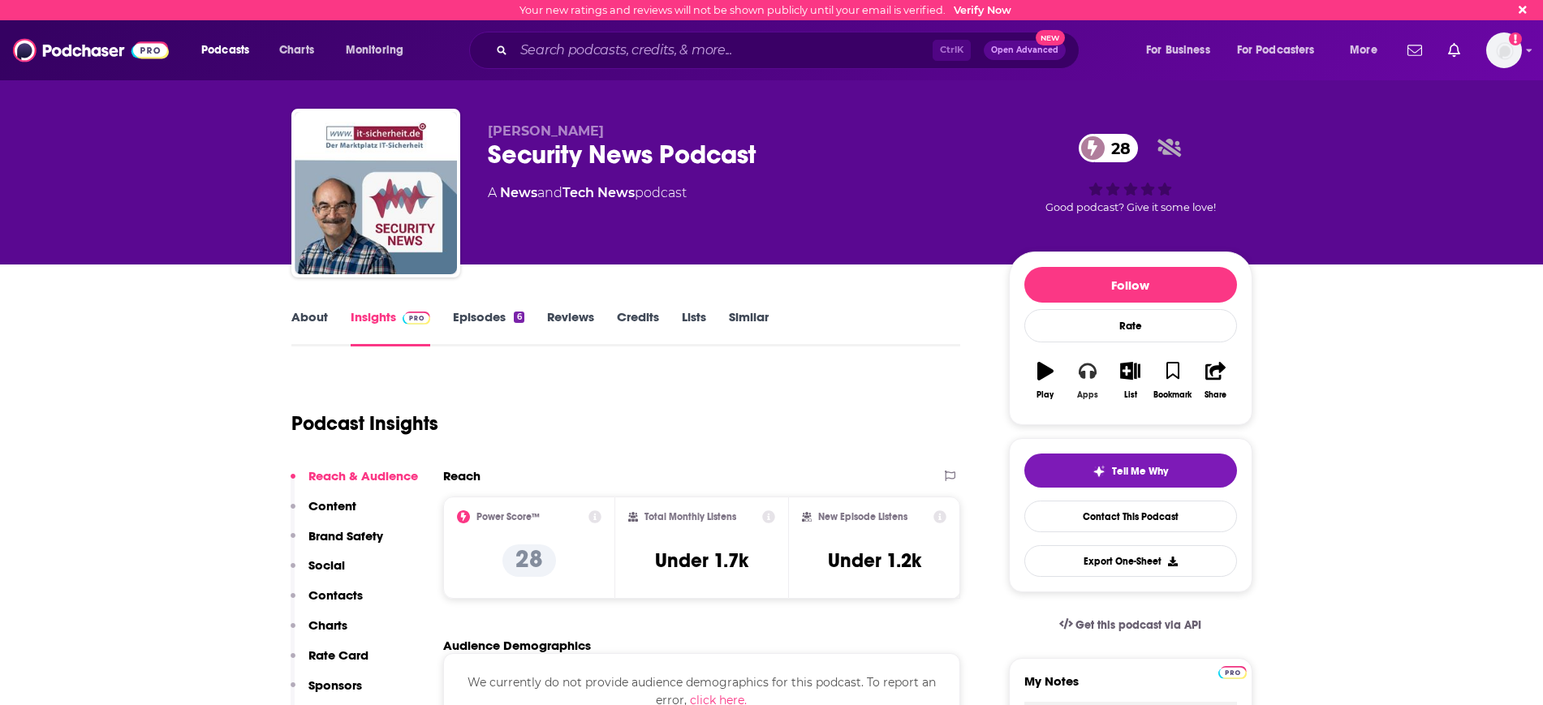
click at [1089, 380] on button "Apps" at bounding box center [1087, 380] width 42 height 58
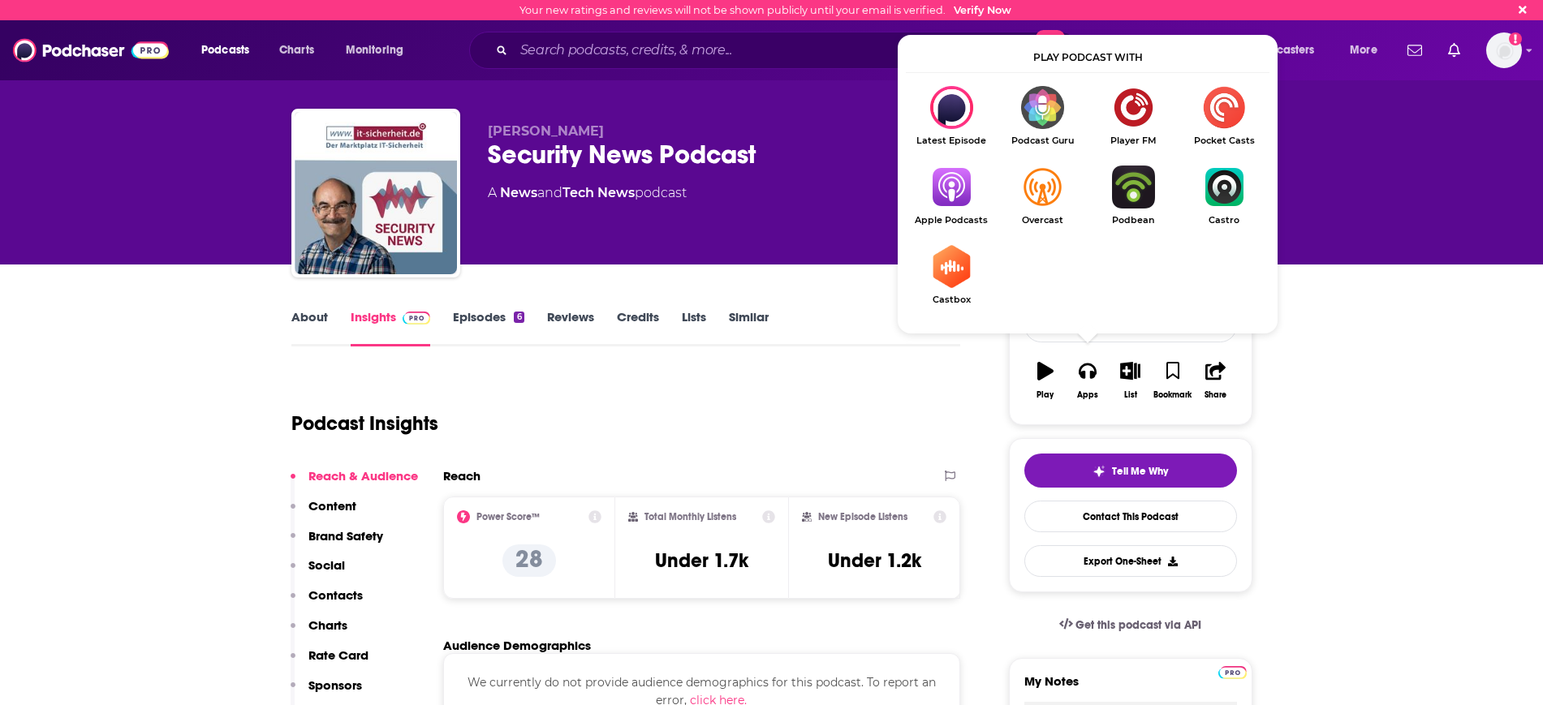
click at [954, 196] on img "Show Listen On dropdown" at bounding box center [951, 187] width 91 height 43
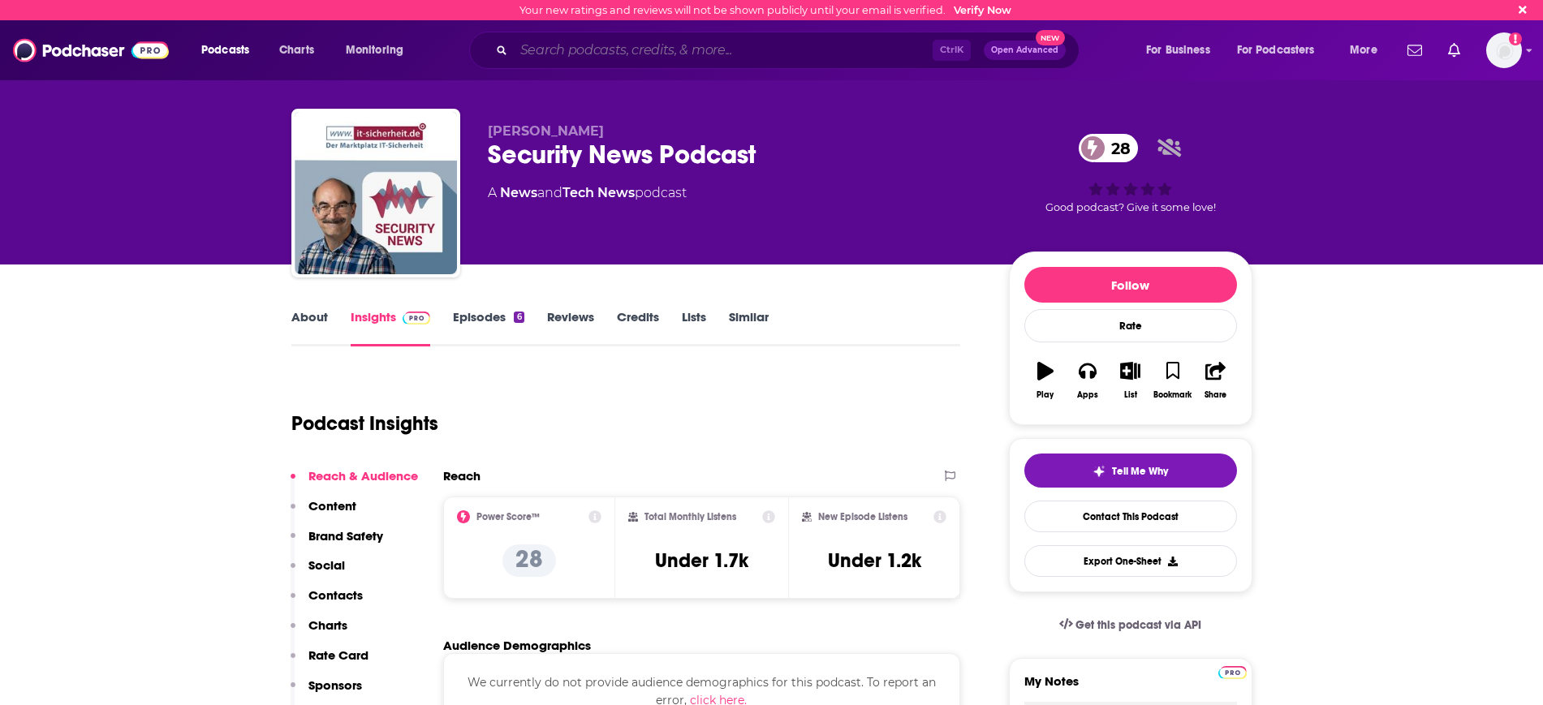
click at [602, 38] on input "Search podcasts, credits, & more..." at bounding box center [723, 50] width 419 height 26
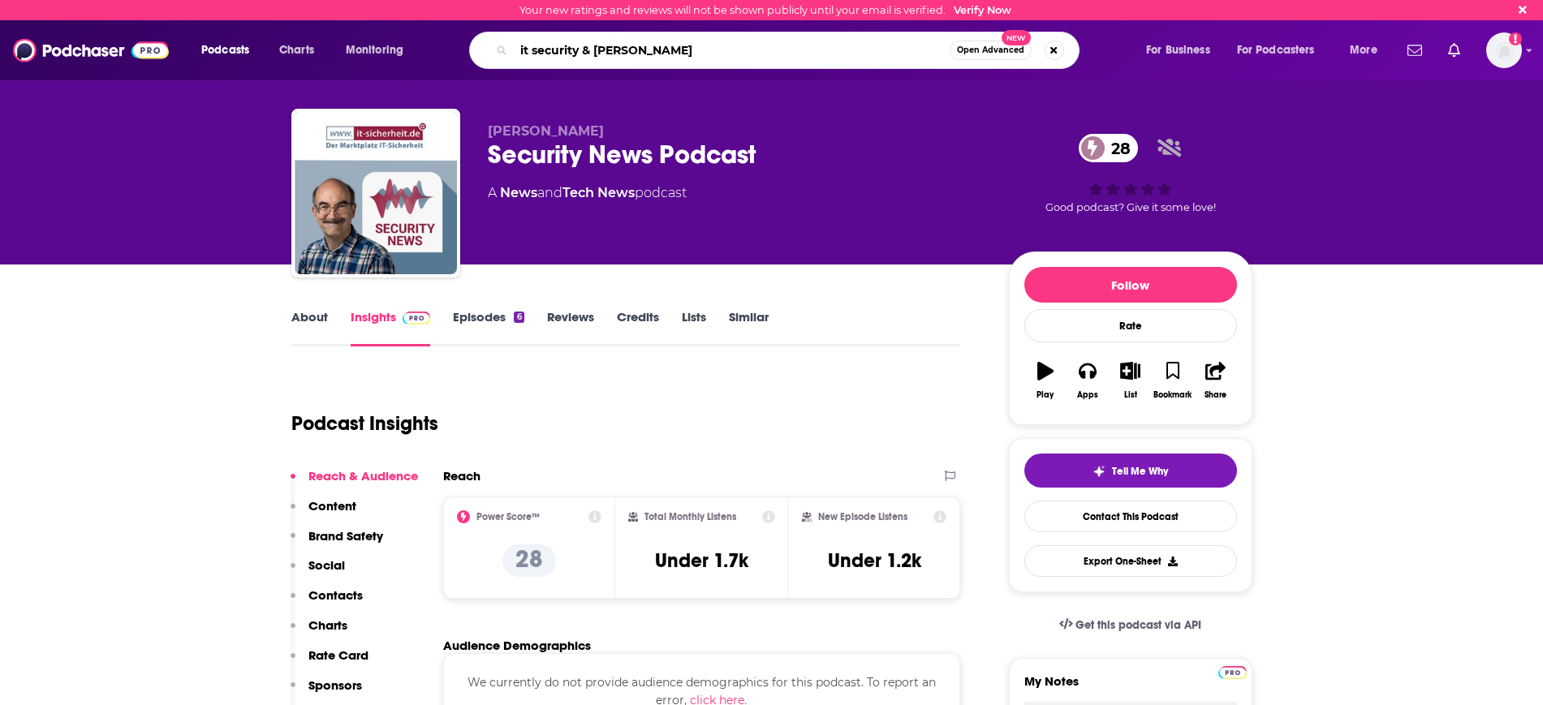
type input "it security & change"
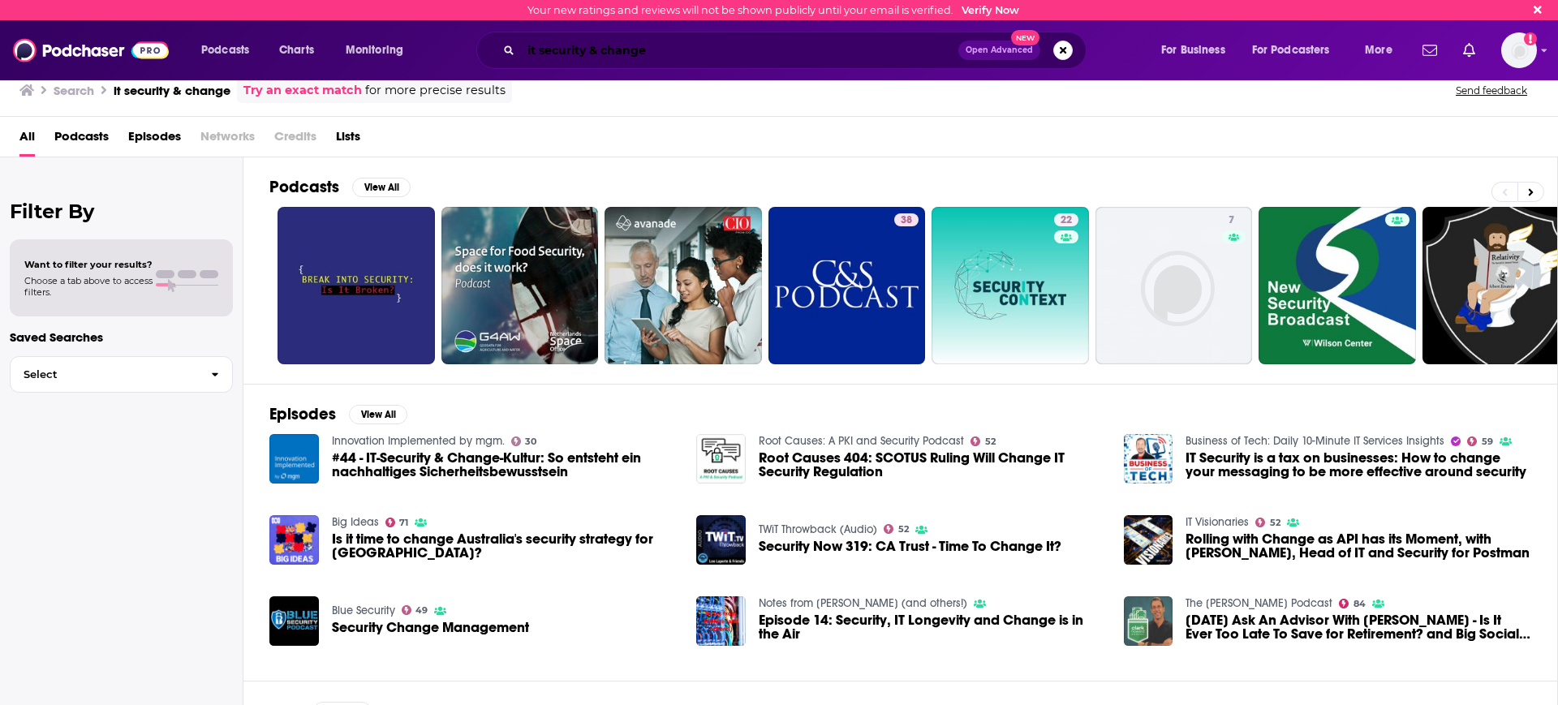
click at [734, 53] on input "it security & change" at bounding box center [739, 50] width 437 height 26
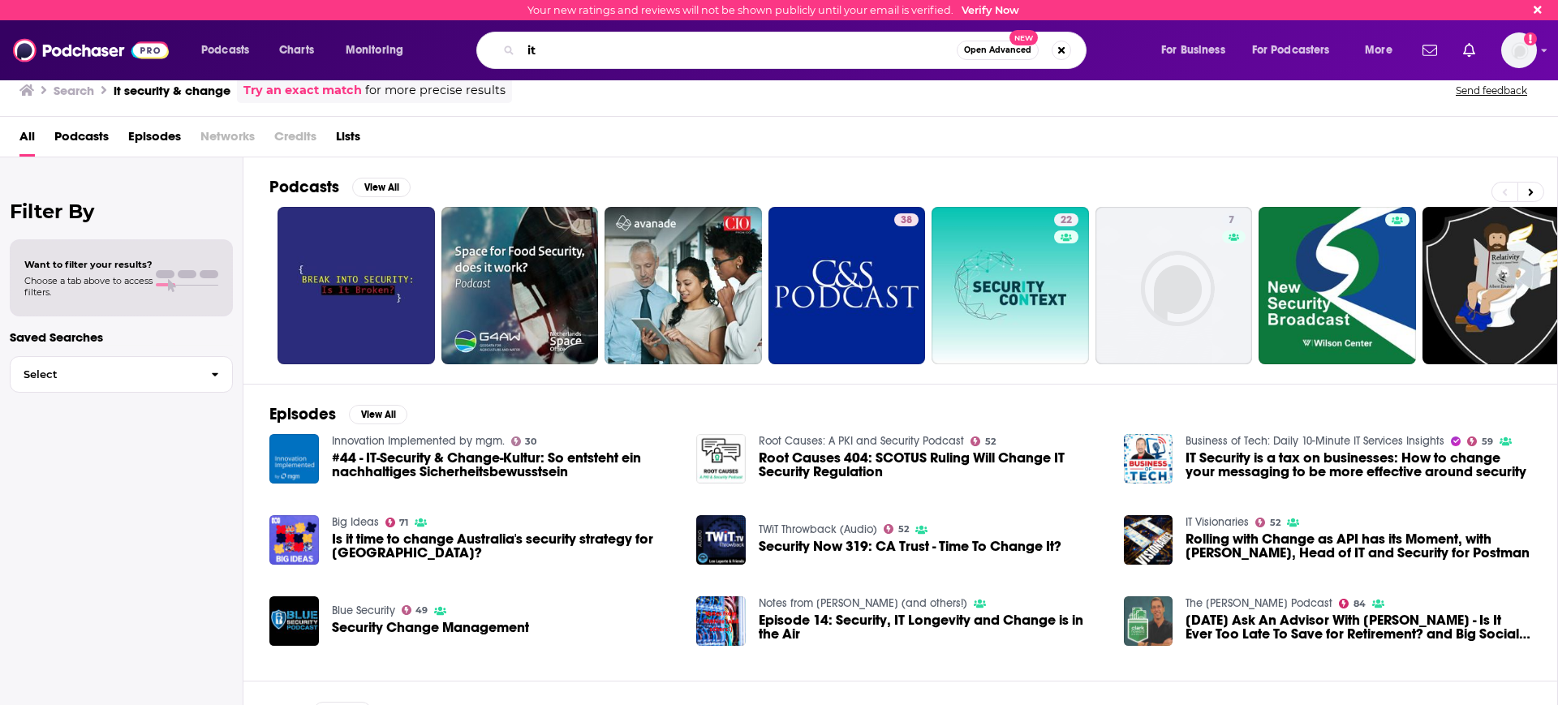
type input "i"
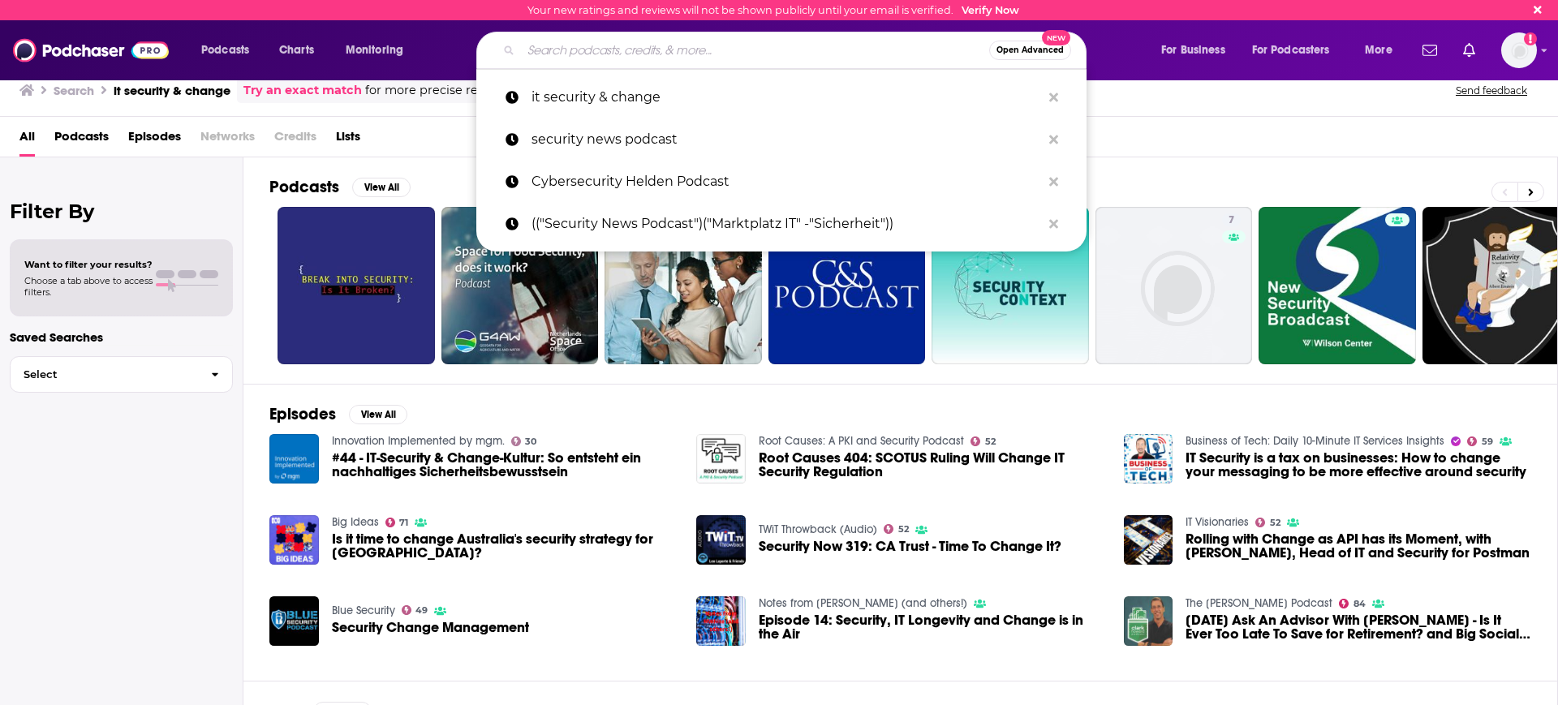
click at [532, 51] on input "Search podcasts, credits, & more..." at bounding box center [755, 50] width 468 height 26
paste input "IT-Security Inside (cirosec GmbH)"
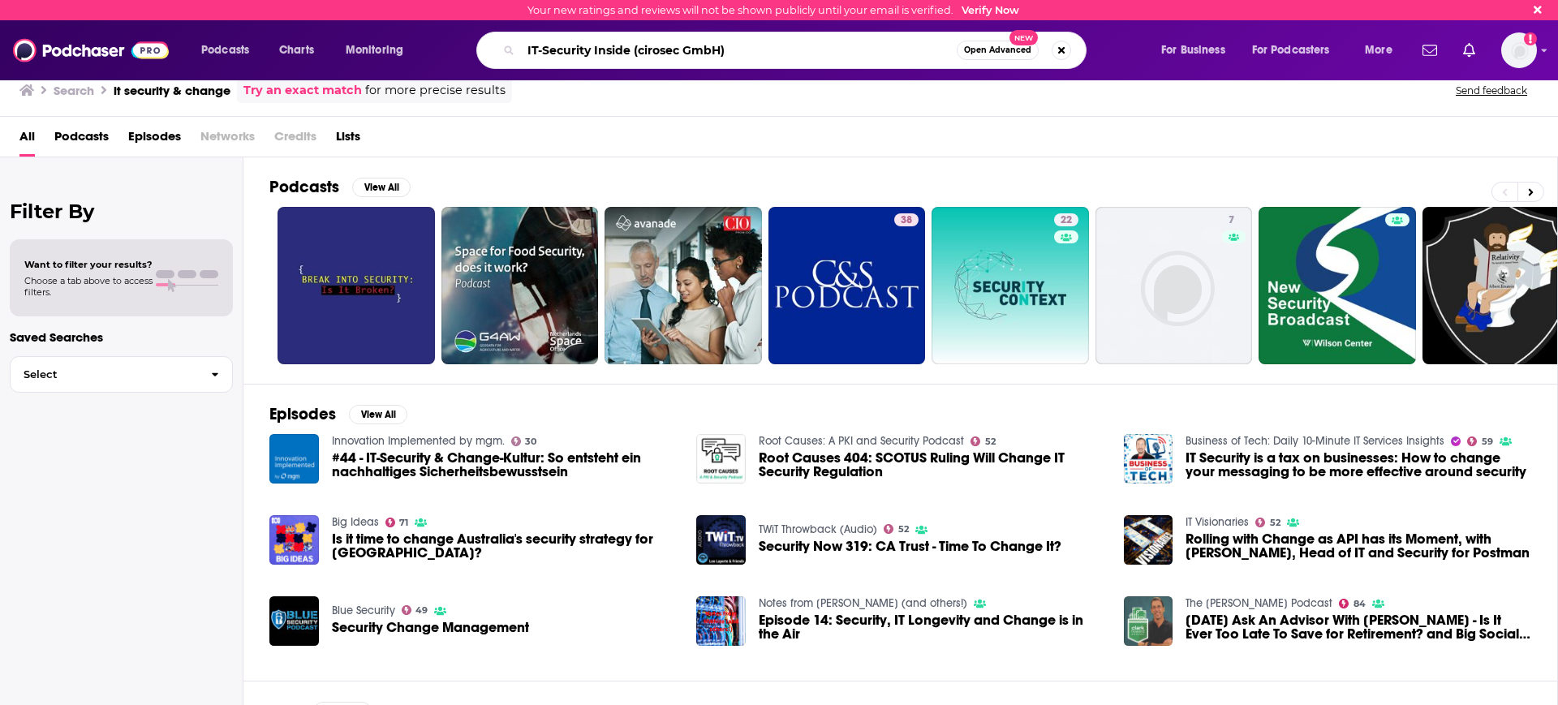
type input "IT-Security Inside (cirosec GmbH)"
click at [1002, 53] on span "Open Advanced" at bounding box center [997, 50] width 67 height 8
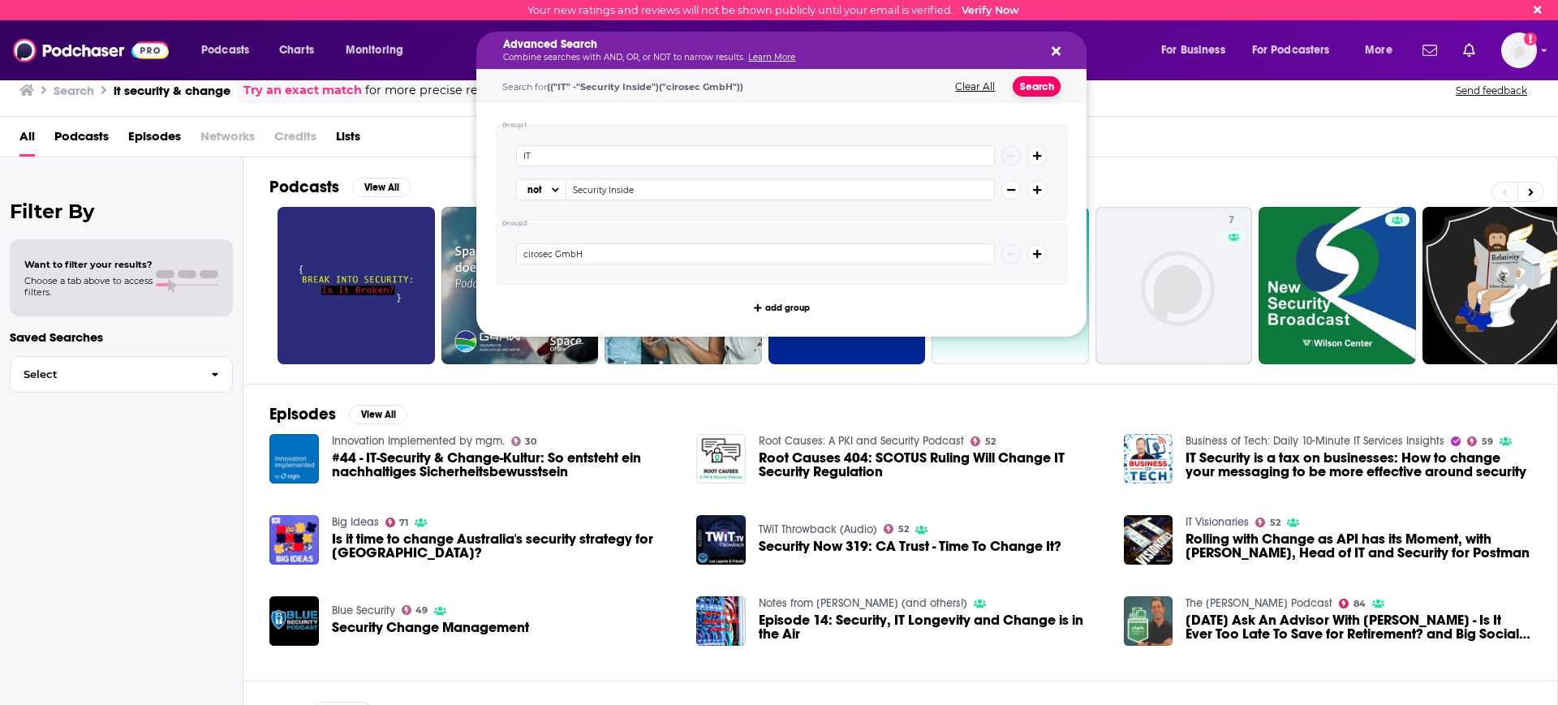
click at [1048, 84] on button "Search" at bounding box center [1037, 86] width 48 height 20
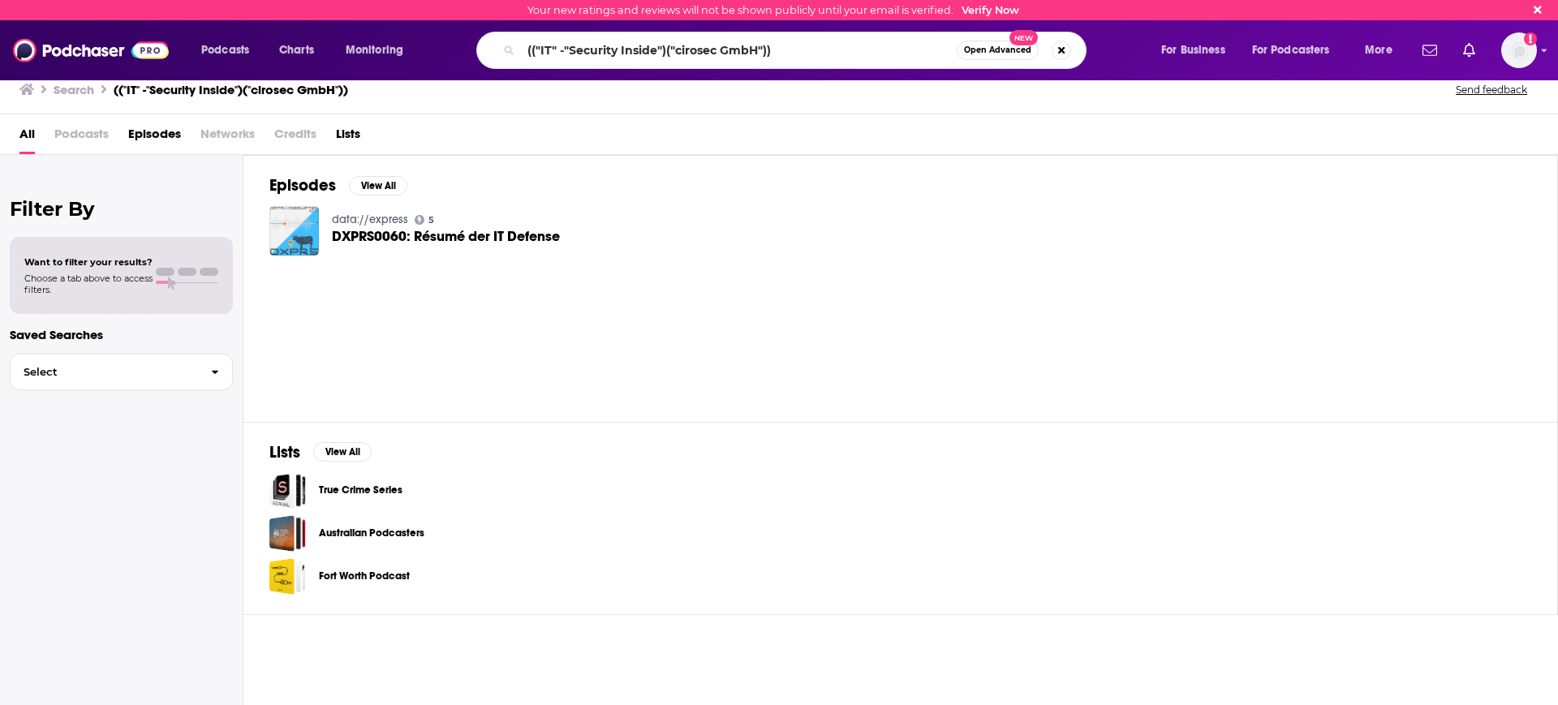
click at [300, 230] on img "DXPRS0060: Résumé der IT Defense" at bounding box center [294, 231] width 50 height 50
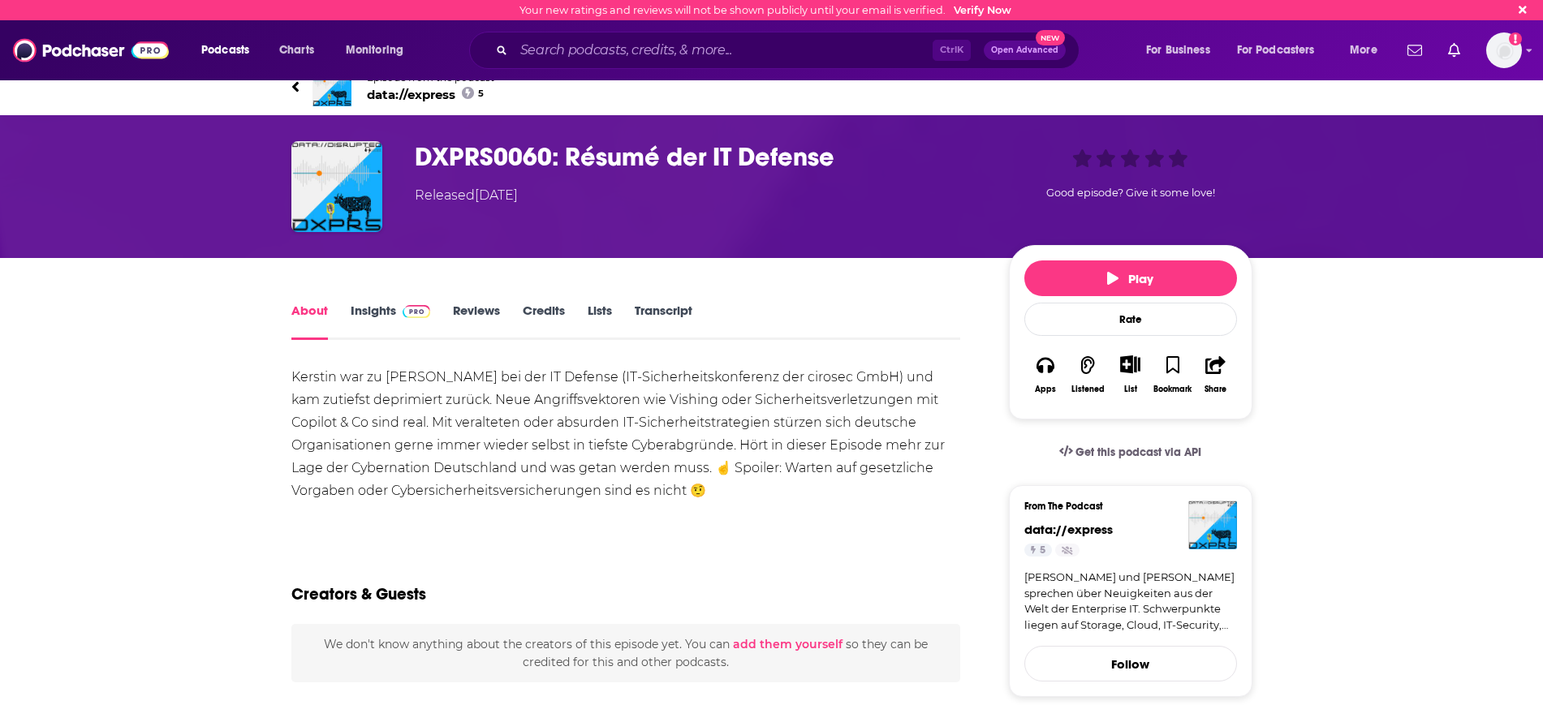
click at [385, 311] on link "Insights" at bounding box center [391, 321] width 80 height 37
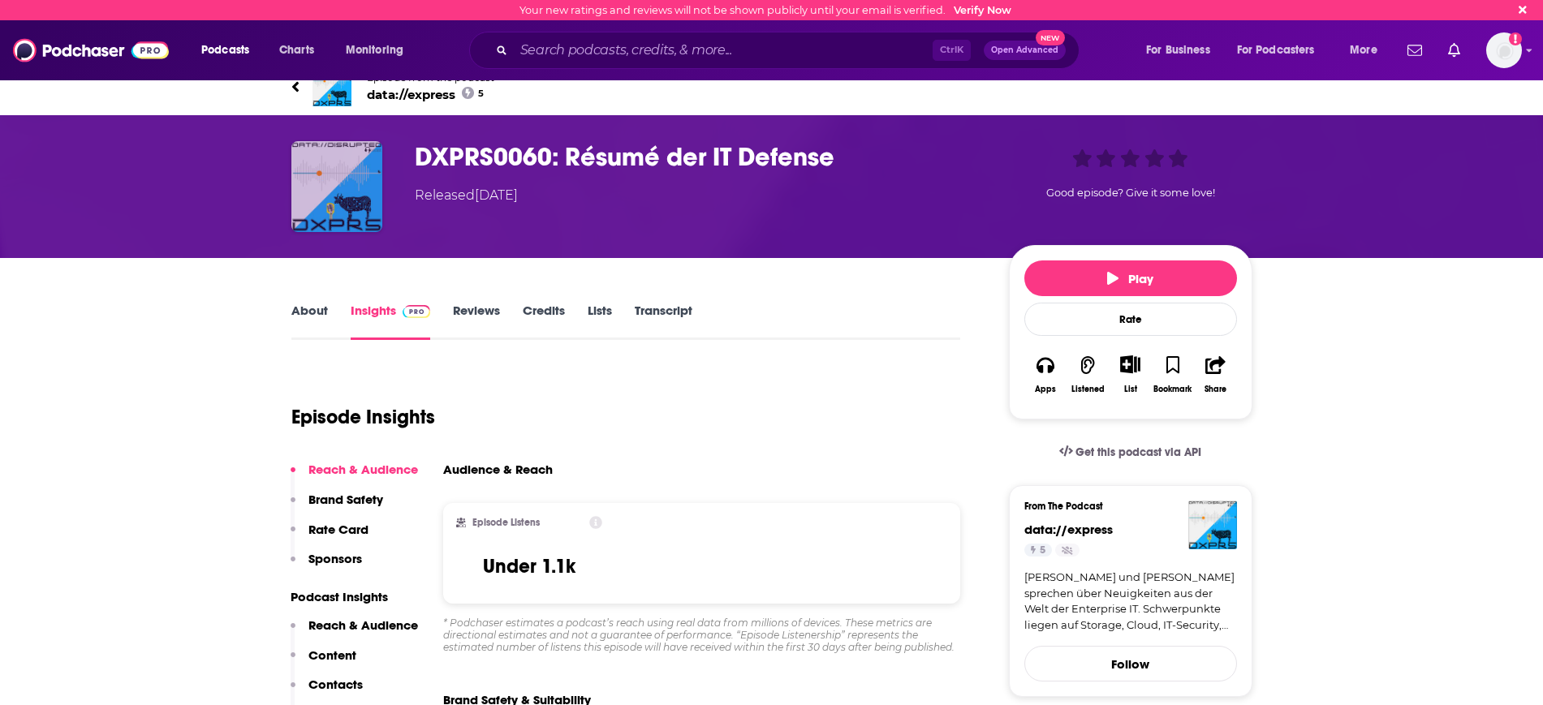
click at [336, 179] on img "DXPRS0060: Résumé der IT Defense" at bounding box center [336, 186] width 91 height 91
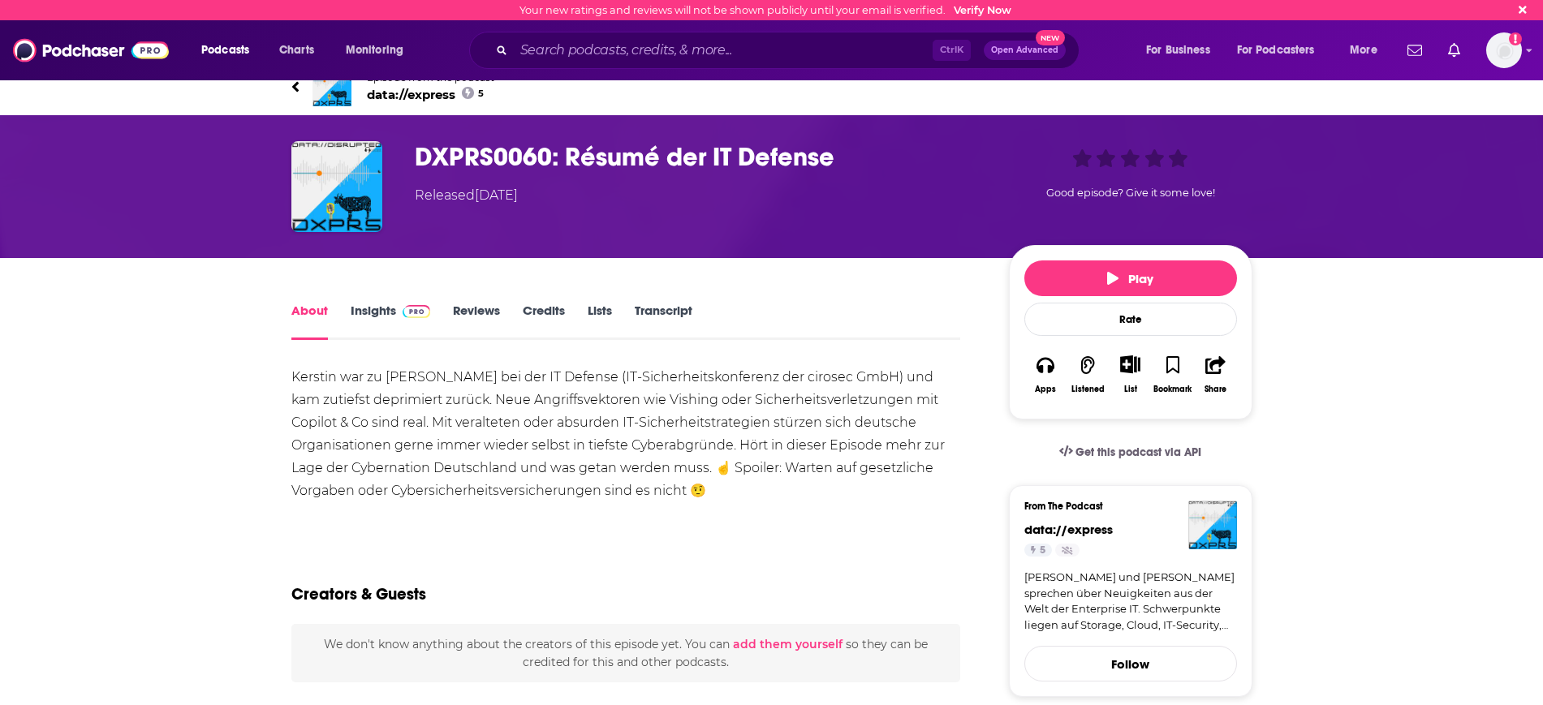
click at [383, 378] on div "Kerstin war zu [PERSON_NAME] bei der IT Defense (IT-Sicherheitskonferenz der ci…" at bounding box center [626, 434] width 670 height 136
click at [391, 97] on span "data://express 5" at bounding box center [430, 94] width 127 height 15
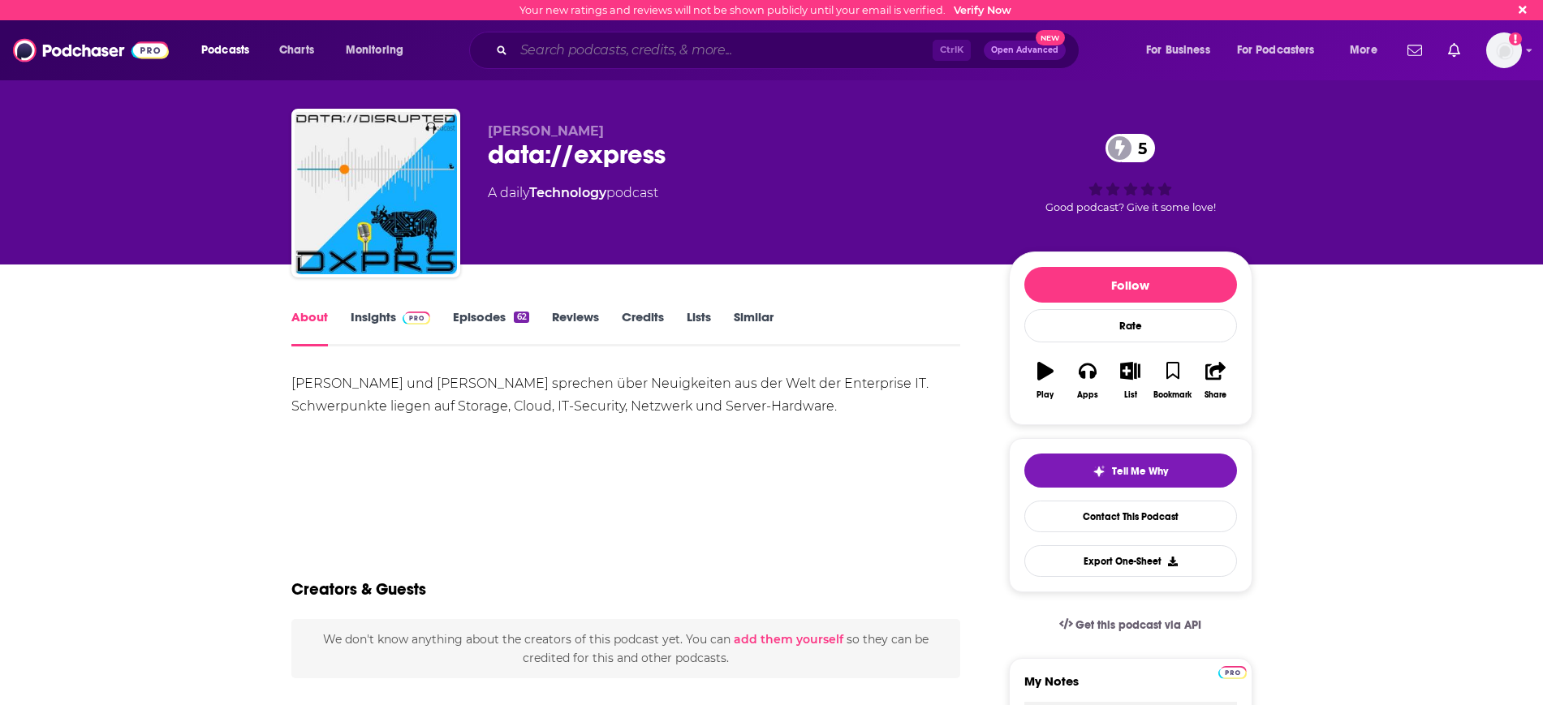
click at [636, 50] on input "Search podcasts, credits, & more..." at bounding box center [723, 50] width 419 height 26
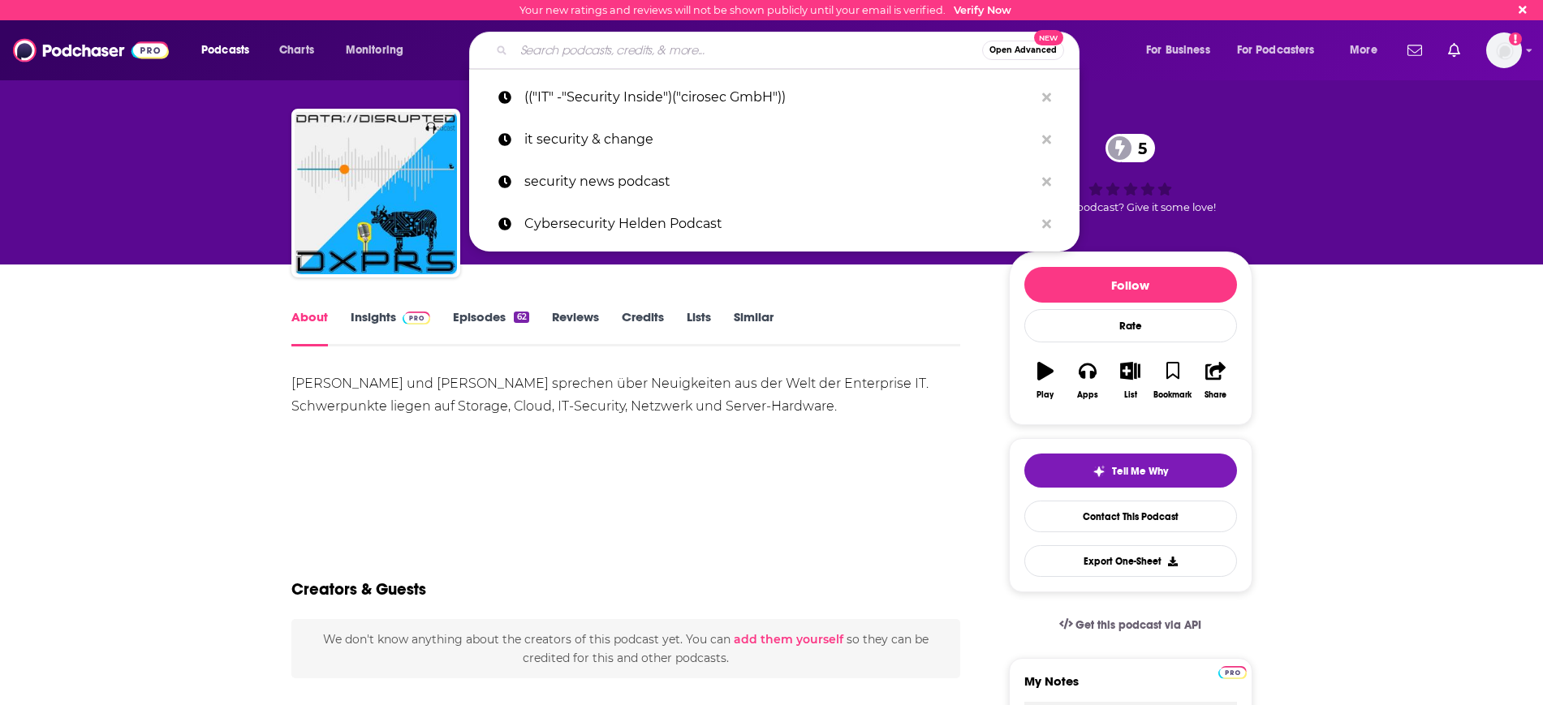
paste input "Sicherheitshalber"
type input "Sicherheitshalber"
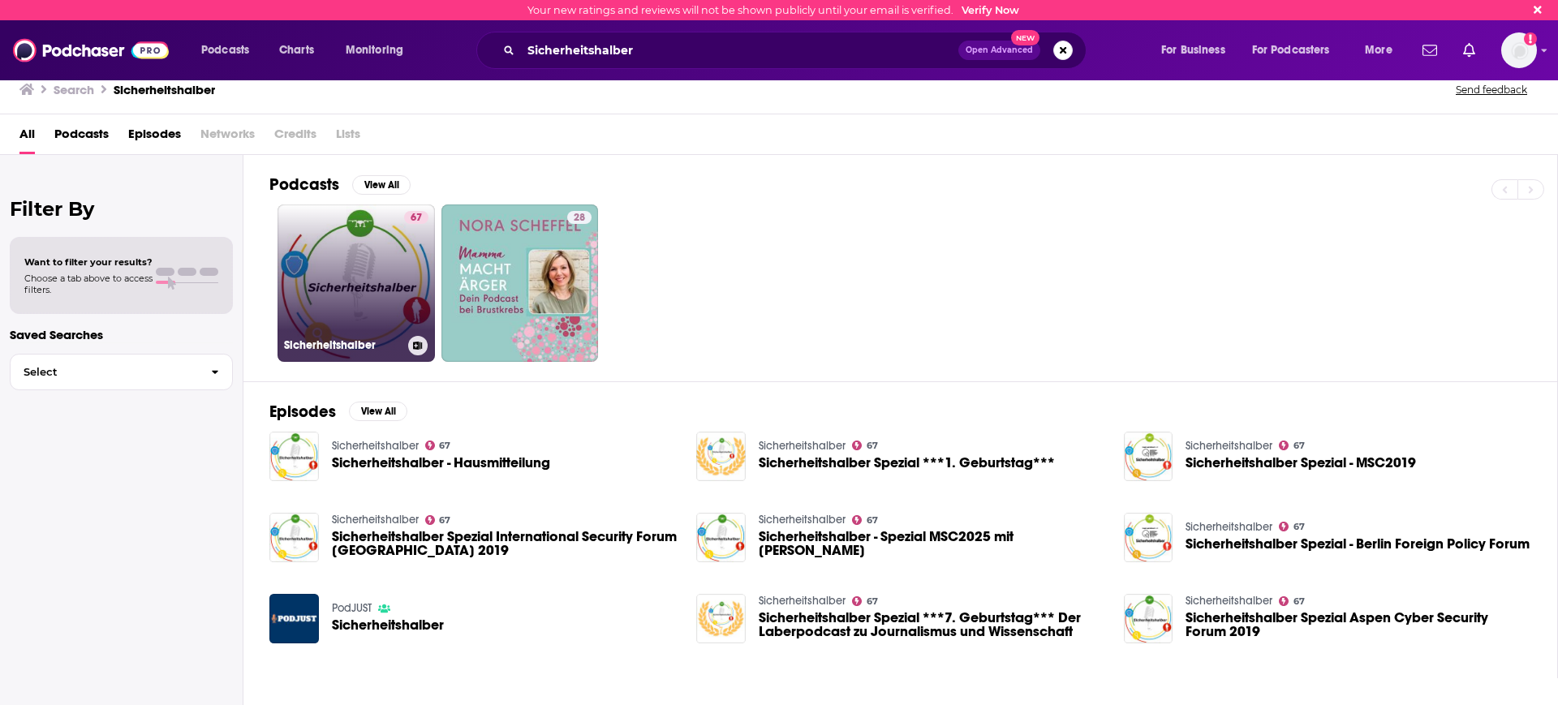
click at [363, 310] on link "67 Sicherheitshalber" at bounding box center [356, 283] width 157 height 157
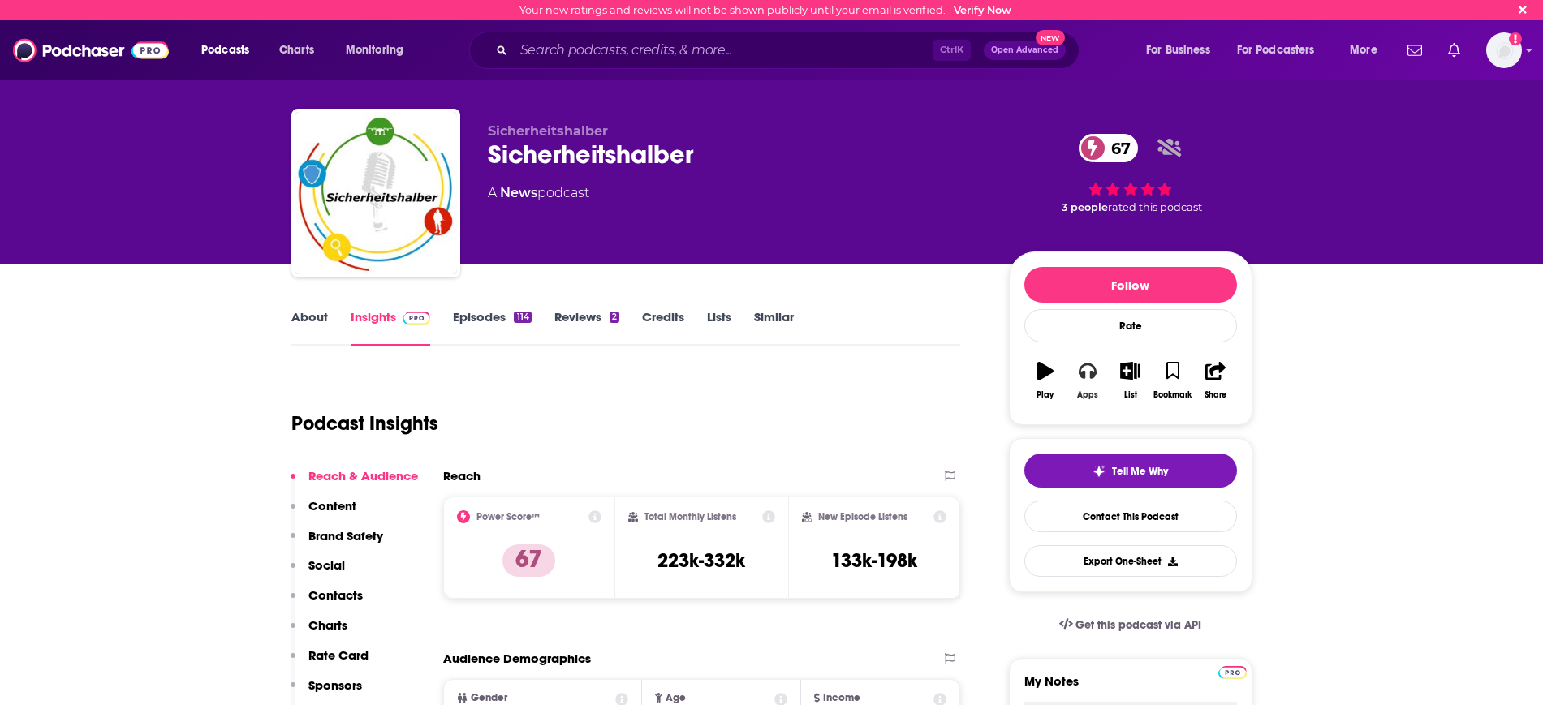
click at [1092, 390] on div "Apps" at bounding box center [1087, 395] width 21 height 10
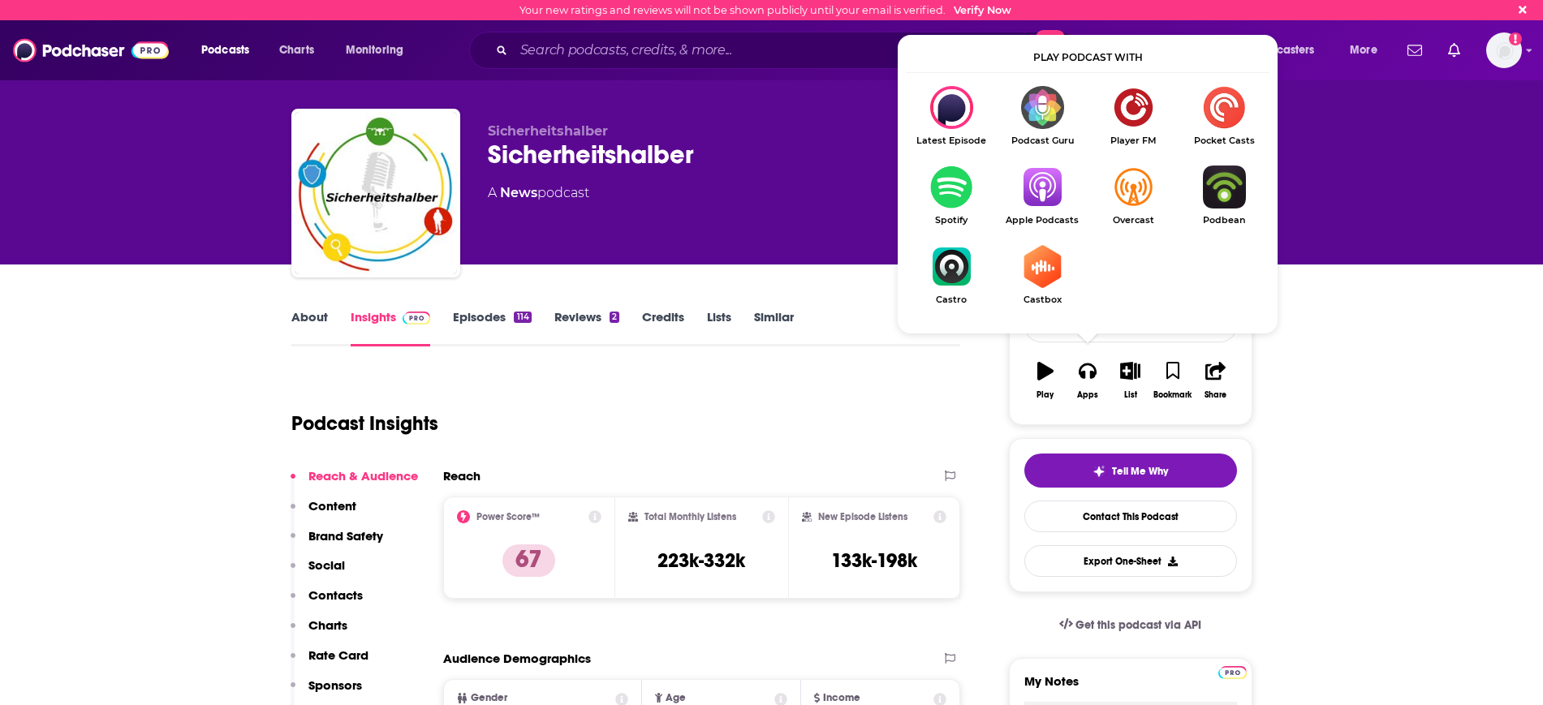
click at [1048, 185] on img "Show Listen On dropdown" at bounding box center [1042, 187] width 91 height 43
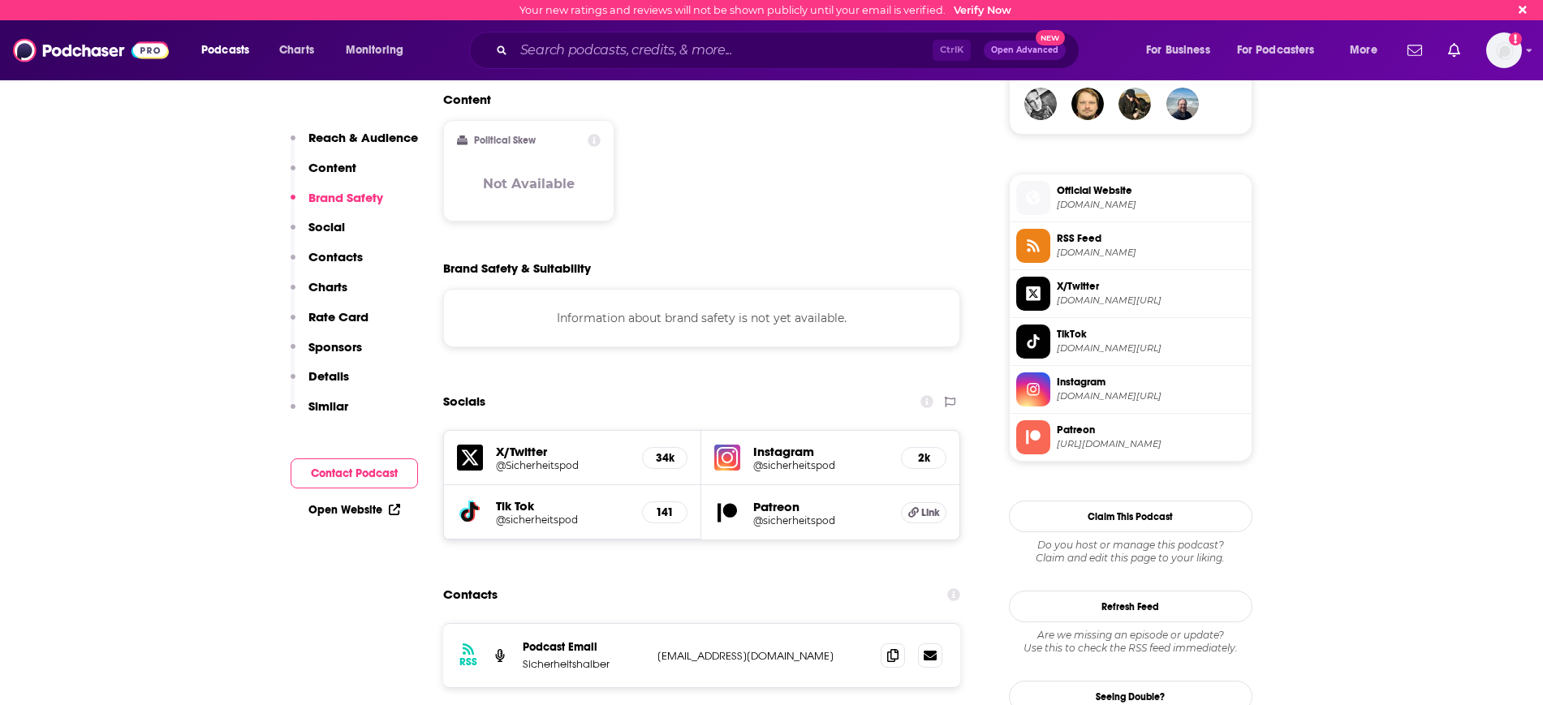
scroll to position [1116, 0]
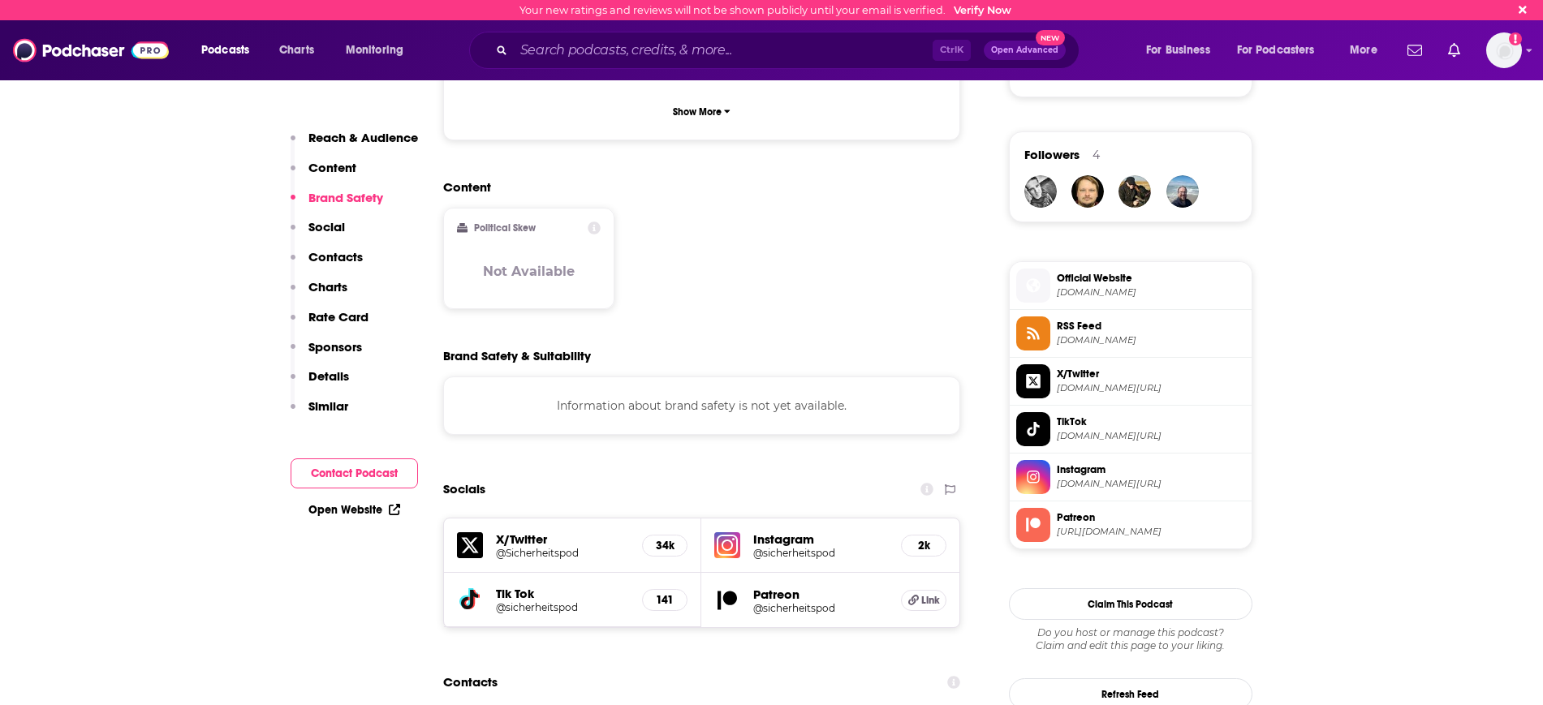
click at [540, 66] on div "Ctrl K Open Advanced New" at bounding box center [774, 50] width 610 height 37
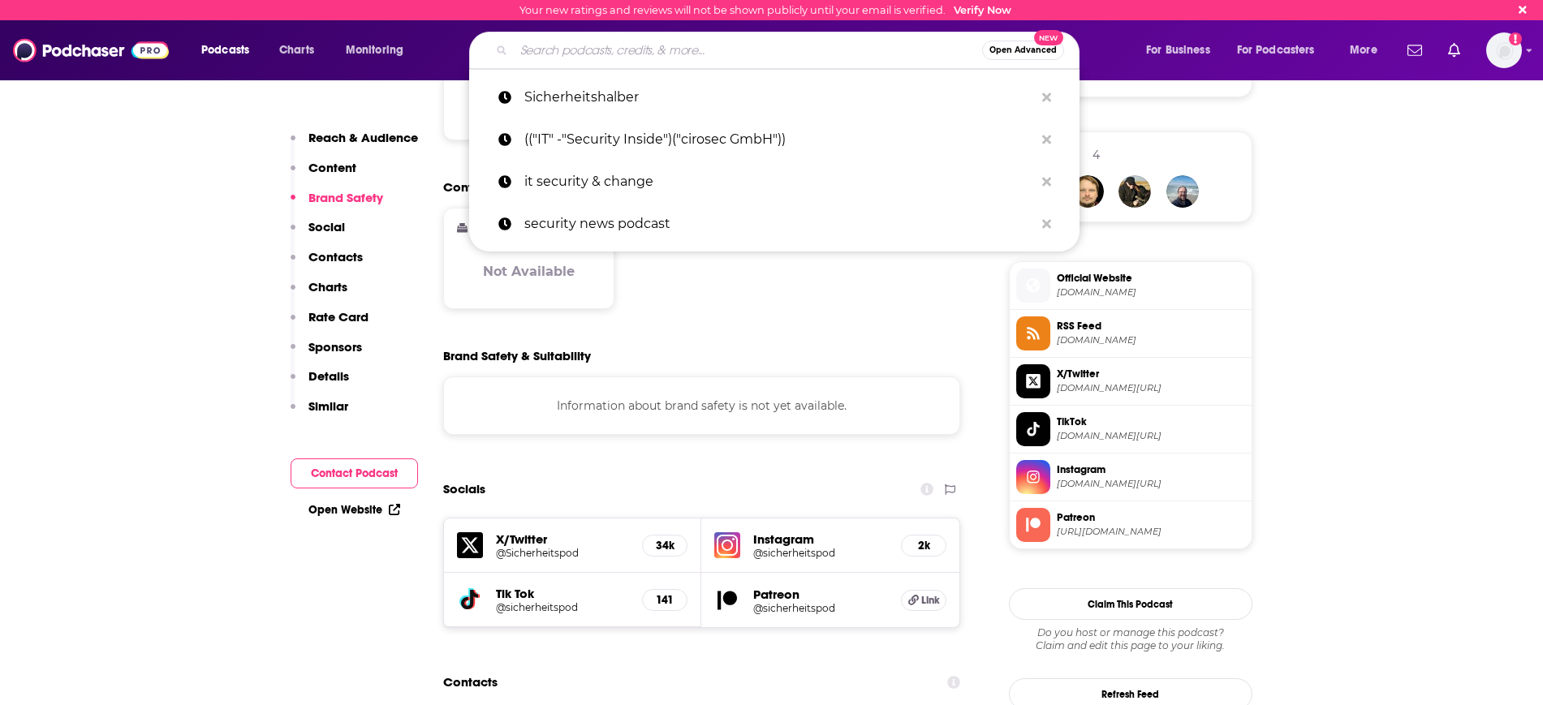
click at [541, 51] on input "Search podcasts, credits, & more..." at bounding box center [748, 50] width 468 height 26
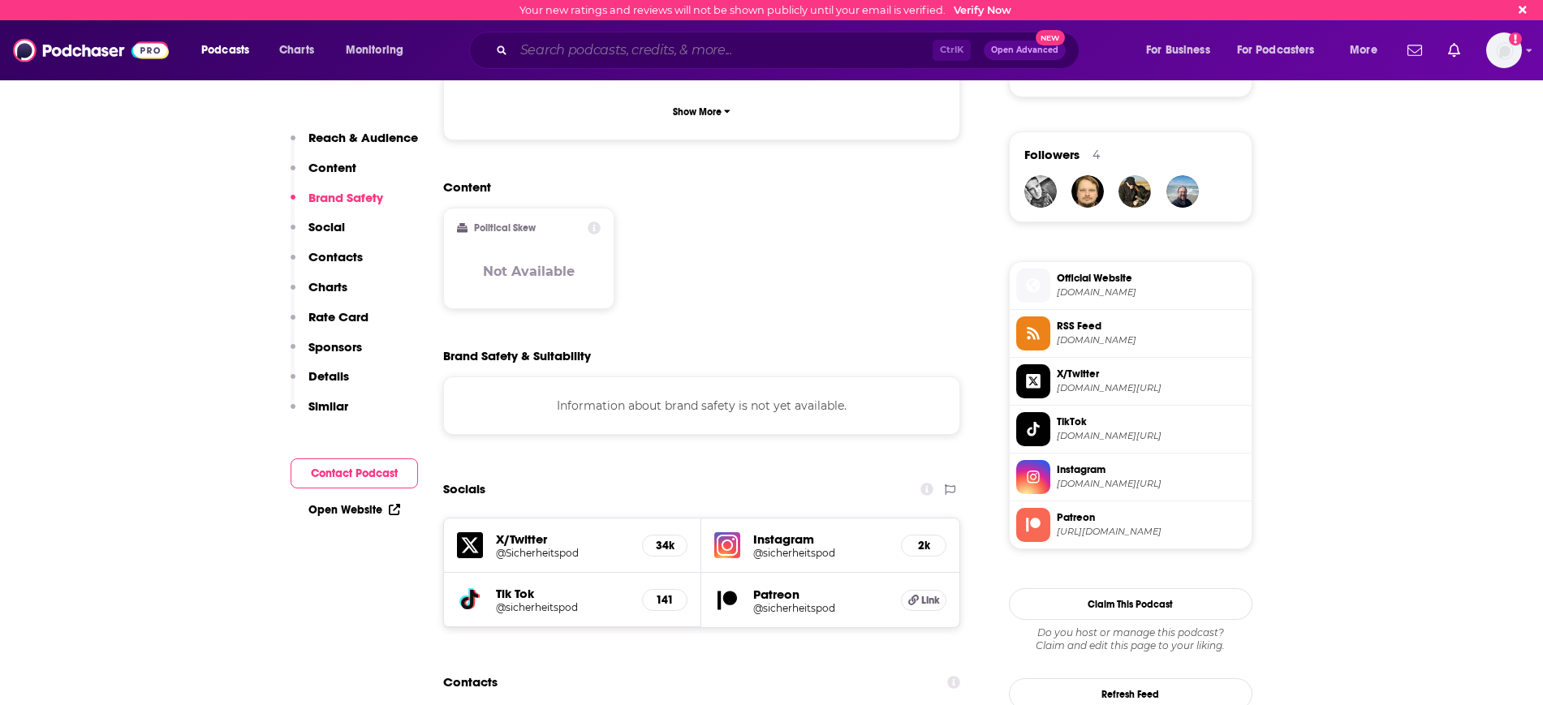
drag, startPoint x: 544, startPoint y: 54, endPoint x: 543, endPoint y: 45, distance: 9.0
click at [543, 45] on input "Search podcasts, credits, & more..." at bounding box center [723, 50] width 419 height 26
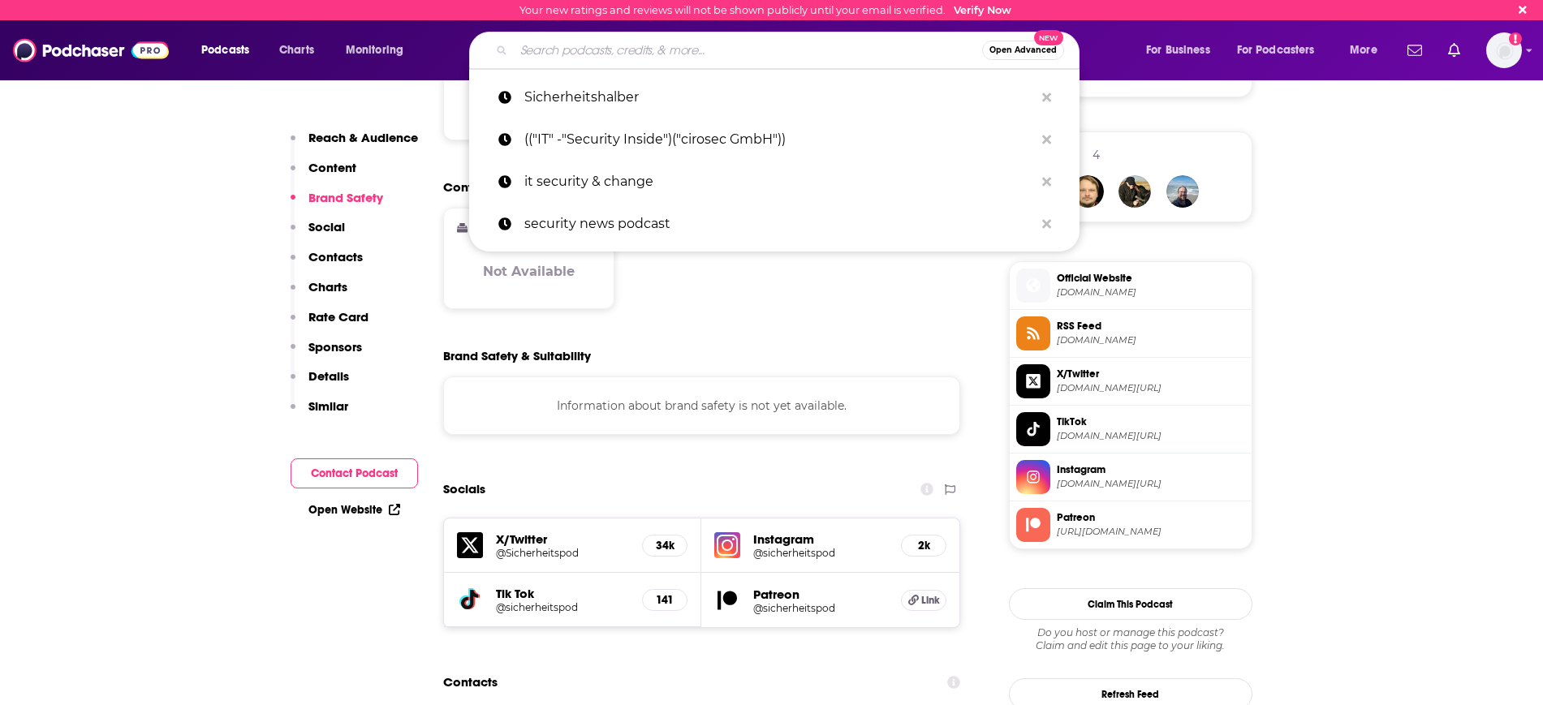
paste input "Innovation Implemented Podcast"
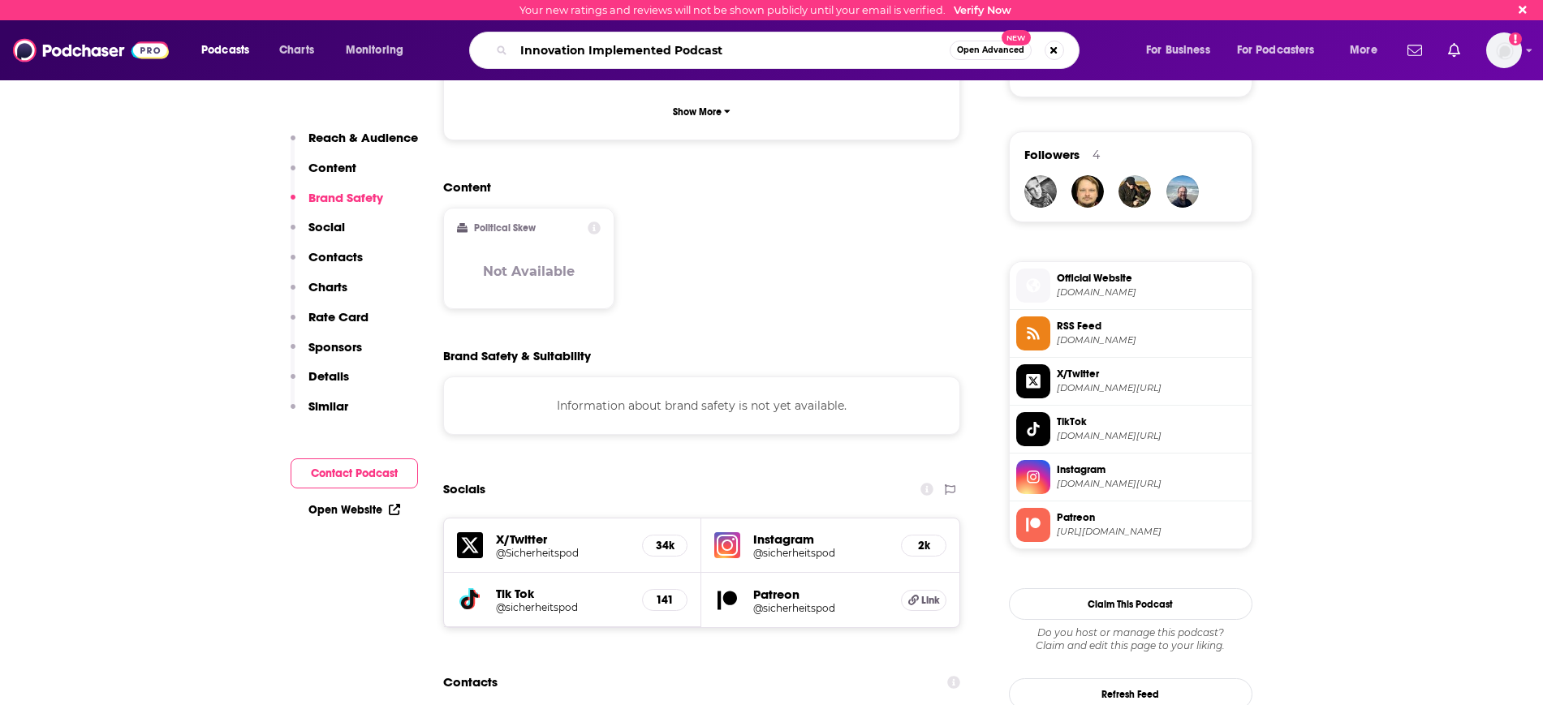
type input "Innovation Implemented Podcast"
click at [987, 46] on span "Open Advanced" at bounding box center [990, 50] width 67 height 8
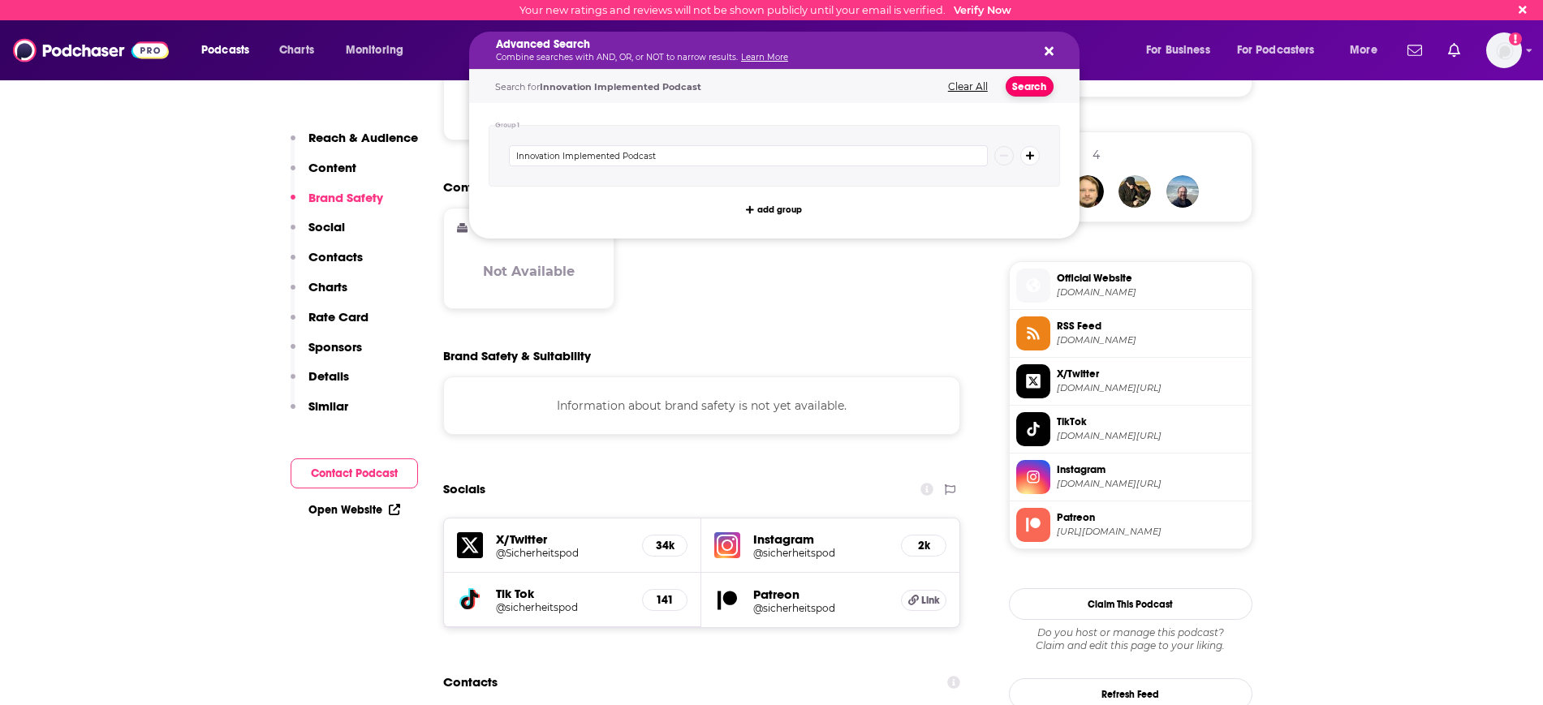
click at [1032, 90] on button "Search" at bounding box center [1029, 86] width 48 height 20
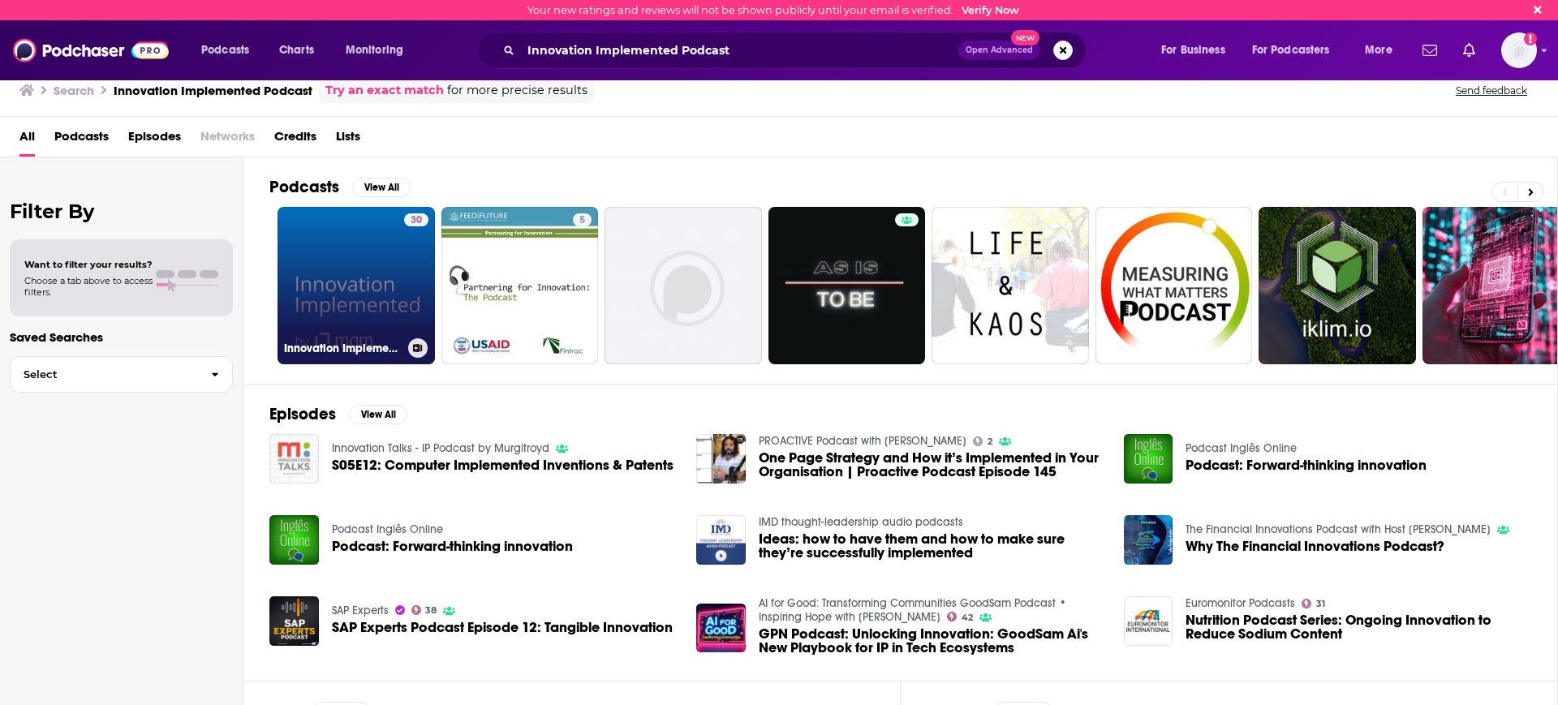
click at [329, 303] on link "30 Innovation Implemented by mgm." at bounding box center [356, 285] width 157 height 157
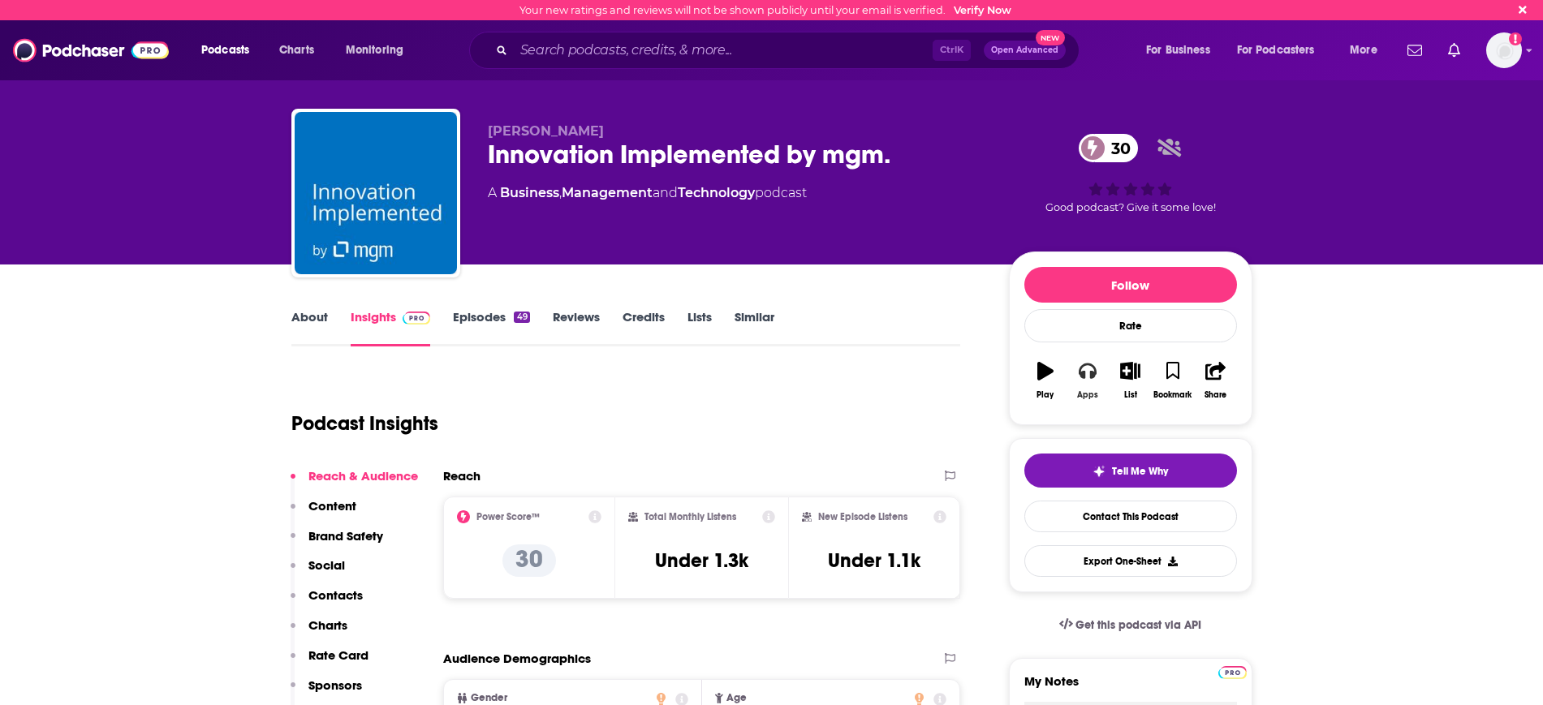
click at [1086, 383] on button "Apps" at bounding box center [1087, 380] width 42 height 58
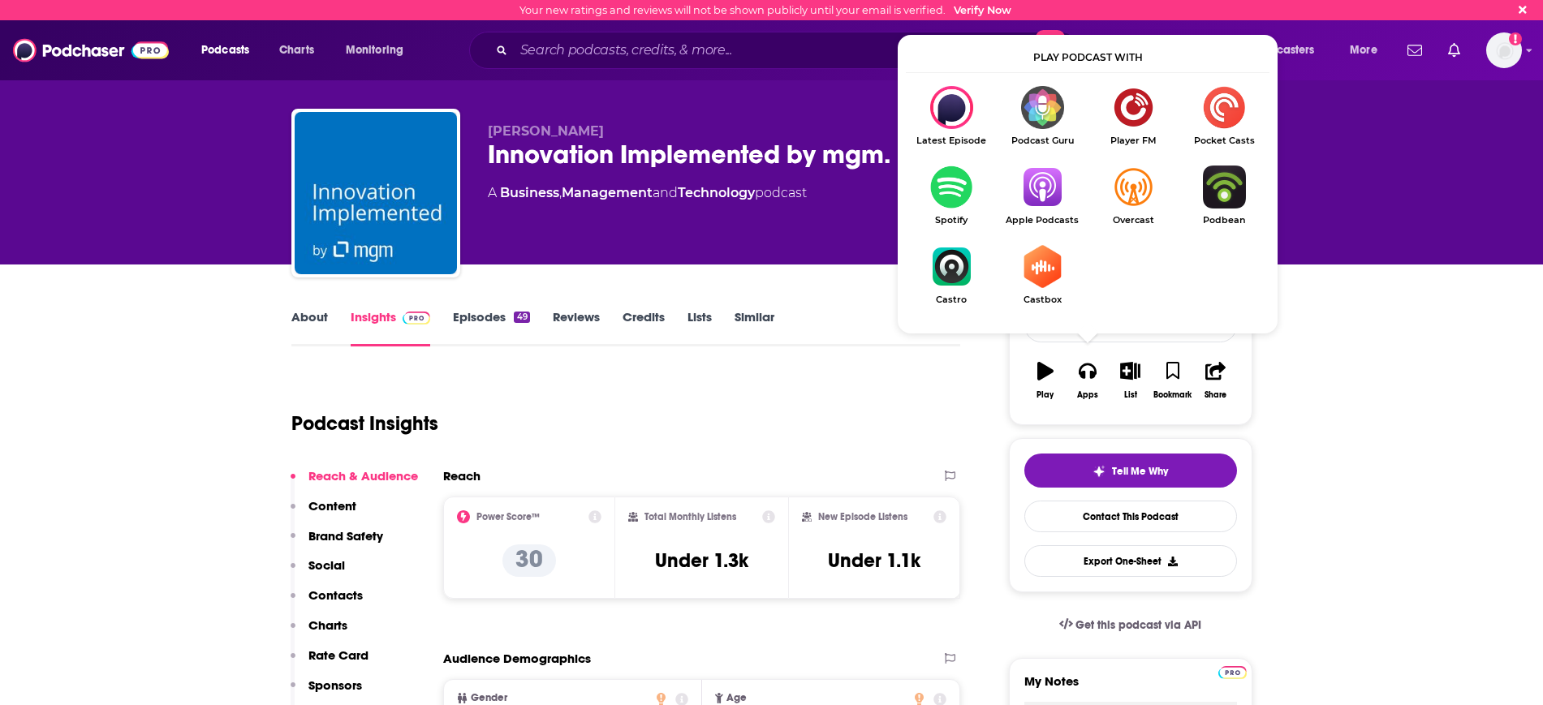
click at [1042, 190] on img "Show Listen On dropdown" at bounding box center [1042, 187] width 91 height 43
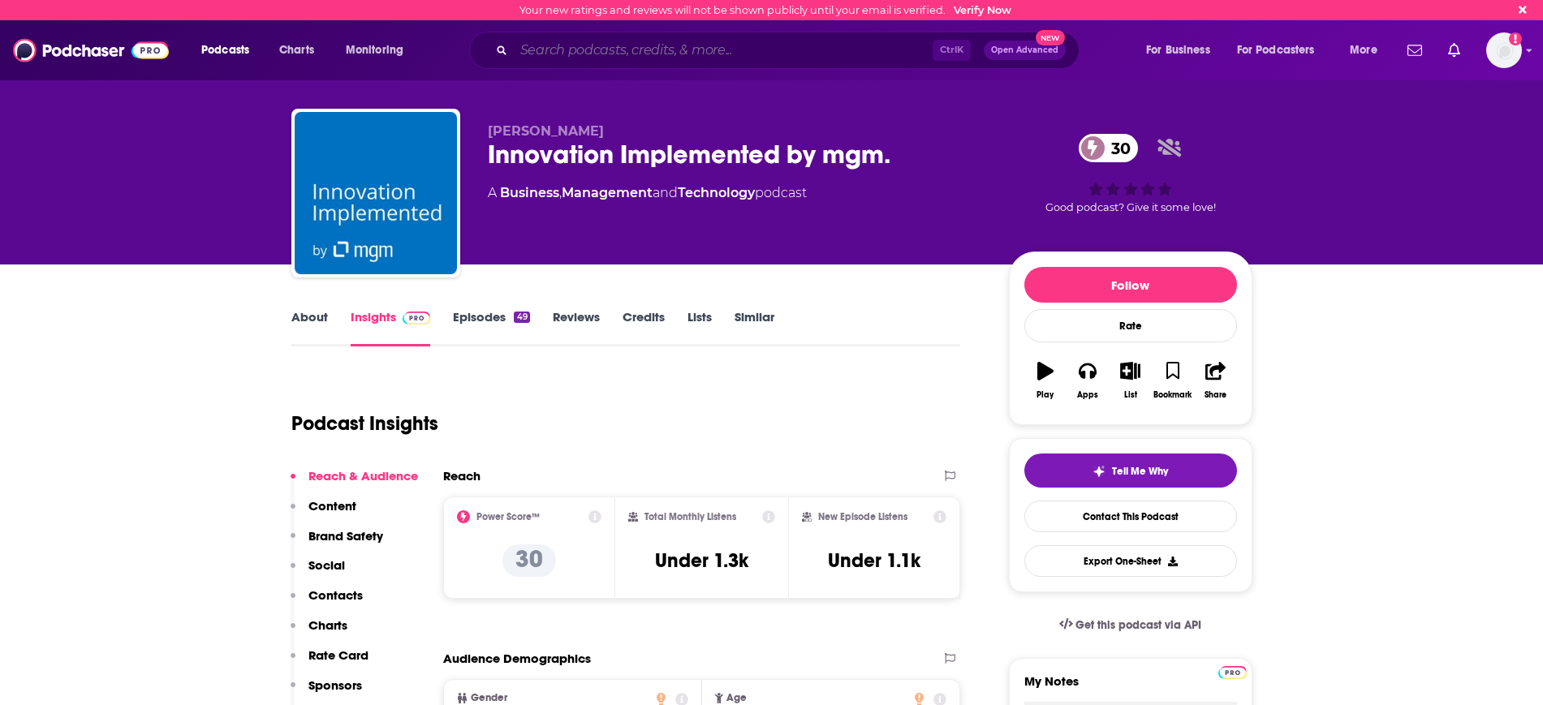
click at [617, 53] on input "Search podcasts, credits, & more..." at bounding box center [723, 50] width 419 height 26
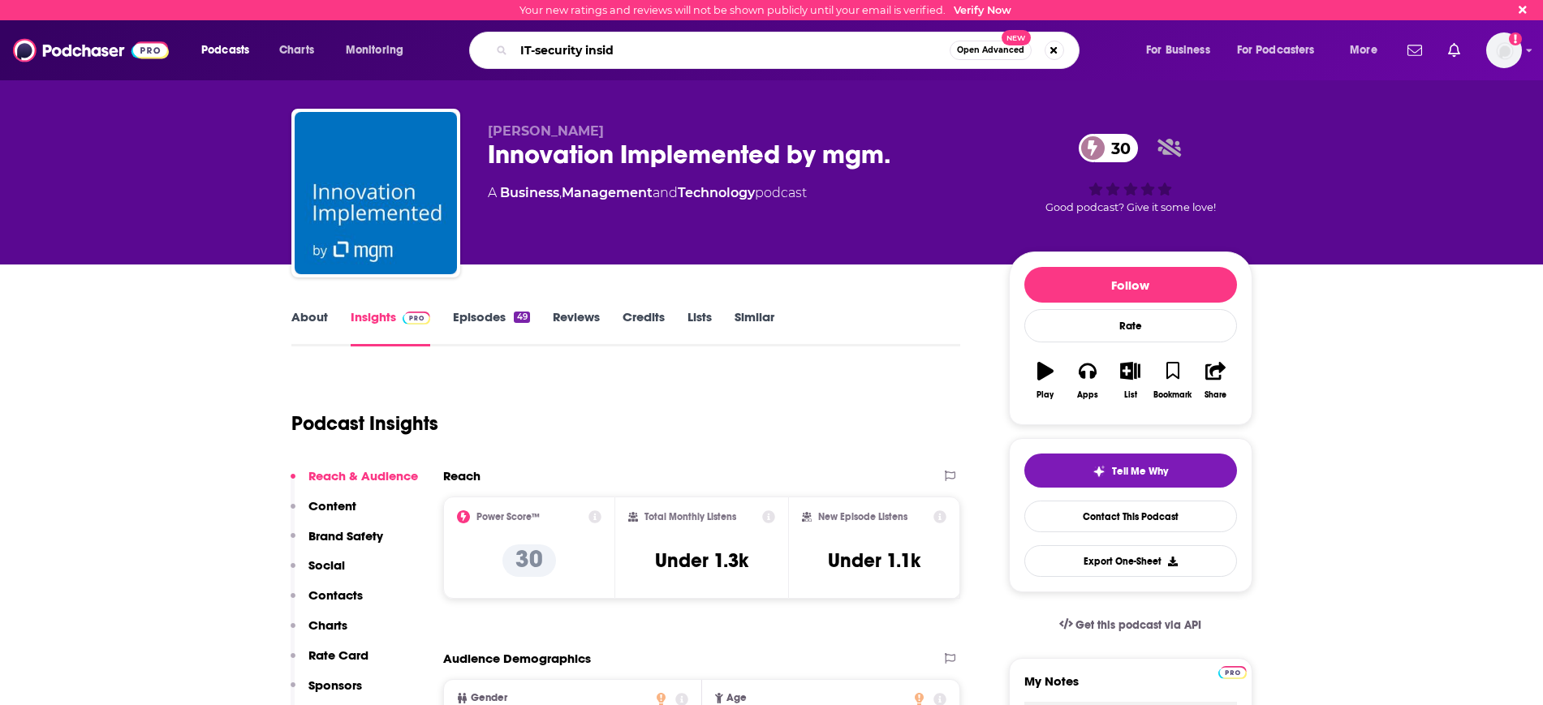
type input "IT-security inside"
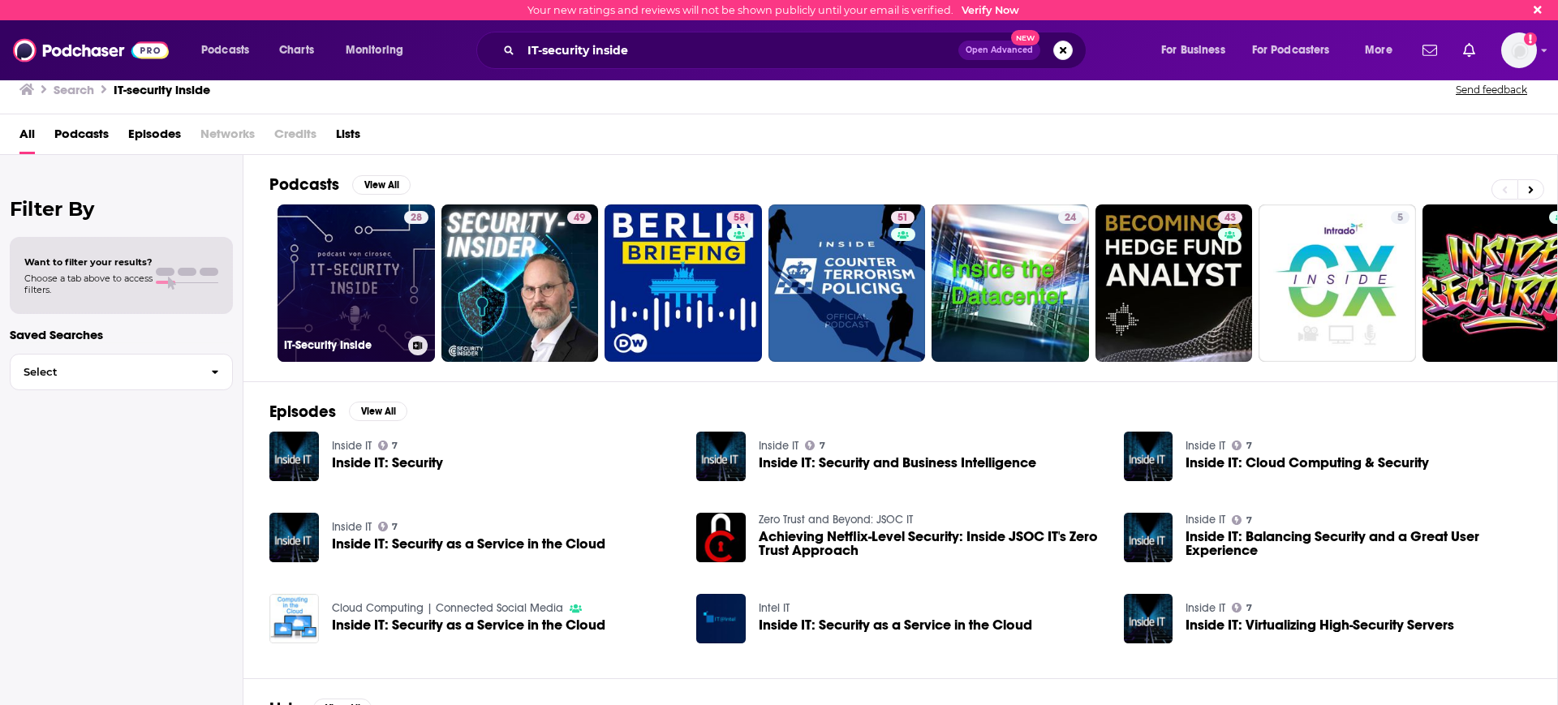
click at [309, 292] on link "28 IT-Security Inside" at bounding box center [356, 283] width 157 height 157
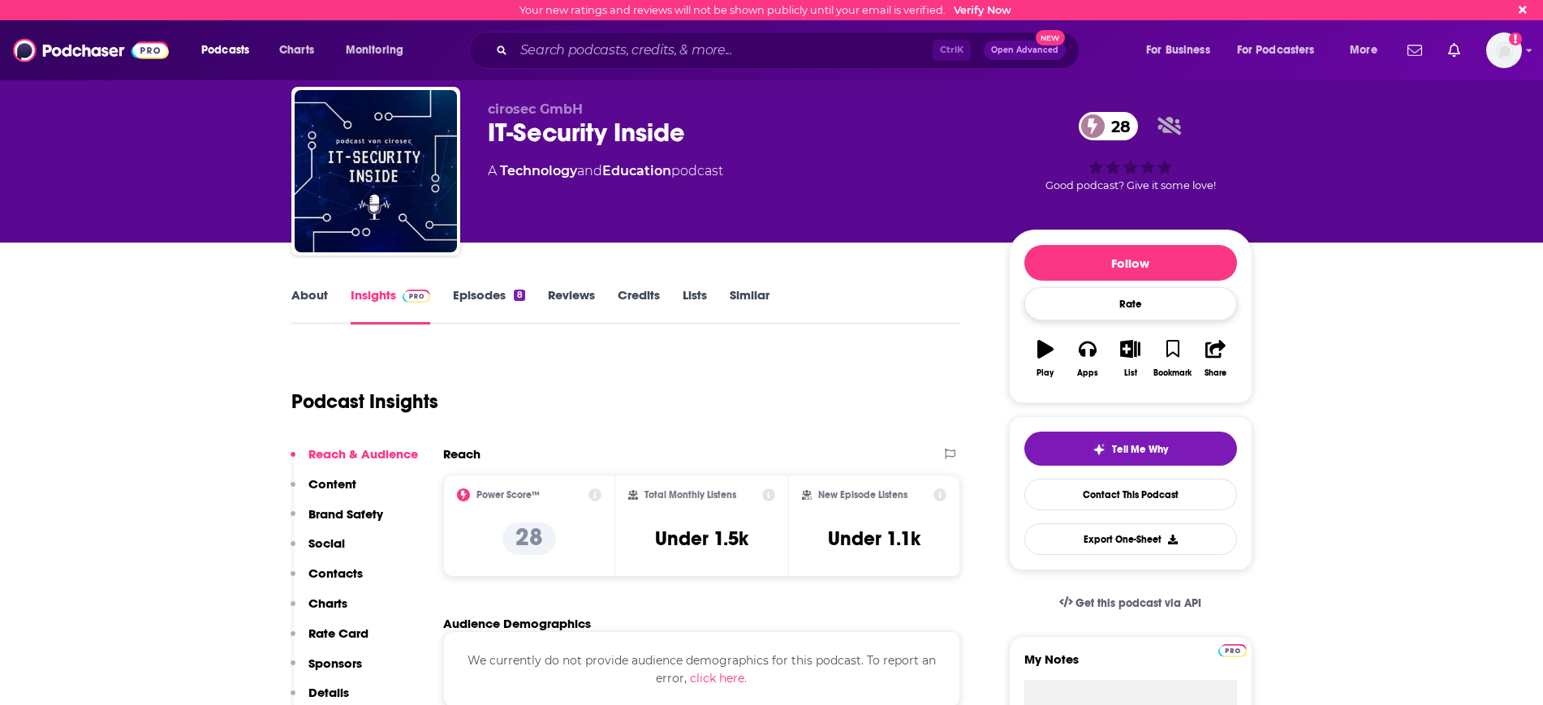
scroll to position [17, 0]
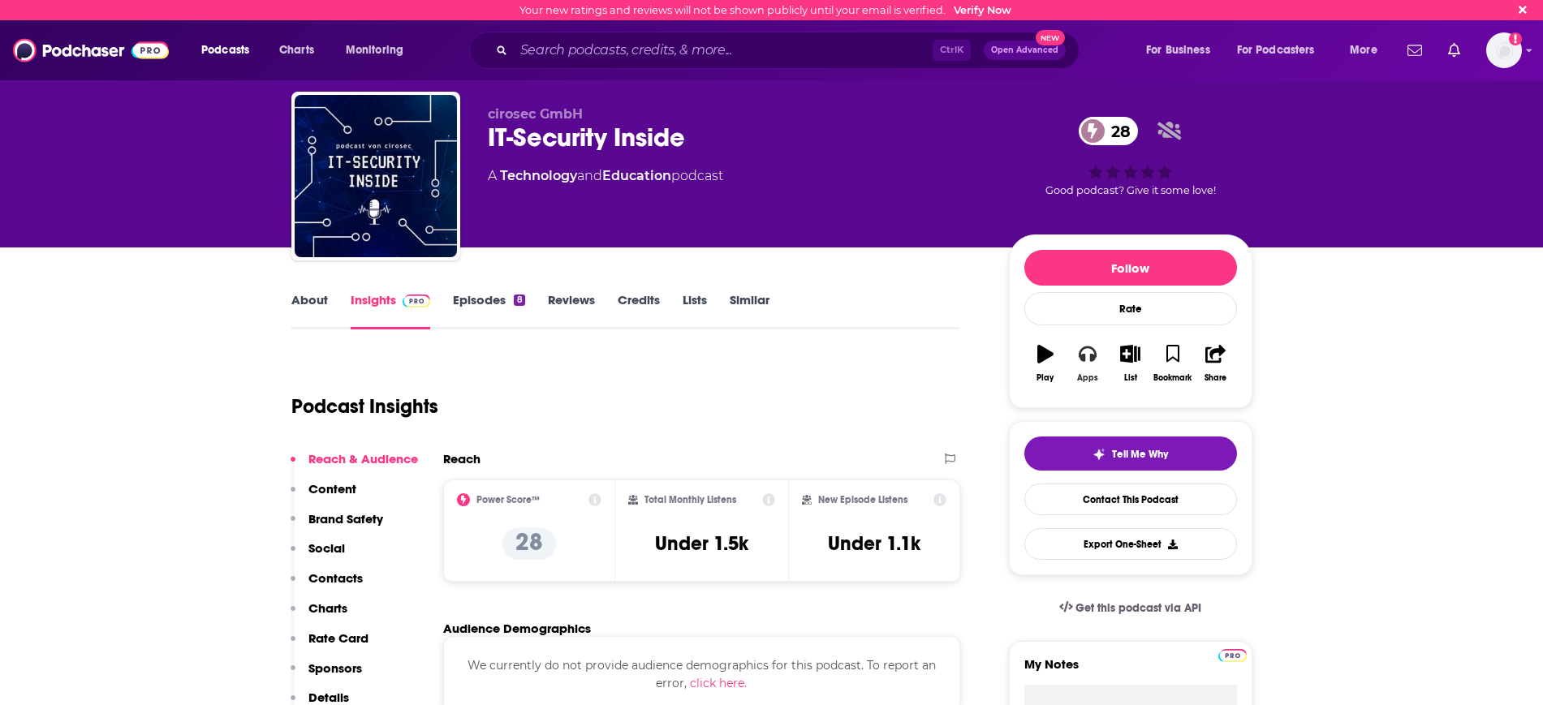
click at [1092, 352] on icon "button" at bounding box center [1088, 354] width 18 height 18
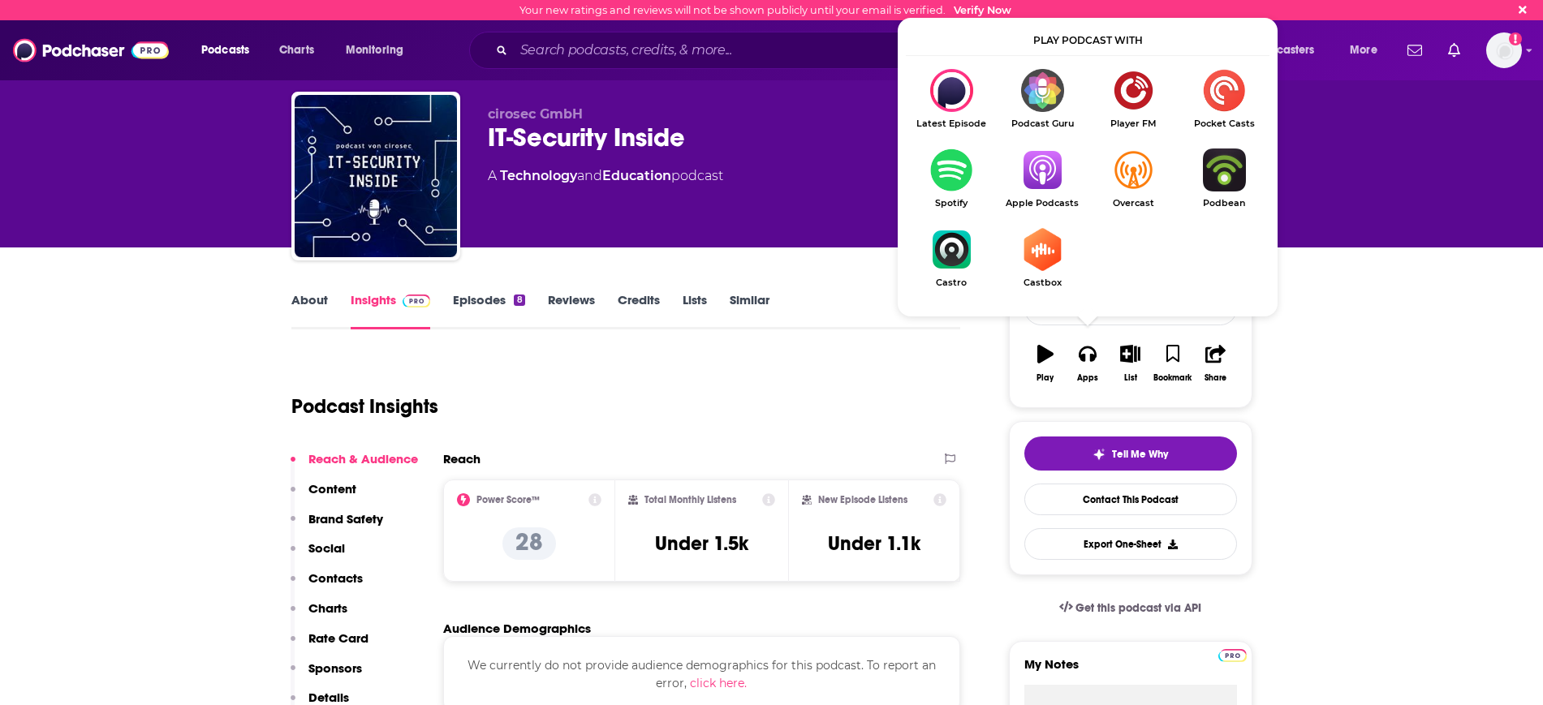
click at [1048, 164] on img "Show Listen On dropdown" at bounding box center [1042, 170] width 91 height 43
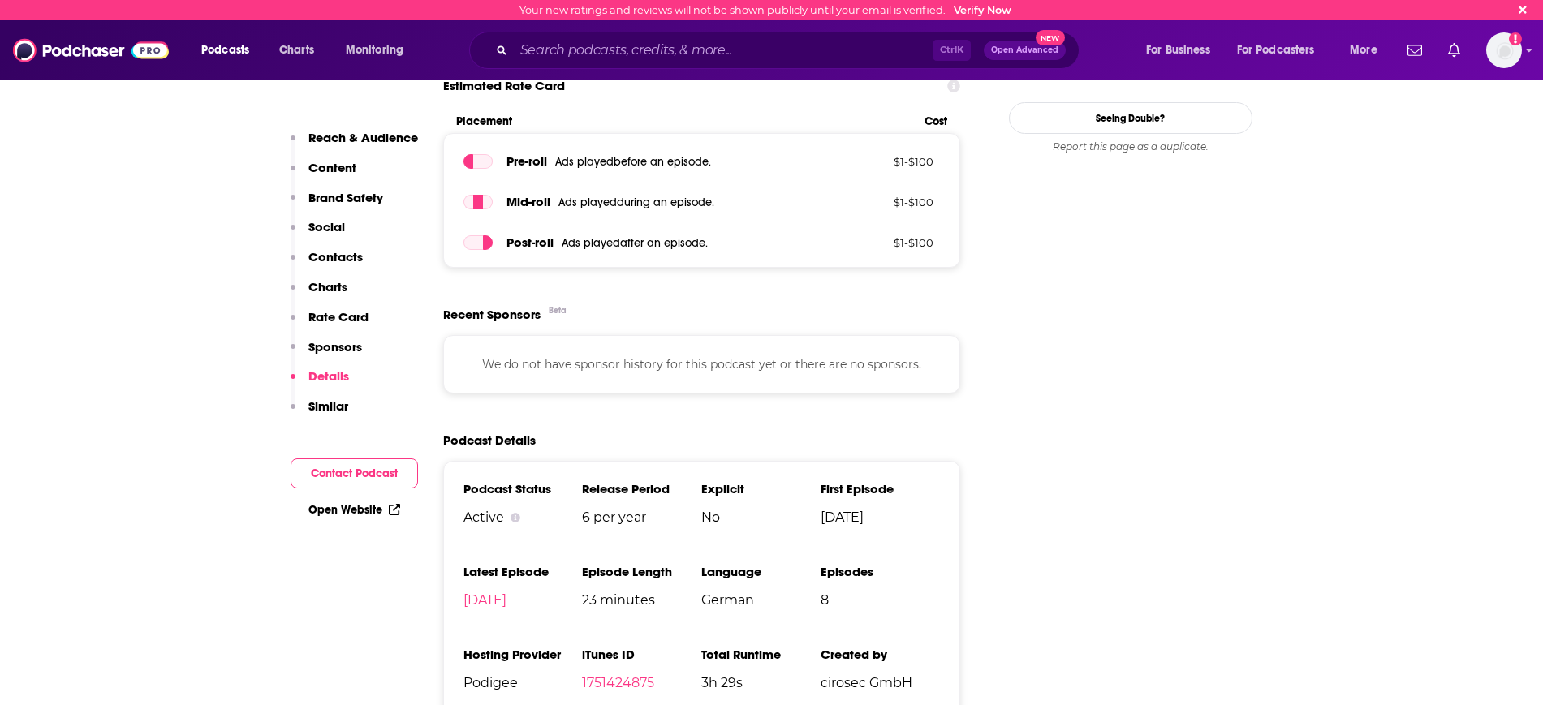
scroll to position [1623, 0]
